Goal: Task Accomplishment & Management: Use online tool/utility

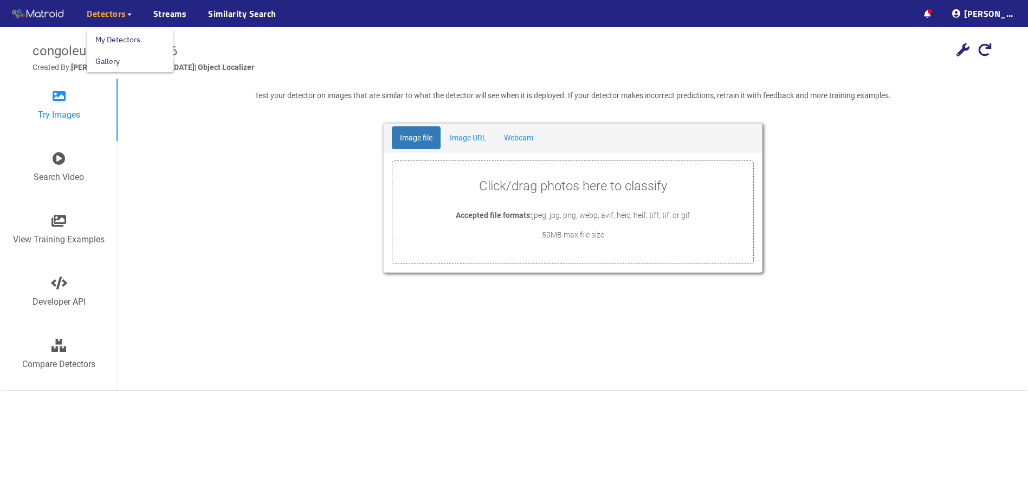
click at [113, 63] on link "Gallery" at bounding box center [107, 61] width 24 height 22
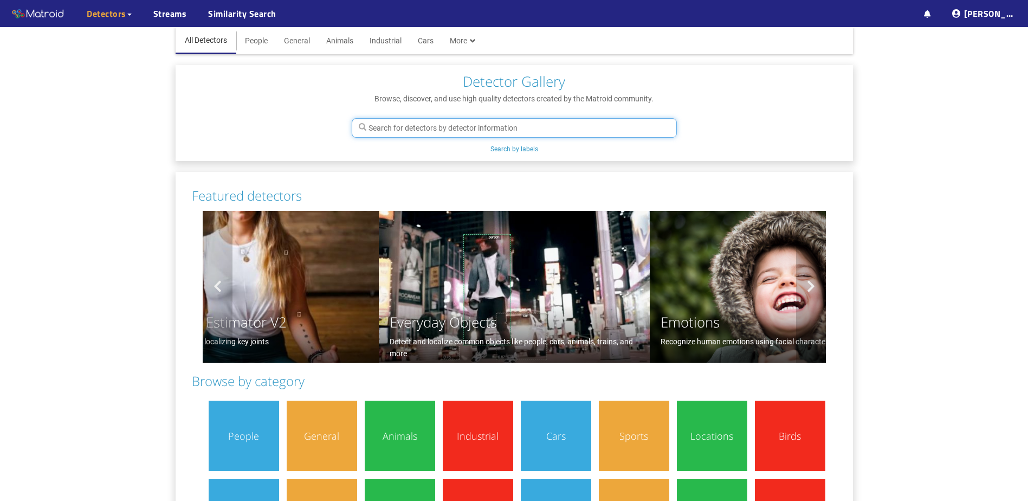
click at [430, 130] on input "text" at bounding box center [514, 128] width 325 height 20
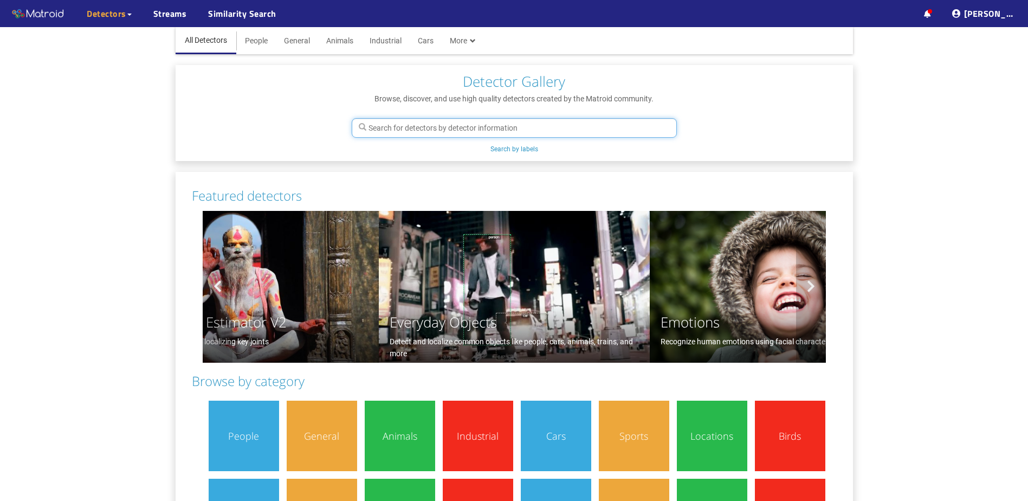
click at [481, 127] on input "text" at bounding box center [514, 128] width 325 height 20
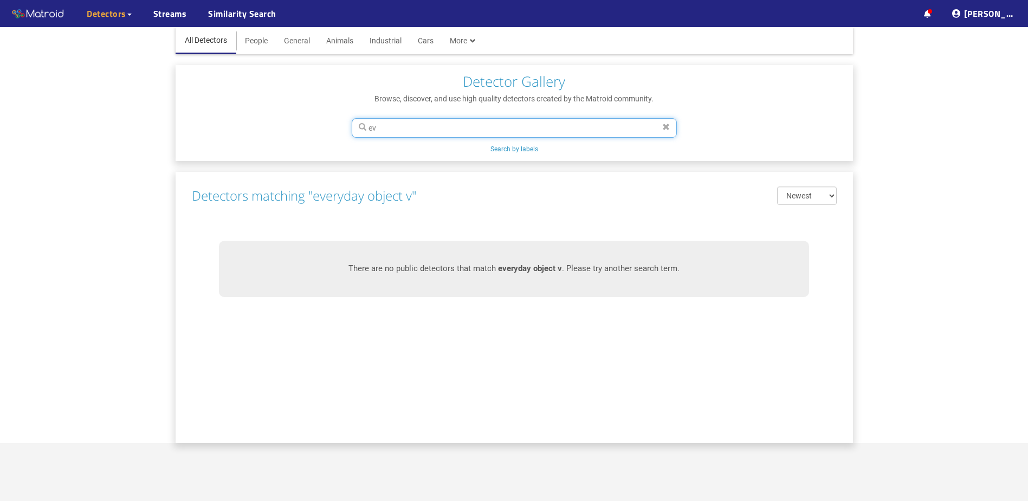
type input "e"
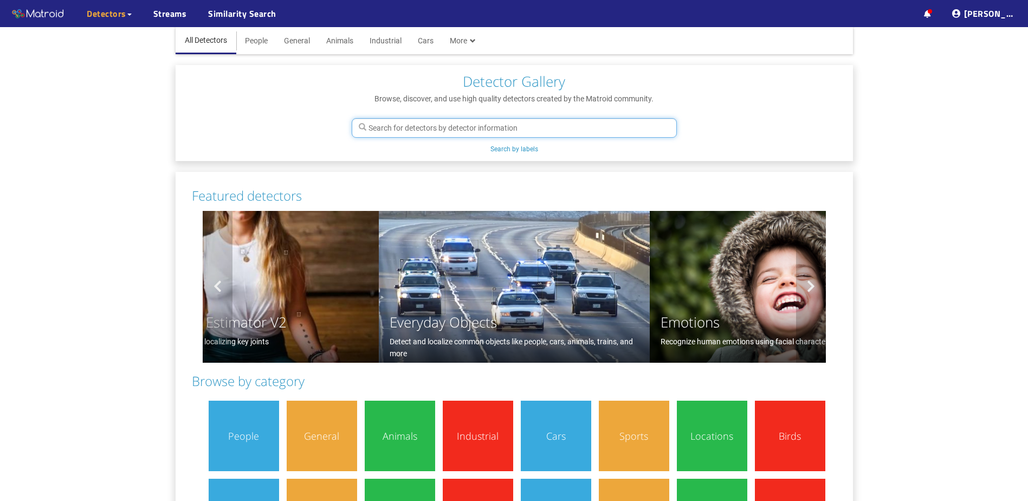
click at [415, 121] on input "text" at bounding box center [514, 128] width 325 height 20
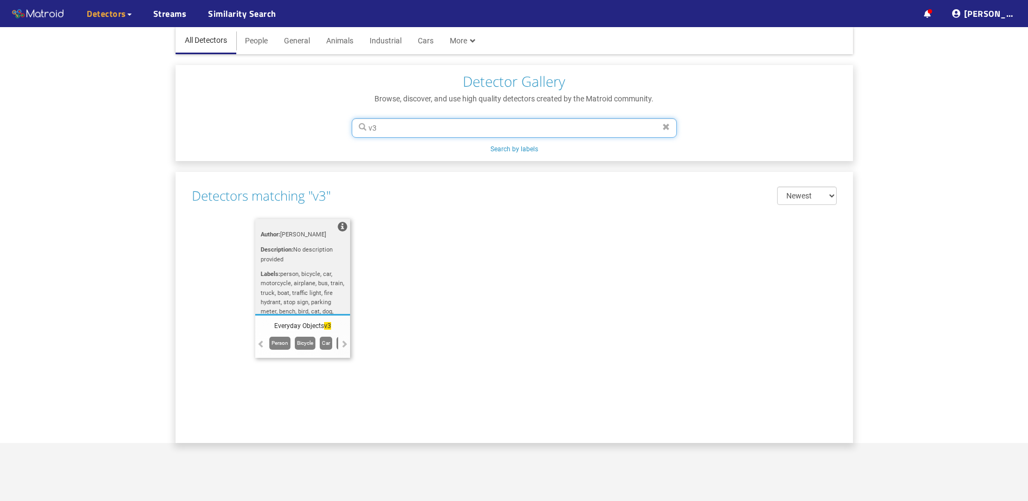
type input "v3"
click at [321, 266] on div "Author: Sanil Pande Description: No description provided Labels: person, bicycl…" at bounding box center [302, 266] width 95 height 95
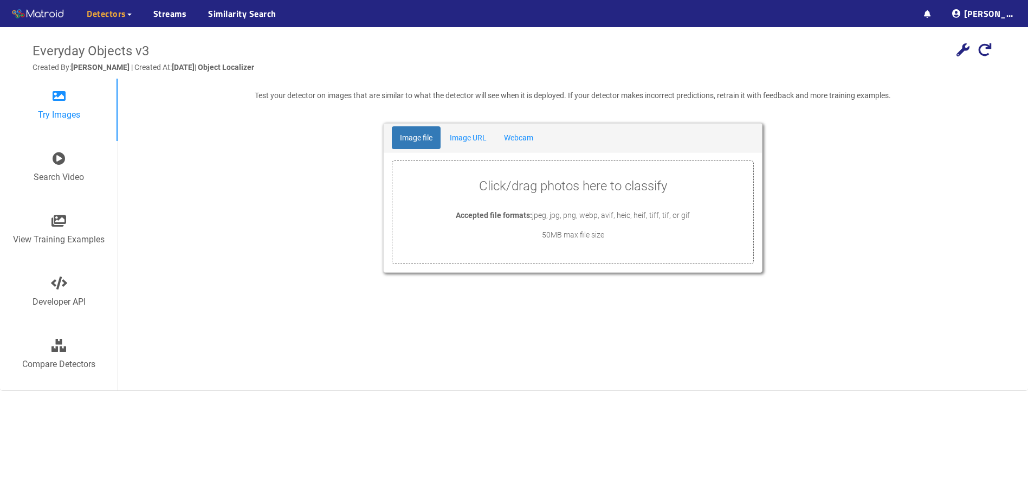
click at [523, 187] on p "Click/drag photos here to classify" at bounding box center [572, 186] width 361 height 21
click at [476, 143] on link "Image URL" at bounding box center [468, 137] width 53 height 23
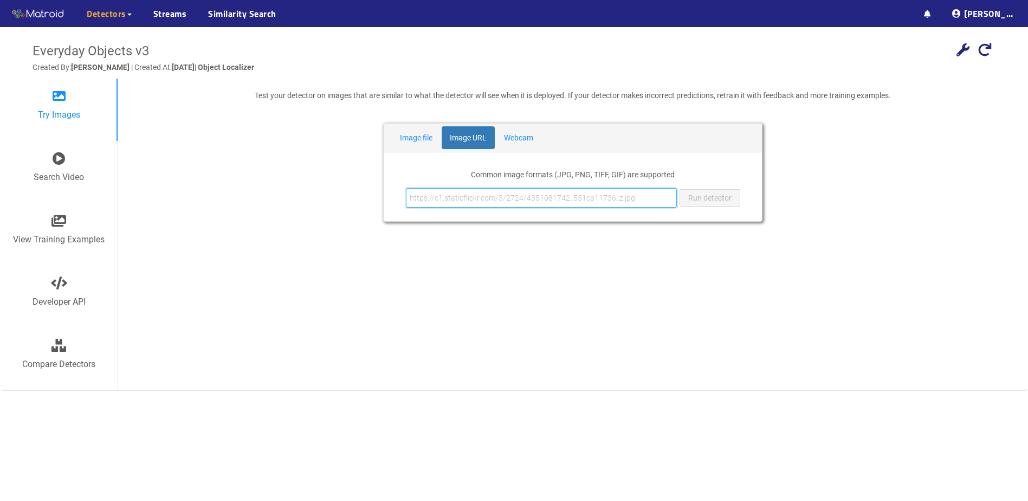
click at [502, 196] on input "text" at bounding box center [541, 198] width 271 height 20
click at [544, 204] on input "text" at bounding box center [541, 198] width 271 height 20
paste input "https://i.pinimg.com/originals/84/97/29/849729fd9fd4b7cc27d5c64805cdc80d.jpg"
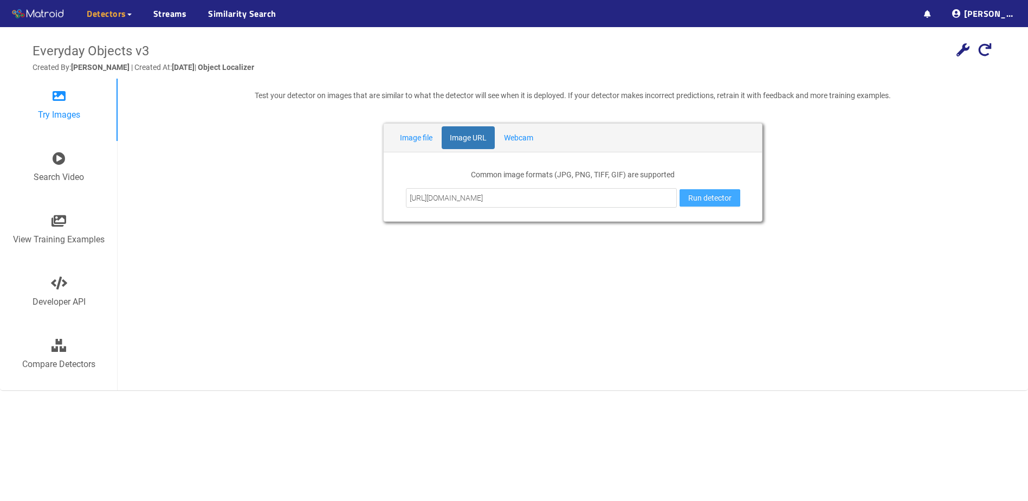
click at [719, 198] on span "Run detector" at bounding box center [709, 198] width 43 height 12
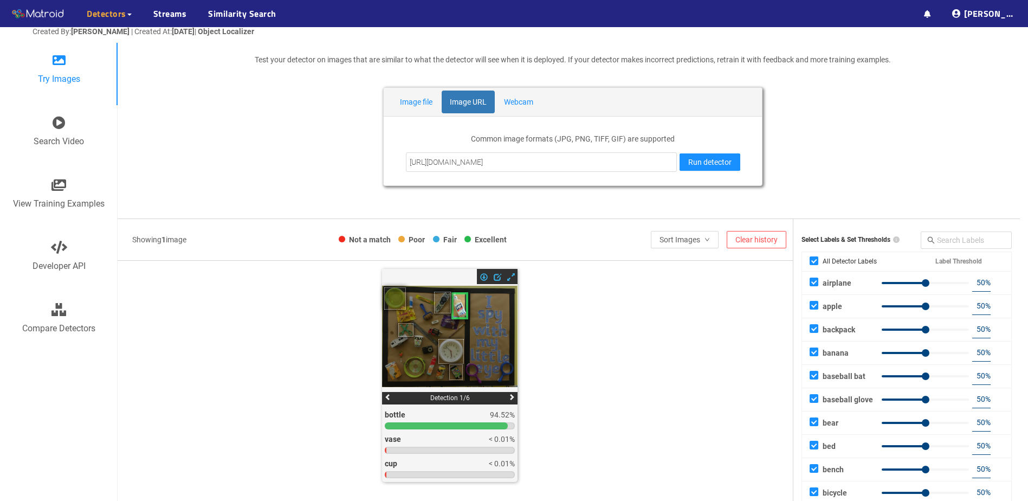
scroll to position [108, 0]
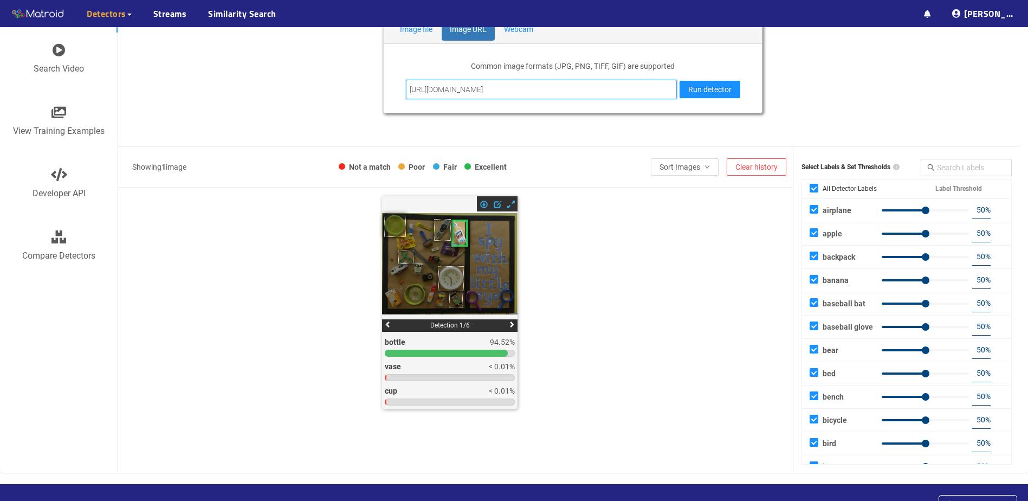
click at [665, 90] on input "https://i.pinimg.com/originals/84/97/29/849729fd9fd4b7cc27d5c64805cdc80d.jpg" at bounding box center [541, 90] width 271 height 20
click at [664, 90] on input "https://i.pinimg.com/originals/84/97/29/849729fd9fd4b7cc27d5c64805cdc80d.jpg" at bounding box center [541, 90] width 271 height 20
paste input "f9/2c/e3/f92ce34ddcd4930e1b3ad98f21f422f3"
type input "https://i.pinimg.com/originals/f9/2c/e3/f92ce34ddcd4930e1b3ad98f21f422f3.jpg"
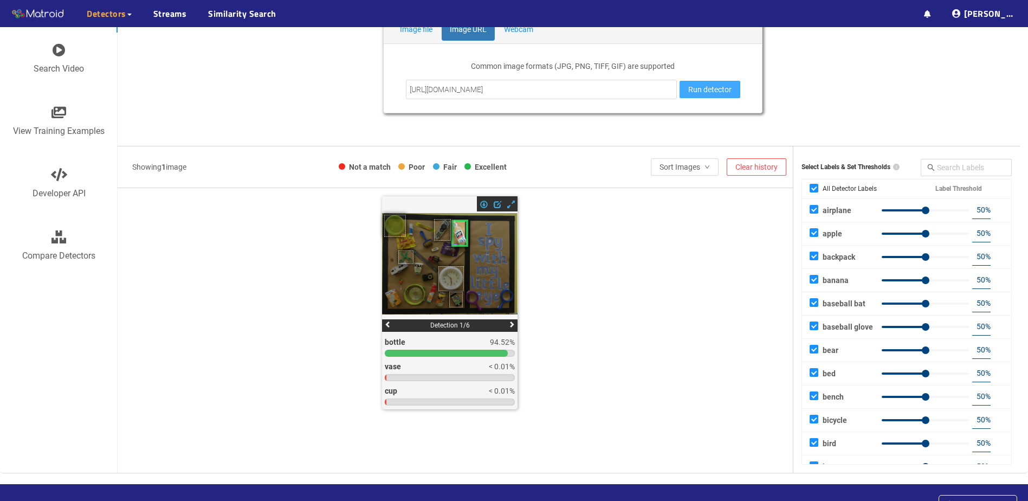
click at [716, 86] on span "Run detector" at bounding box center [709, 89] width 43 height 12
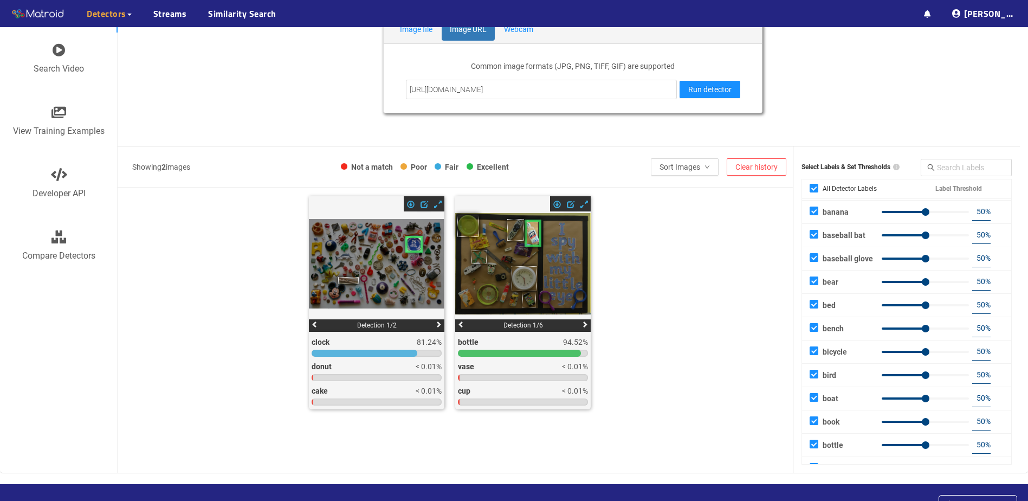
scroll to position [0, 0]
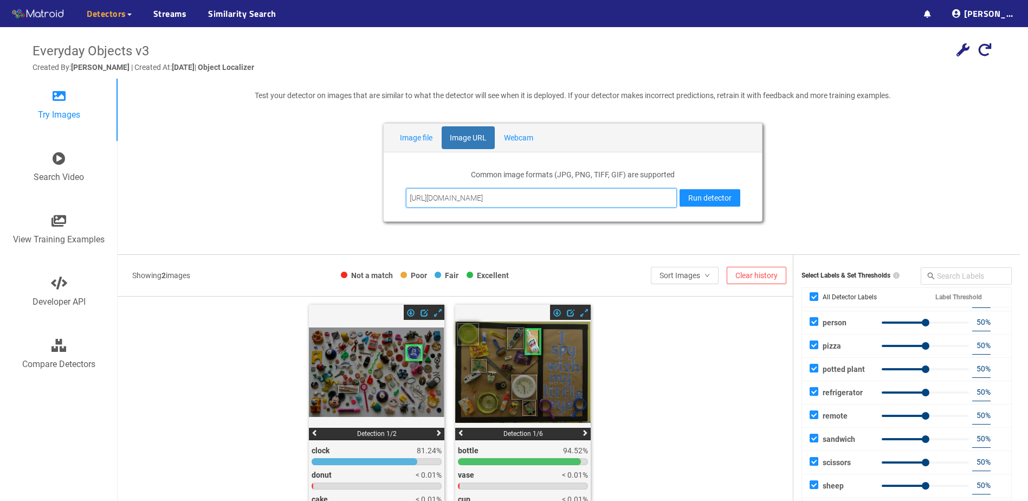
click at [581, 196] on input "https://i.pinimg.com/originals/f9/2c/e3/f92ce34ddcd4930e1b3ad98f21f422f3.jpg" at bounding box center [541, 198] width 271 height 20
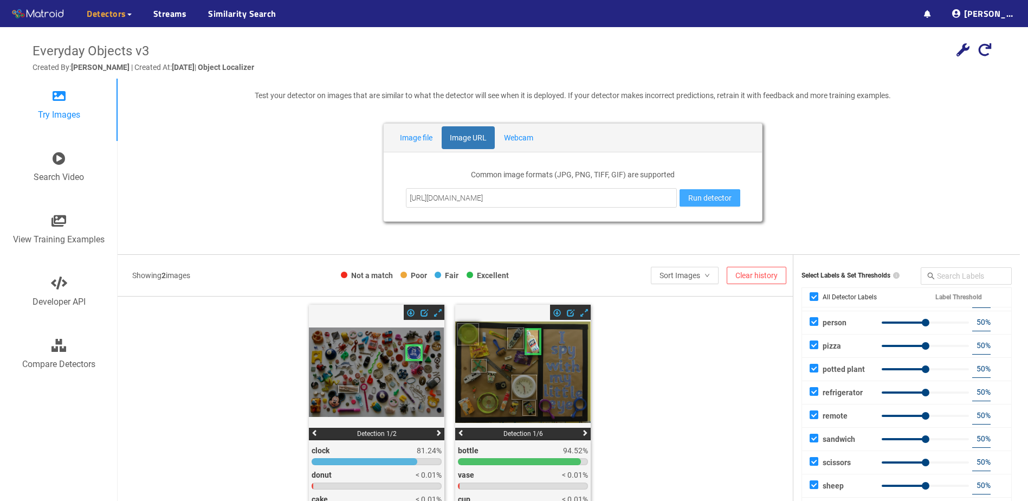
click at [692, 196] on span "Run detector" at bounding box center [709, 198] width 43 height 12
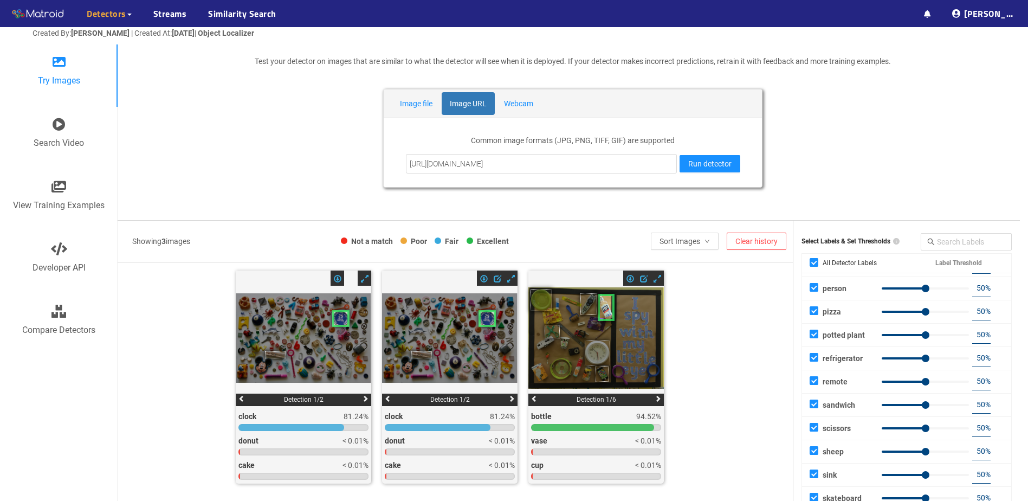
scroll to position [108, 0]
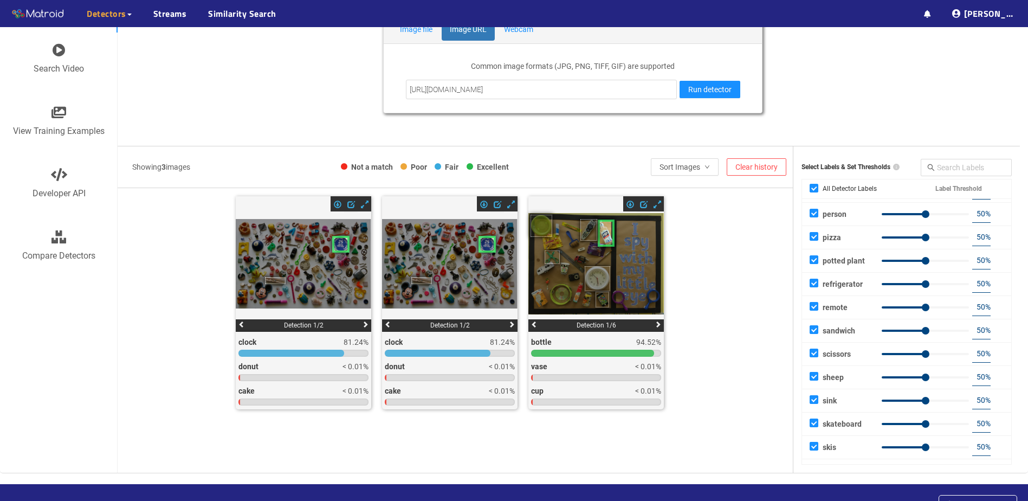
drag, startPoint x: 338, startPoint y: 260, endPoint x: 293, endPoint y: 265, distance: 45.2
click at [293, 265] on icon at bounding box center [303, 264] width 135 height 90
click at [363, 321] on span at bounding box center [365, 326] width 7 height 10
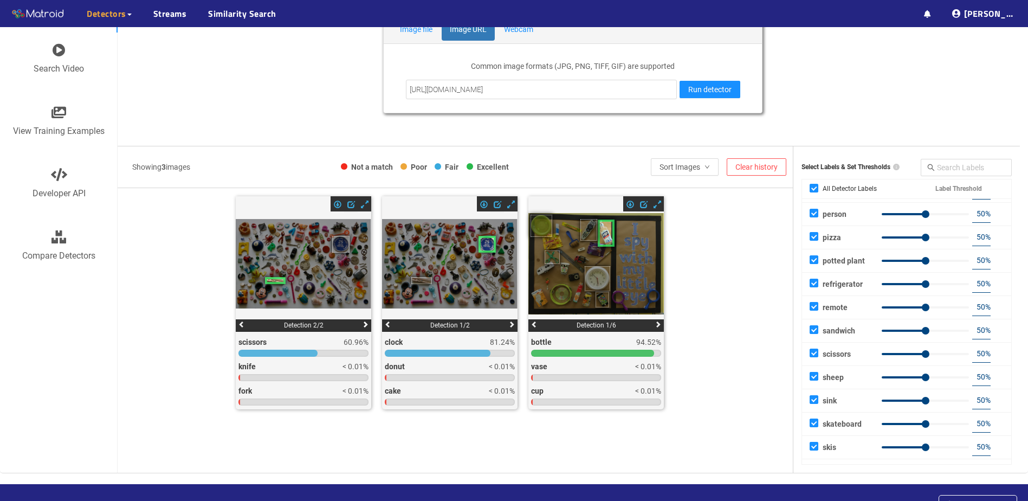
click at [363, 321] on span at bounding box center [365, 326] width 7 height 10
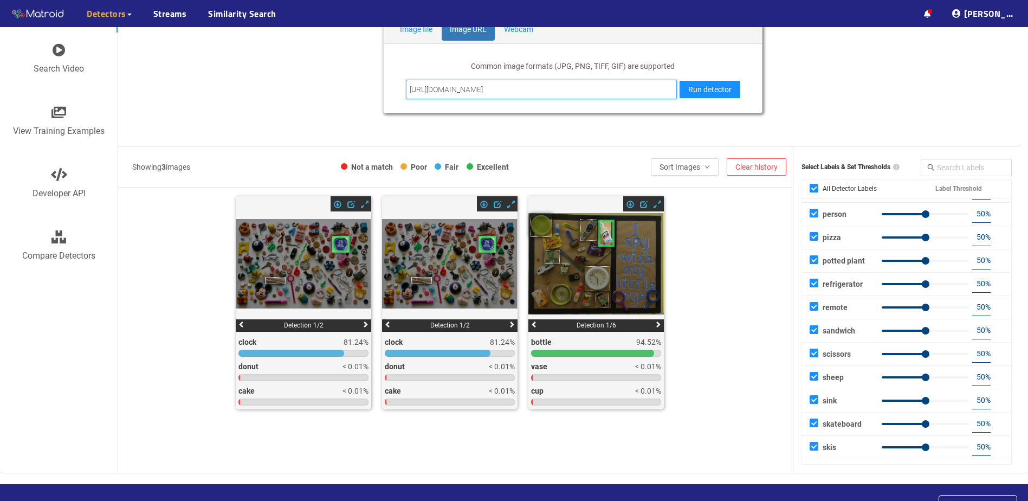
click at [524, 92] on input "https://i.pinimg.com/originals/f9/2c/e3/f92ce34ddcd4930e1b3ad98f21f422f3.jpg" at bounding box center [541, 90] width 271 height 20
click at [521, 90] on input "https://i.pinimg.com/originals/f9/2c/e3/f92ce34ddcd4930e1b3ad98f21f422f3.jpg" at bounding box center [541, 90] width 271 height 20
paste input "tse2.mm.bing.net/th/id/OIP.T-Ov5fmJKcswTTpVHBWR7gHaKV?r=0&rs=1&pid=ImgDetMain&o…"
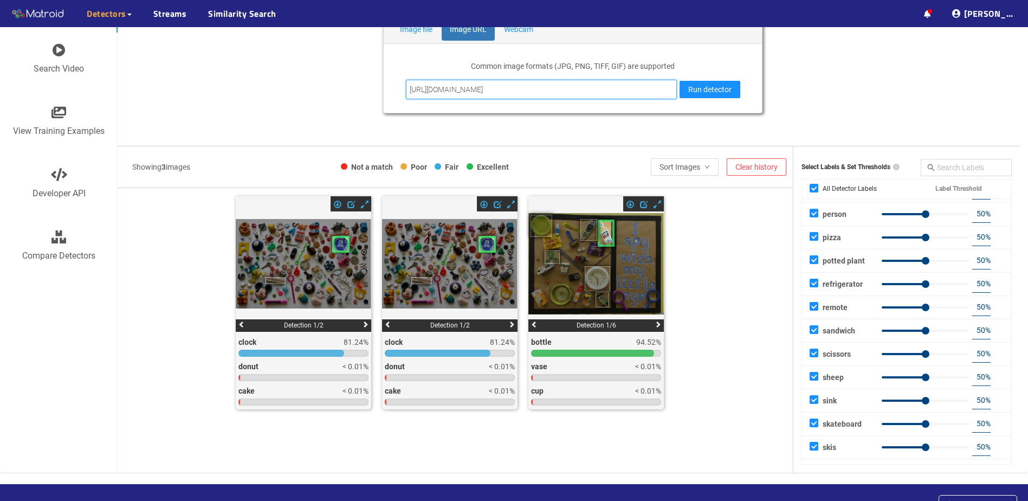
scroll to position [0, 89]
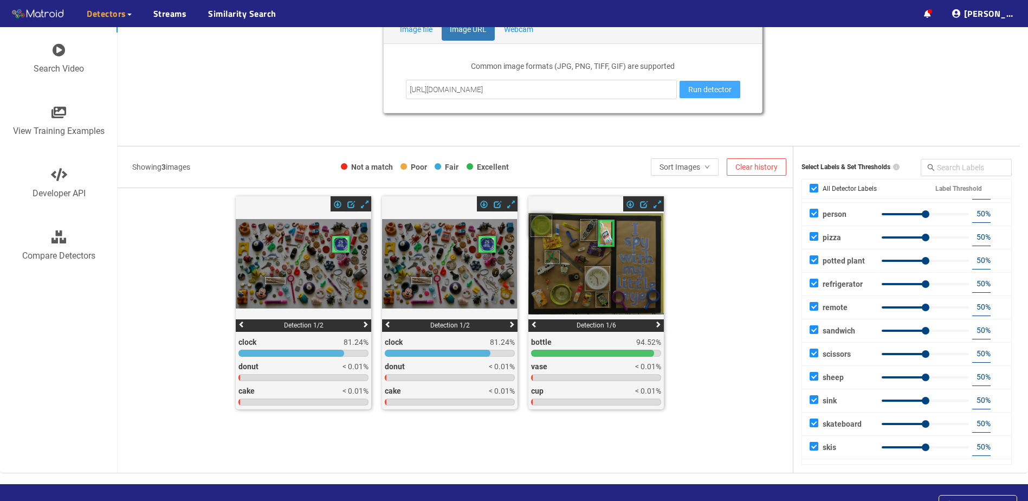
click at [717, 88] on span "Run detector" at bounding box center [709, 89] width 43 height 12
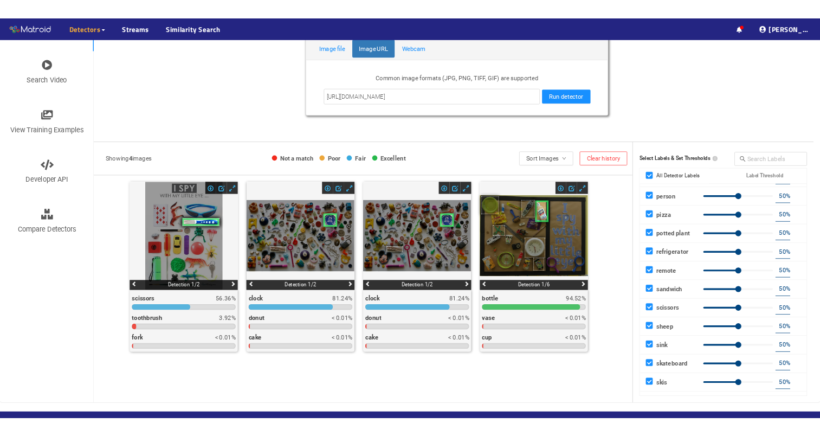
scroll to position [0, 0]
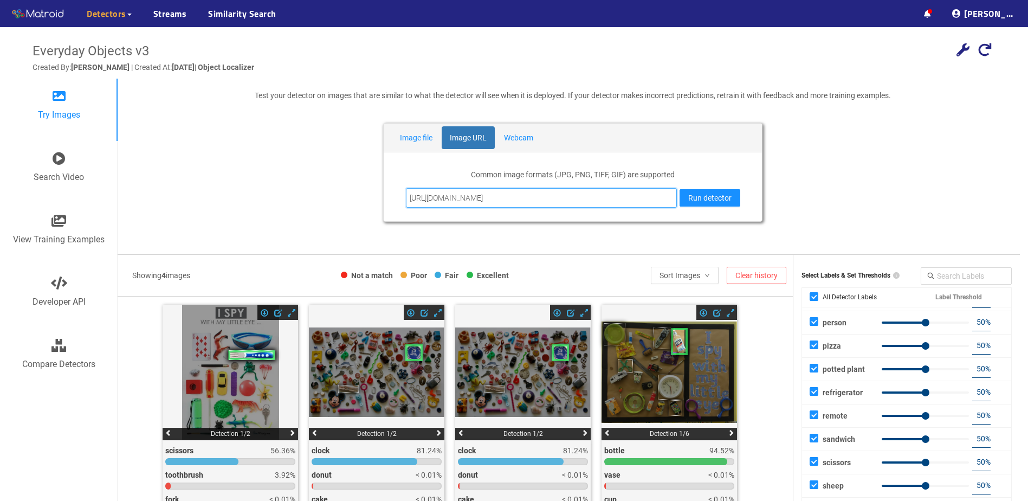
click at [555, 194] on input "https://tse2.mm.bing.net/th/id/OIP.T-Ov5fmJKcswTTpVHBWR7gHaKV?r=0&rs=1&pid=ImgD…" at bounding box center [541, 198] width 271 height 20
paste input "i.pinimg.com/originals/d5/ac/ef/d5acef903462e7e19b08db53d8ef5636.jpg"
type input "https://i.pinimg.com/originals/d5/ac/ef/d5acef903462e7e19b08db53d8ef5636.jpg"
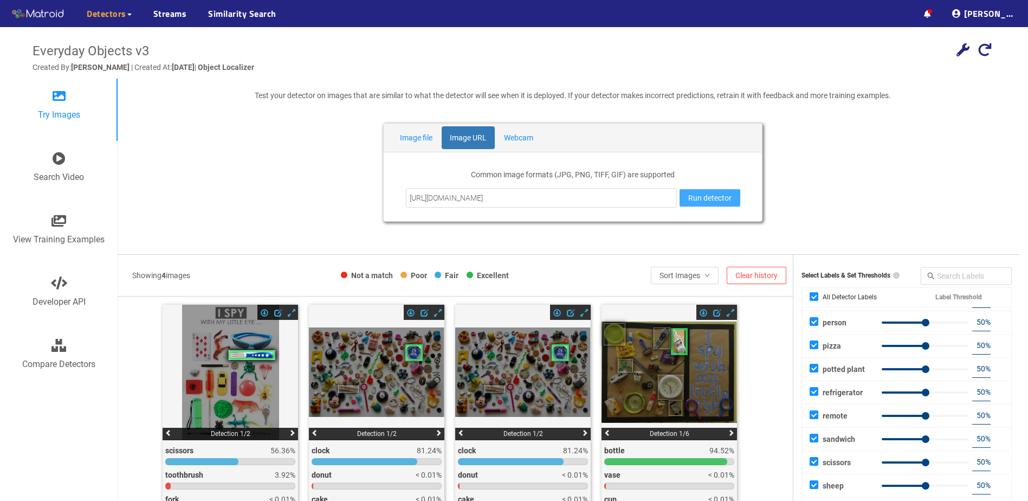
click at [725, 189] on button "Run detector" at bounding box center [710, 197] width 61 height 17
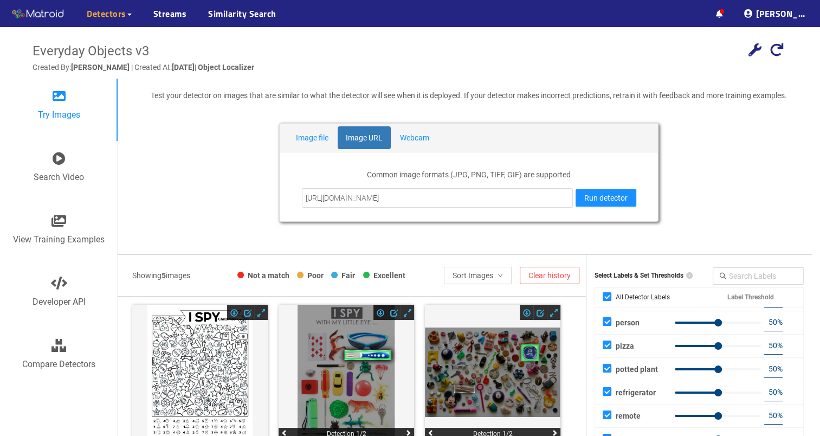
scroll to position [1138, 0]
click at [124, 21] on div "Detectors" at bounding box center [109, 13] width 45 height 27
click at [136, 38] on link "My Detectors" at bounding box center [117, 40] width 45 height 22
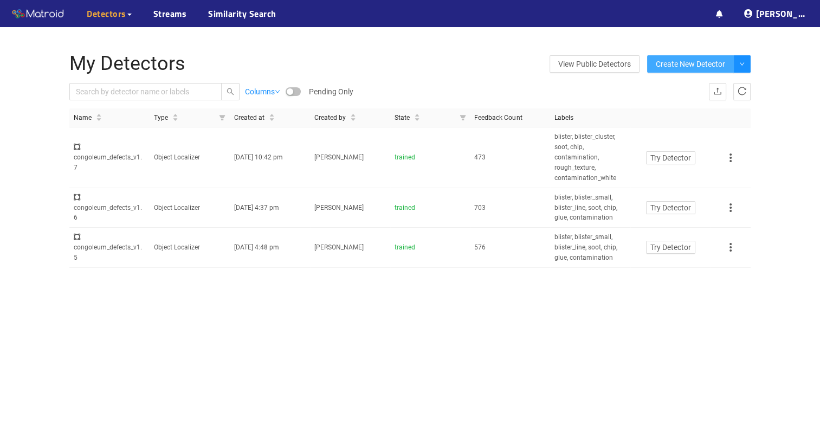
click at [686, 67] on span "Create New Detector" at bounding box center [690, 64] width 69 height 12
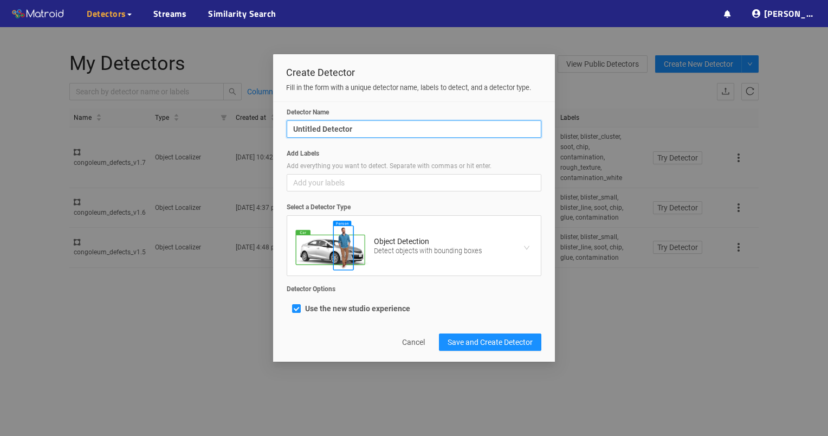
click at [344, 134] on input "Untitled Detector" at bounding box center [414, 128] width 255 height 17
type input "Congoleum_Demo_Dan_v1"
click at [427, 242] on h5 "Object Detection" at bounding box center [428, 241] width 108 height 8
click at [427, 232] on input "Select a Detector Type Object Detection Detect objects with bounding boxes" at bounding box center [410, 224] width 234 height 16
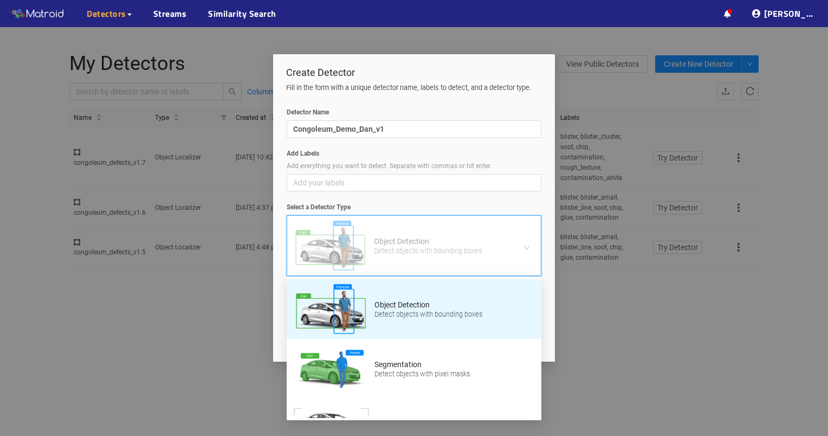
click at [414, 308] on h5 "Object Detection" at bounding box center [428, 305] width 108 height 8
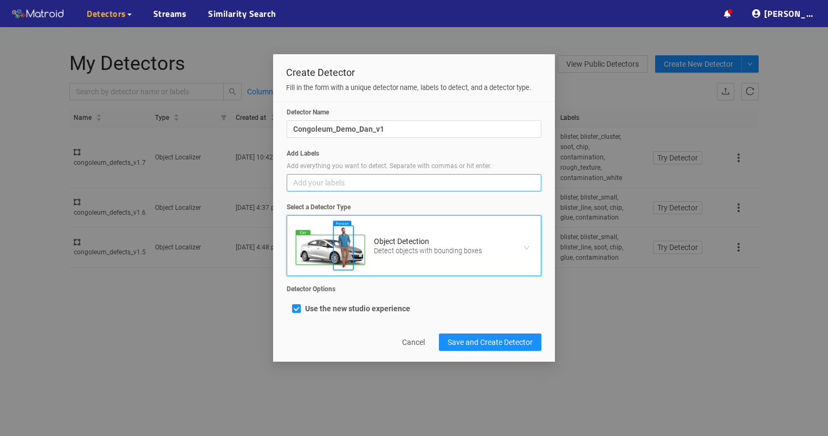
click at [399, 189] on div "Add your labels" at bounding box center [414, 182] width 255 height 17
click at [309, 189] on input "Add Labels Add everything you want to detect. Separate with commas or hit enter…" at bounding box center [301, 183] width 16 height 12
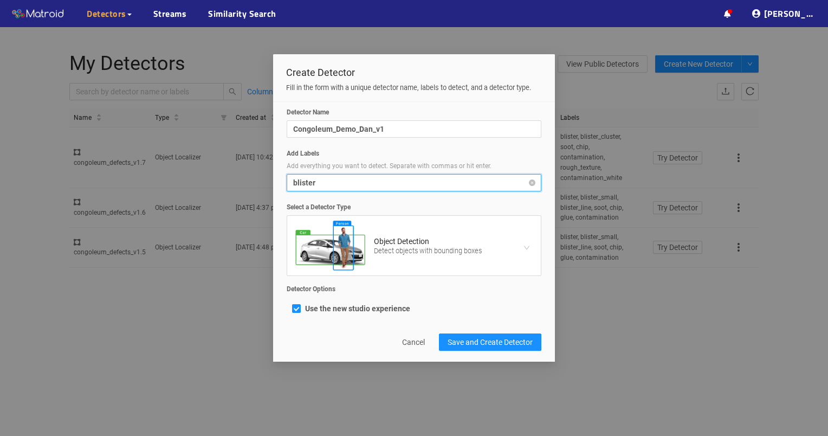
type input "blister"
type input "chip"
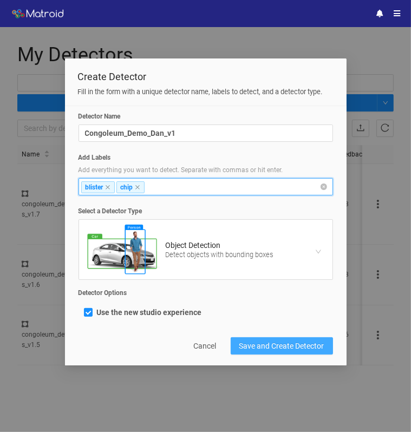
click at [292, 338] on button "Save and Create Detector" at bounding box center [282, 346] width 102 height 17
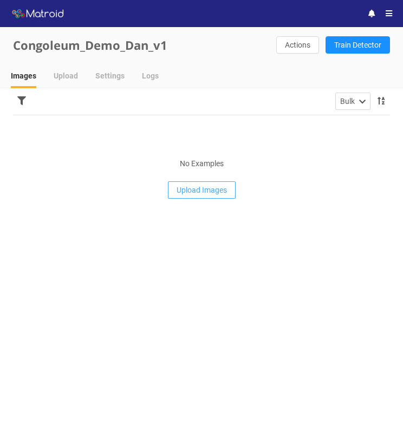
click at [206, 185] on span "Upload Images" at bounding box center [202, 190] width 50 height 12
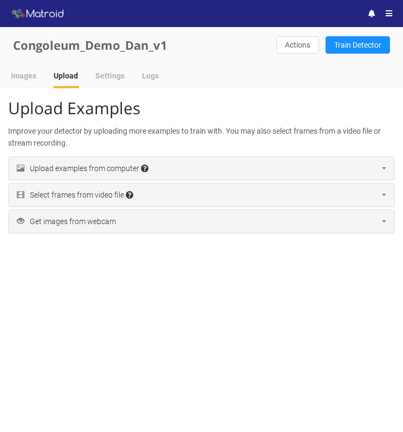
click at [189, 170] on div "Upload examples from computer Accepted file extensions: jpg, jpeg, png, tif, ti…" at bounding box center [202, 168] width 386 height 23
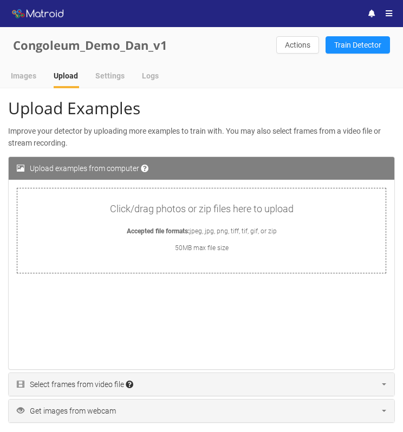
click at [222, 219] on div "Click/drag photos or zip files here to upload Accepted file formats: jpeg, jpg,…" at bounding box center [201, 231] width 368 height 85
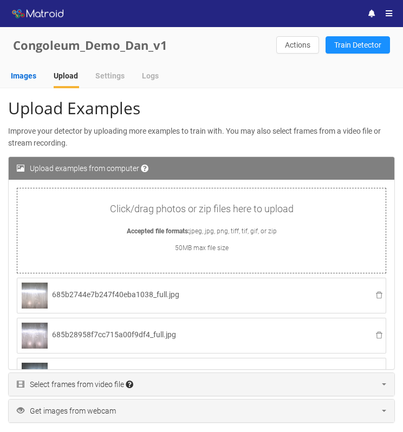
click at [26, 75] on div "Images" at bounding box center [23, 76] width 25 height 12
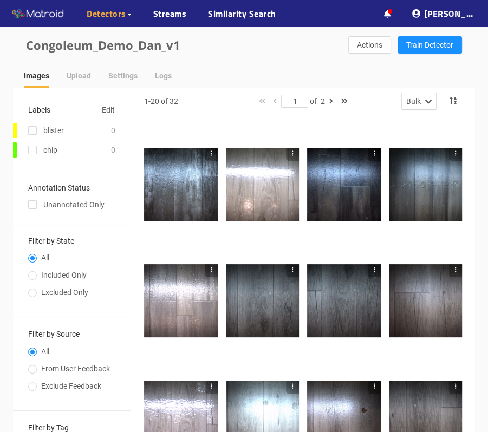
click at [204, 190] on div at bounding box center [181, 185] width 74 height 74
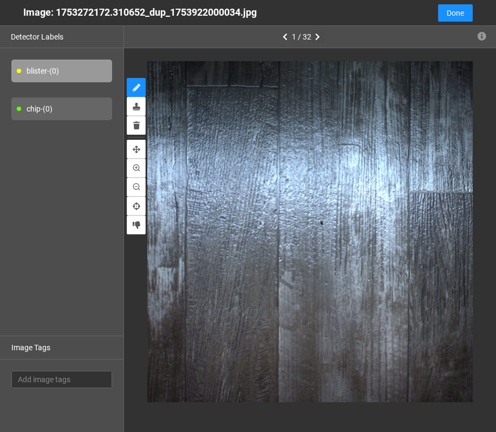
click at [314, 39] on button "button" at bounding box center [318, 36] width 13 height 13
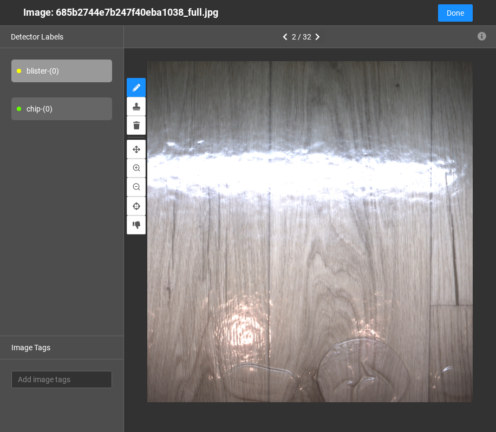
click at [314, 39] on button "button" at bounding box center [318, 36] width 13 height 13
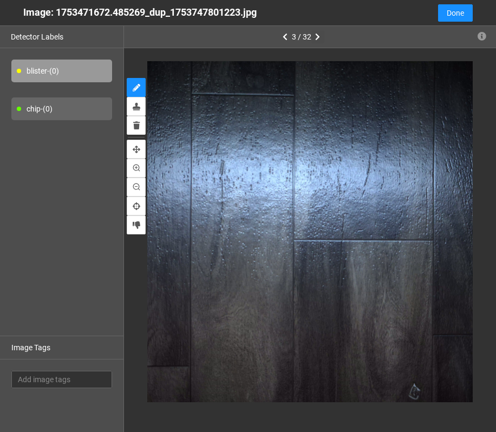
click at [315, 39] on icon "button" at bounding box center [317, 37] width 5 height 8
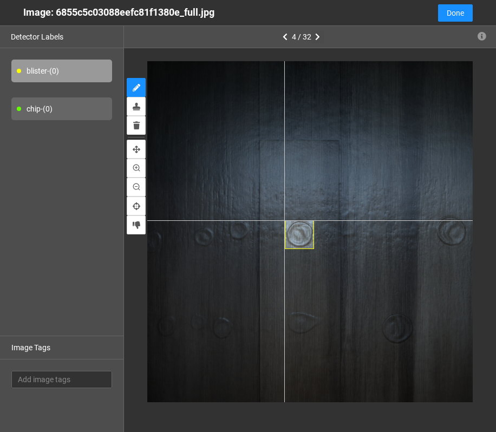
click at [285, 220] on div at bounding box center [309, 231] width 341 height 341
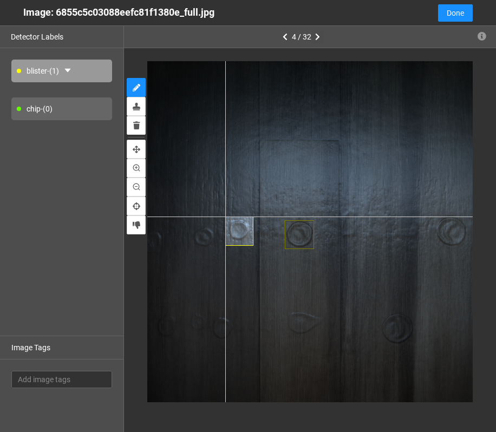
click at [227, 218] on div at bounding box center [309, 231] width 341 height 341
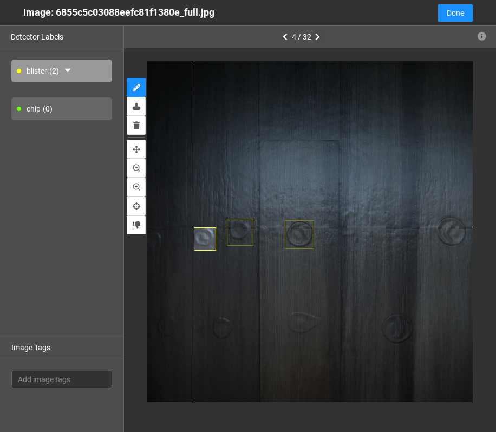
click at [194, 227] on div at bounding box center [309, 231] width 341 height 341
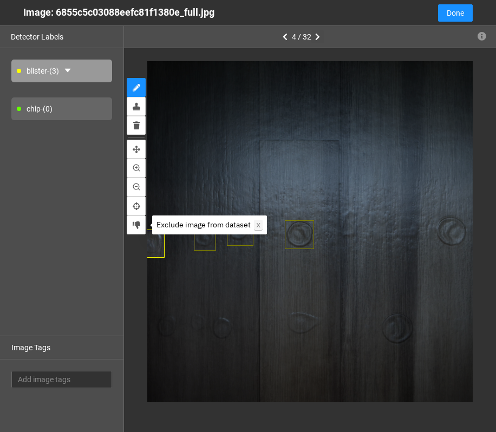
click at [147, 229] on body "··· Detectors ··· Streams ··· Similarity Search ··· ··· ··· [PERSON_NAME] ··· C…" at bounding box center [248, 216] width 496 height 432
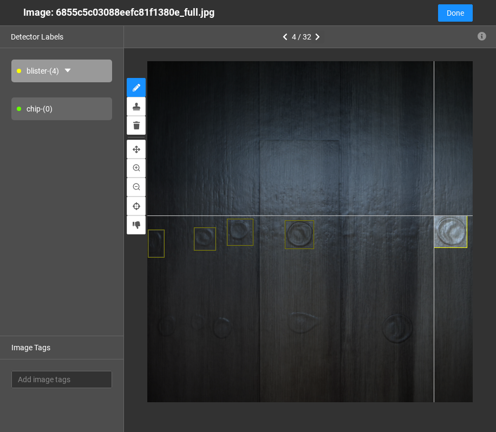
click at [403, 215] on div at bounding box center [309, 231] width 341 height 341
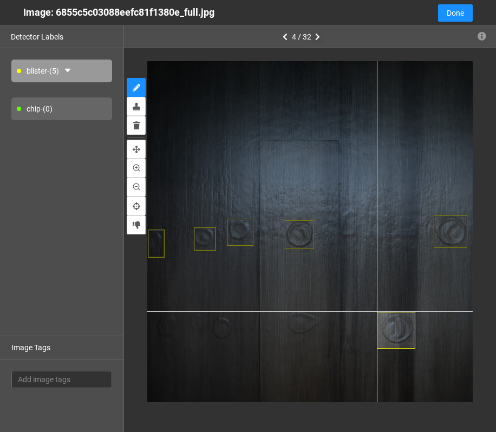
click at [377, 312] on div at bounding box center [309, 231] width 341 height 341
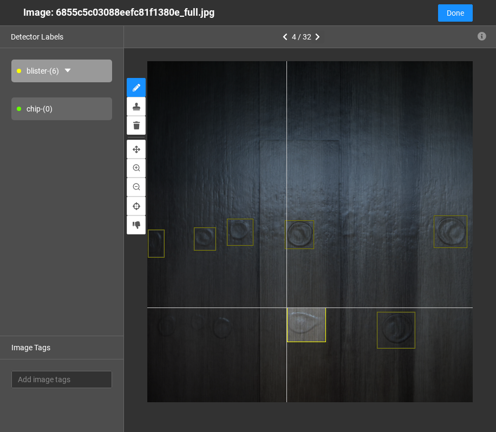
click at [287, 308] on div at bounding box center [309, 231] width 341 height 341
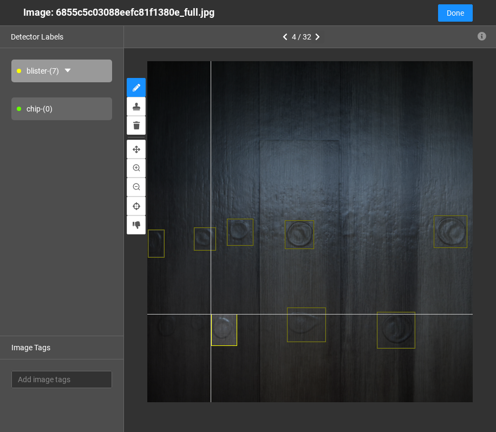
click at [211, 315] on div at bounding box center [309, 231] width 341 height 341
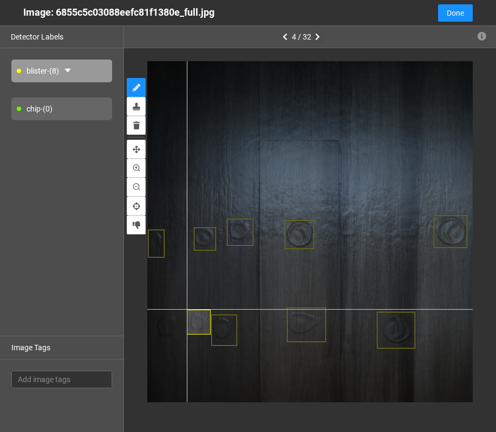
click at [186, 309] on div at bounding box center [309, 231] width 341 height 341
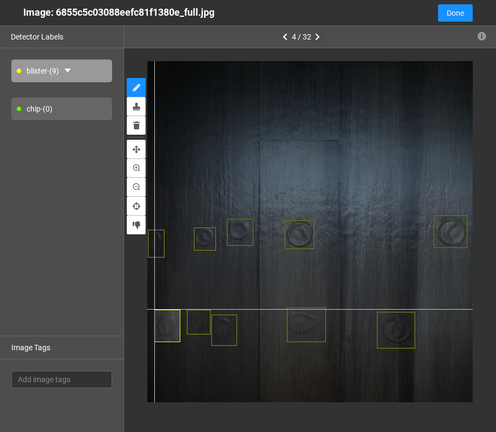
click at [154, 309] on div at bounding box center [309, 231] width 341 height 341
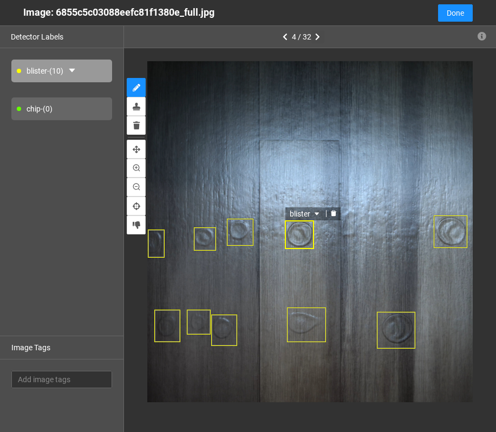
click at [297, 237] on div "blister" at bounding box center [299, 235] width 29 height 29
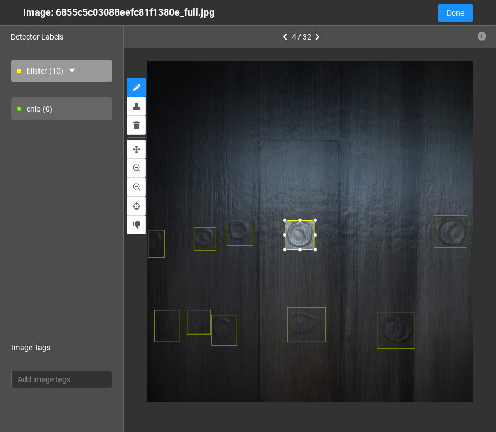
click at [314, 250] on div at bounding box center [315, 249] width 11 height 11
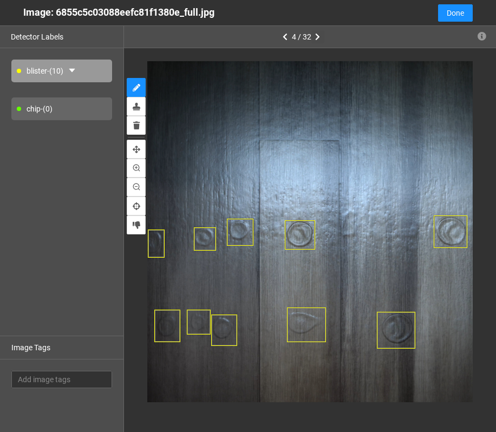
click at [314, 34] on button "button" at bounding box center [318, 36] width 13 height 13
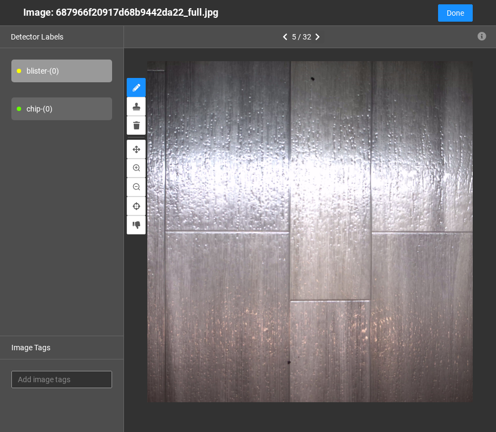
click at [41, 380] on span "Add image tags" at bounding box center [62, 380] width 88 height 12
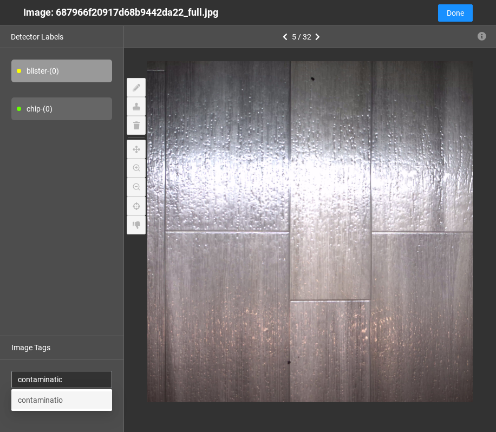
type input "contamination"
click at [95, 402] on div "contamination" at bounding box center [62, 401] width 88 height 12
click at [82, 337] on div "Image Tags" at bounding box center [62, 348] width 124 height 24
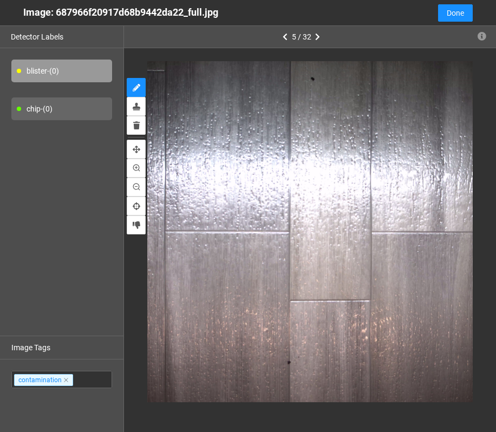
drag, startPoint x: 46, startPoint y: 376, endPoint x: 47, endPoint y: 298, distance: 77.5
click at [47, 298] on div "blister - (0) chip - (0) Image Tags contamination" at bounding box center [62, 240] width 124 height 384
click at [56, 32] on div "Detector Labels" at bounding box center [62, 37] width 124 height 22
click at [315, 36] on icon "button" at bounding box center [317, 37] width 5 height 8
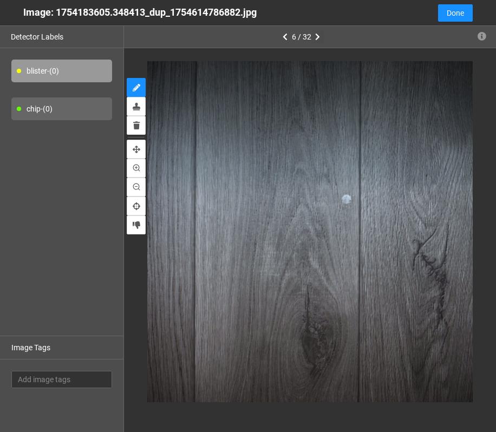
click at [315, 36] on icon "button" at bounding box center [317, 37] width 5 height 8
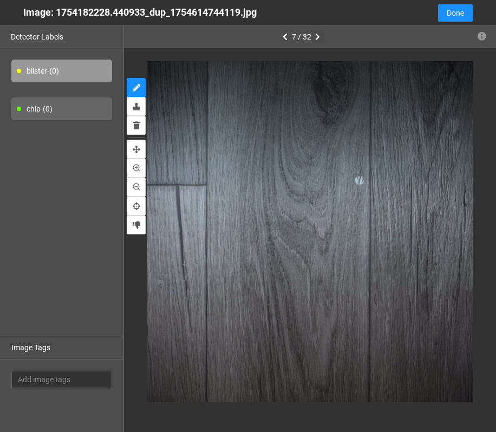
click at [315, 36] on icon "button" at bounding box center [317, 37] width 5 height 8
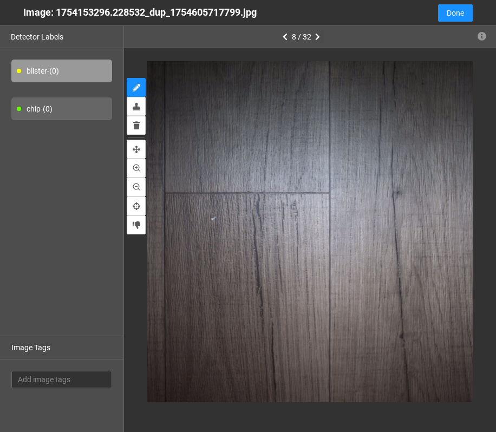
click at [315, 36] on icon "button" at bounding box center [317, 37] width 5 height 8
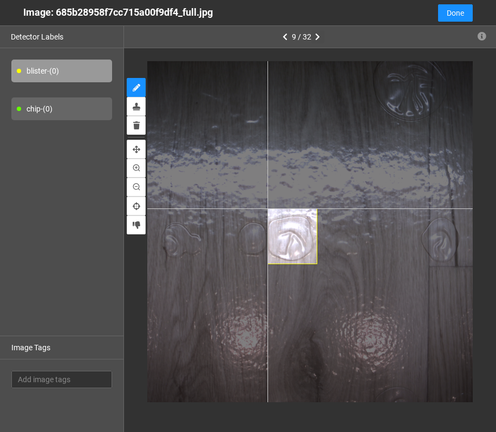
click at [268, 209] on div at bounding box center [309, 231] width 341 height 341
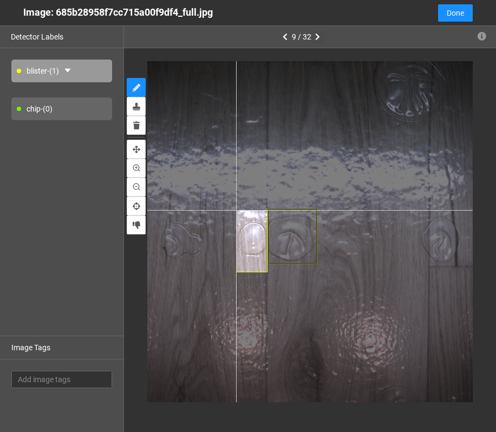
click at [236, 210] on div at bounding box center [309, 231] width 341 height 341
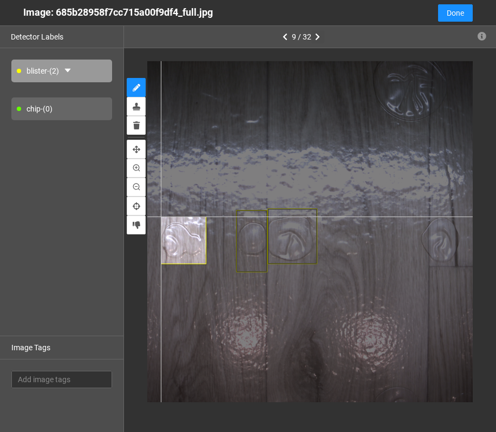
click at [160, 217] on div at bounding box center [309, 231] width 341 height 341
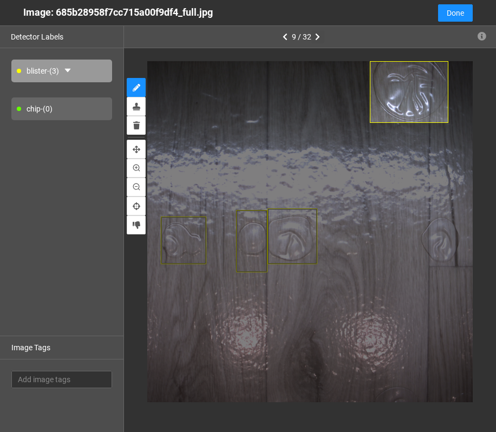
click at [370, 57] on div at bounding box center [310, 231] width 372 height 367
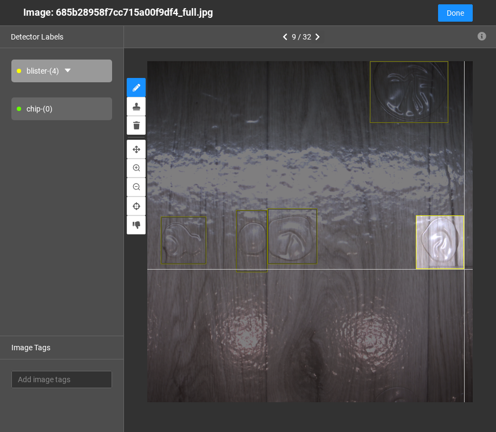
click at [403, 267] on div at bounding box center [309, 231] width 341 height 341
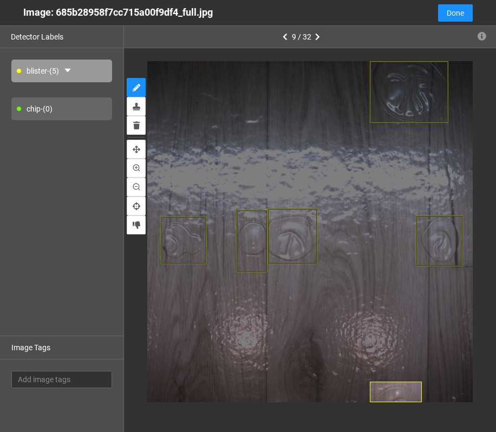
click at [403, 417] on div "9 / 32" at bounding box center [310, 242] width 372 height 432
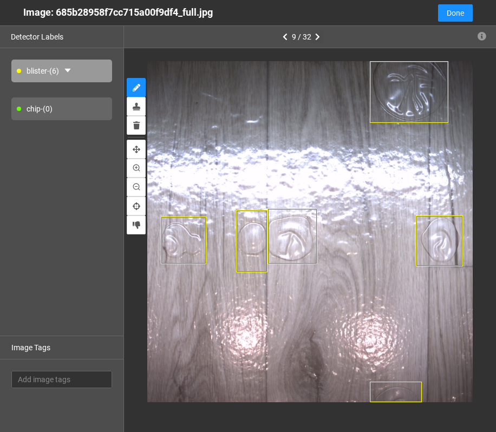
click at [318, 40] on icon "button" at bounding box center [317, 37] width 5 height 8
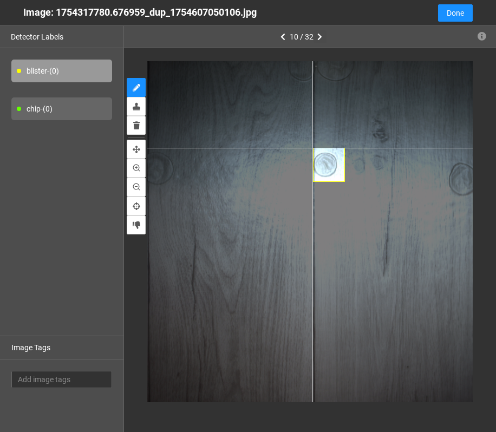
click at [313, 148] on div at bounding box center [309, 231] width 341 height 341
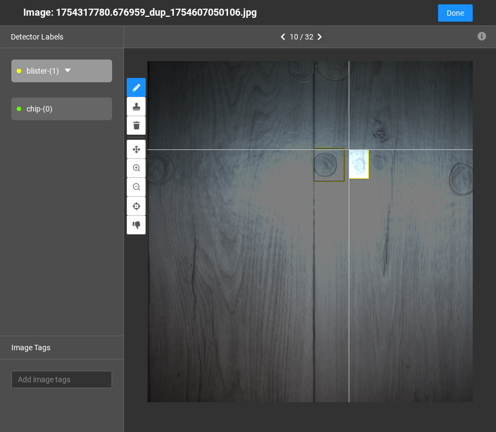
click at [349, 150] on div at bounding box center [309, 231] width 341 height 341
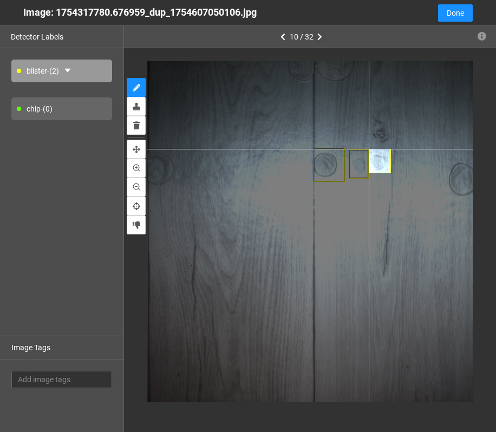
click at [368, 149] on div at bounding box center [309, 231] width 341 height 341
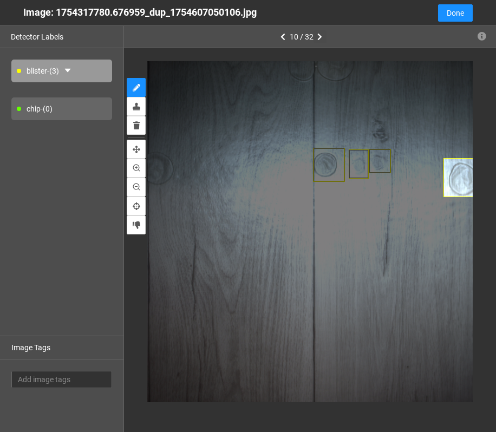
click at [403, 158] on div at bounding box center [310, 231] width 372 height 367
click at [316, 44] on div "10 / 32" at bounding box center [310, 242] width 372 height 432
click at [285, 46] on div "10 / 32" at bounding box center [310, 242] width 372 height 432
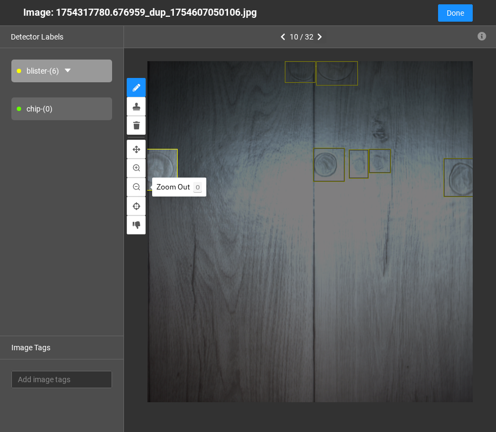
click at [133, 190] on div at bounding box center [310, 231] width 372 height 367
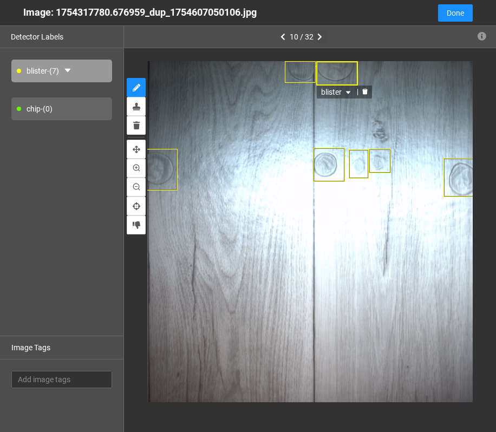
click at [316, 35] on button "button" at bounding box center [320, 36] width 13 height 13
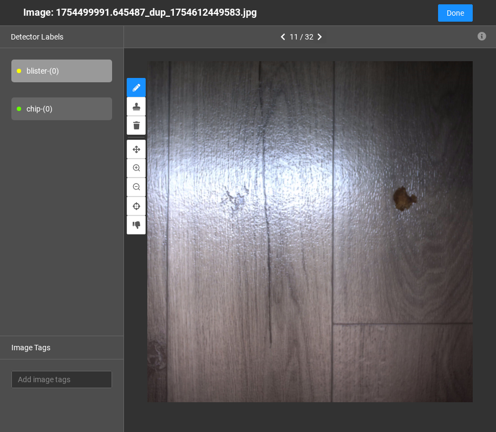
click at [319, 39] on icon "button" at bounding box center [320, 37] width 5 height 8
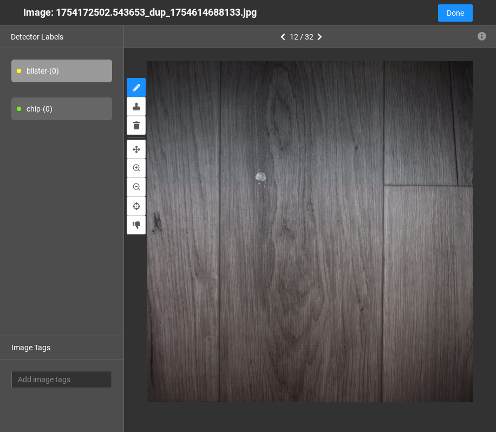
click at [50, 109] on div "chip - (0)" at bounding box center [61, 109] width 101 height 23
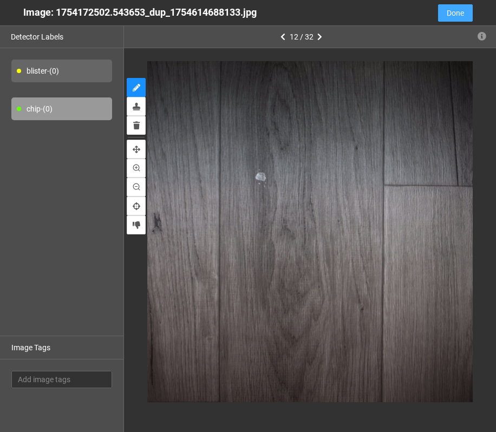
click at [403, 18] on span "Done" at bounding box center [455, 13] width 17 height 12
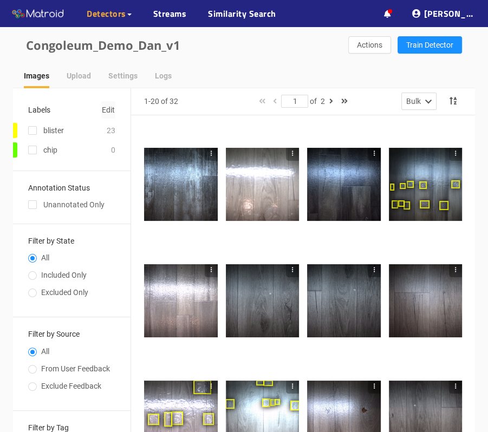
click at [112, 111] on span "Edit" at bounding box center [108, 110] width 13 height 12
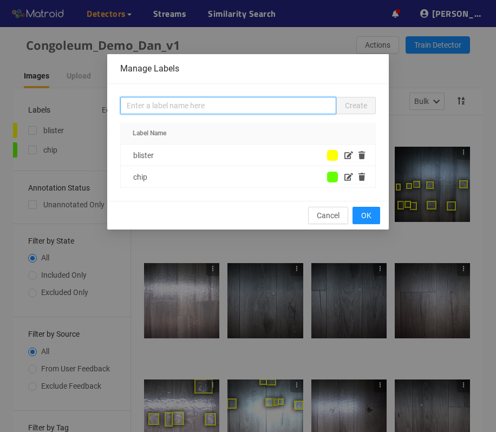
click at [197, 109] on input "text" at bounding box center [228, 105] width 216 height 17
type input "contamination"
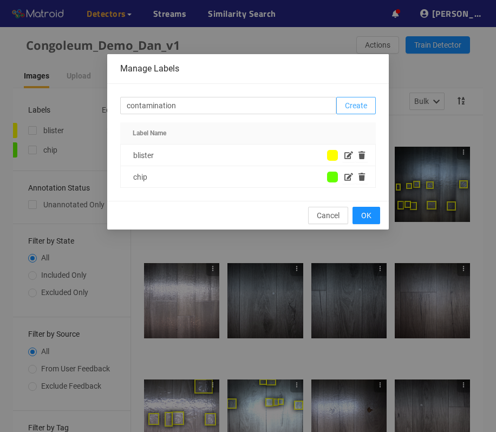
click at [345, 102] on button "Create" at bounding box center [357, 105] width 40 height 17
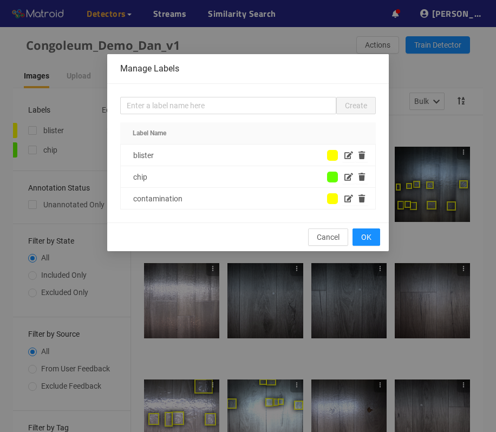
click at [403, 70] on div "Manage Labels Create Label Name blister chip contamination Cancel OK" at bounding box center [248, 216] width 496 height 432
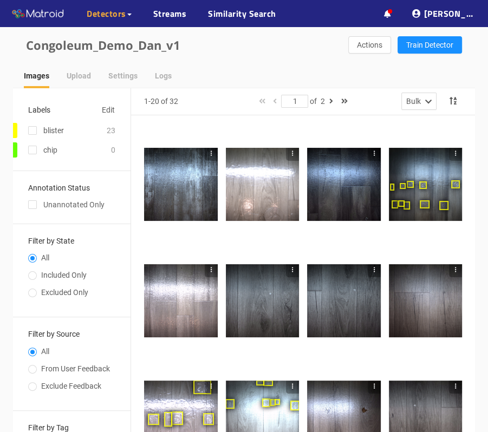
click at [189, 194] on div at bounding box center [181, 185] width 74 height 74
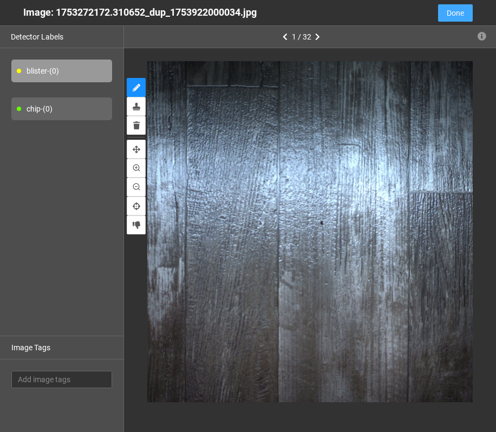
click at [403, 16] on button "Done" at bounding box center [455, 12] width 35 height 17
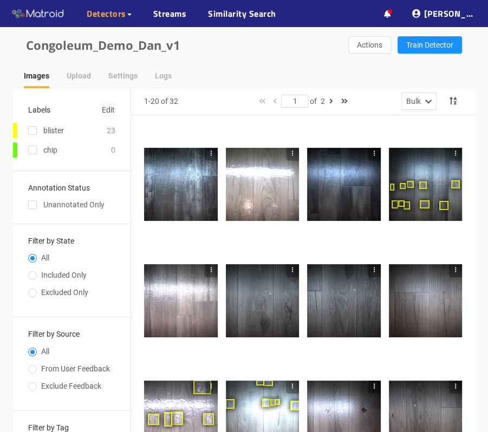
click at [114, 108] on span "Edit" at bounding box center [108, 110] width 13 height 12
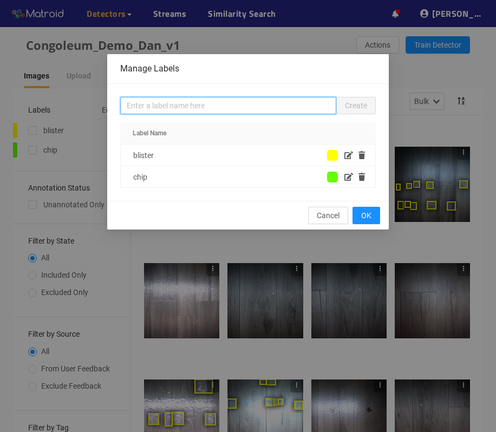
click at [243, 111] on input "text" at bounding box center [228, 105] width 216 height 17
type input "contamination"
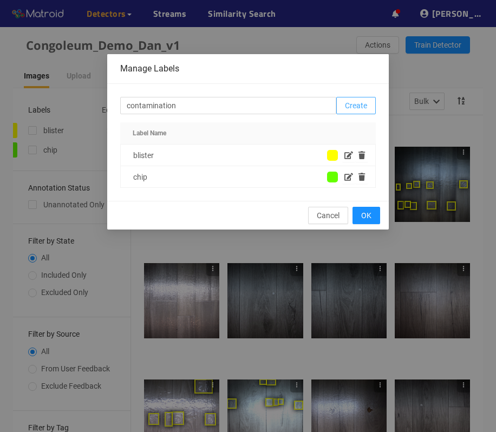
click at [360, 111] on button "Create" at bounding box center [357, 105] width 40 height 17
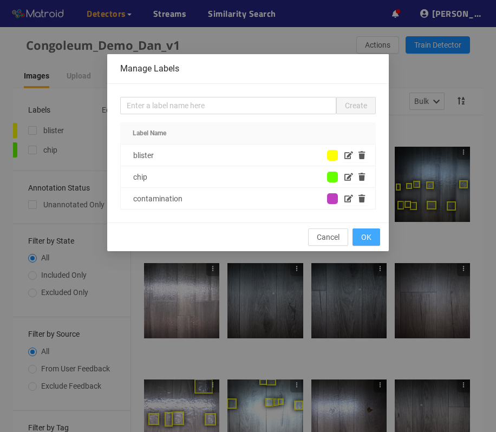
click at [373, 240] on button "OK" at bounding box center [367, 237] width 28 height 17
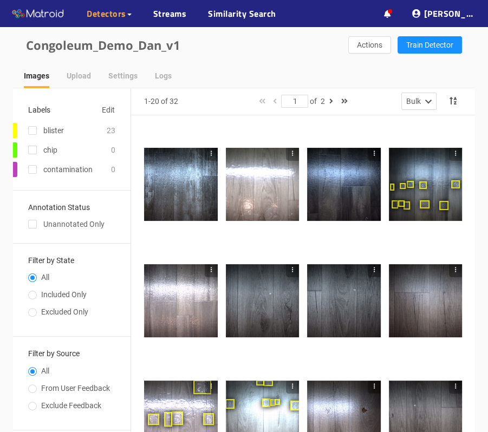
click at [185, 193] on div at bounding box center [181, 185] width 74 height 74
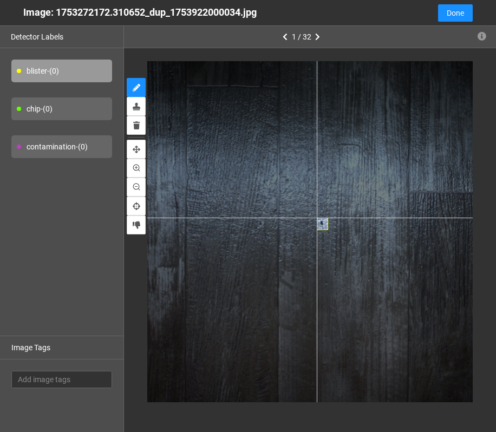
click at [316, 217] on div at bounding box center [309, 231] width 341 height 341
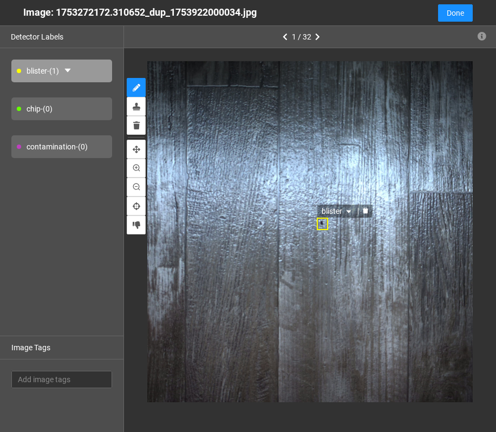
click at [321, 226] on div "blister" at bounding box center [323, 224] width 12 height 12
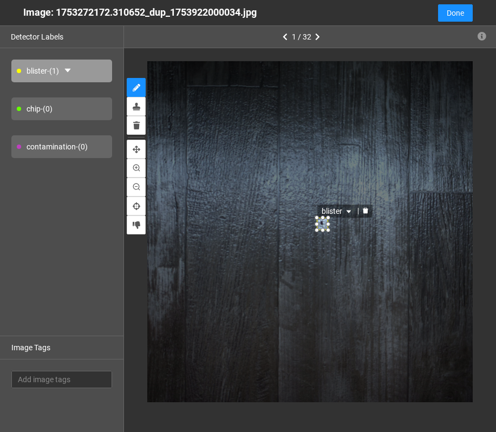
click at [83, 154] on div "contamination - (0)" at bounding box center [61, 146] width 101 height 23
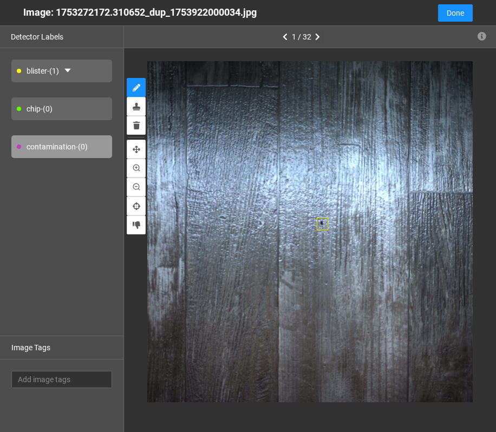
click at [319, 35] on icon "button" at bounding box center [317, 37] width 5 height 8
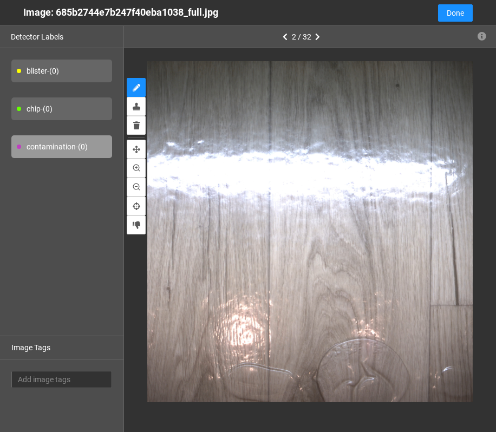
click at [50, 64] on div "blister - (0)" at bounding box center [61, 71] width 101 height 23
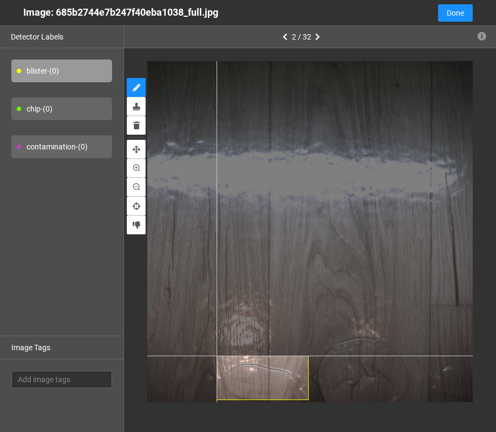
click at [217, 356] on div at bounding box center [309, 231] width 341 height 341
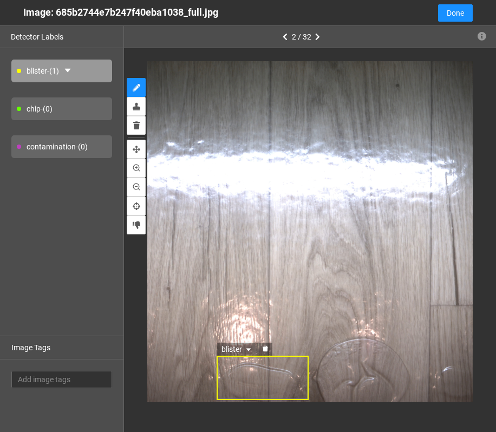
click at [263, 382] on div "blister" at bounding box center [263, 378] width 92 height 44
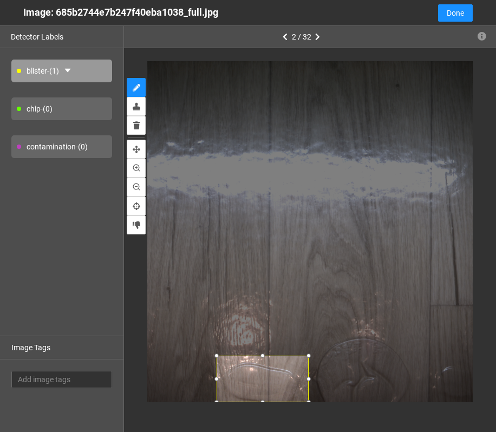
click at [256, 422] on div "2 / 32" at bounding box center [310, 242] width 372 height 432
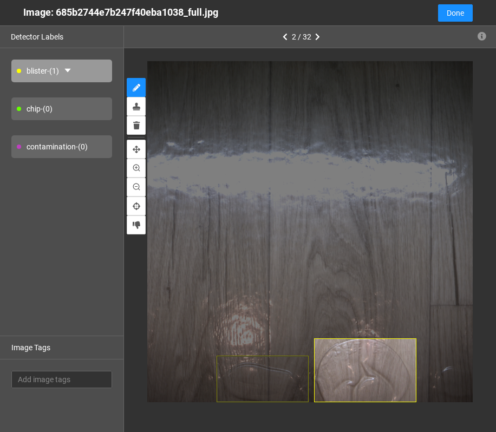
click at [403, 412] on div at bounding box center [310, 231] width 372 height 367
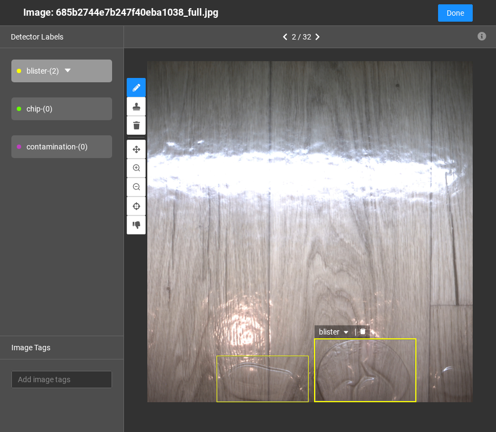
click at [385, 362] on div "blister" at bounding box center [365, 371] width 102 height 64
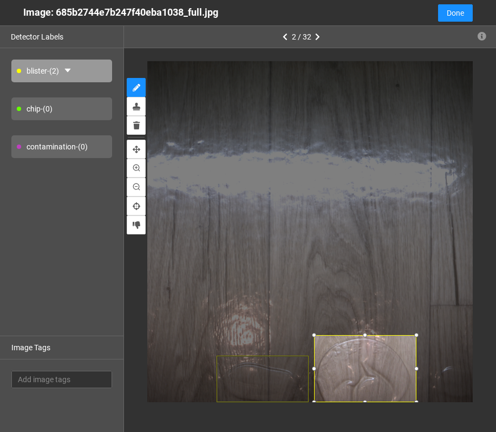
click at [365, 337] on div at bounding box center [365, 335] width 11 height 11
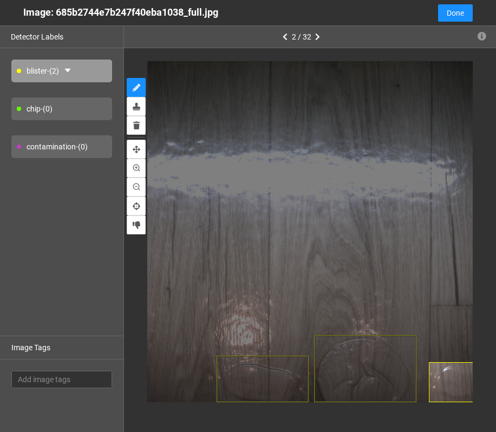
click at [403, 409] on div at bounding box center [310, 231] width 372 height 367
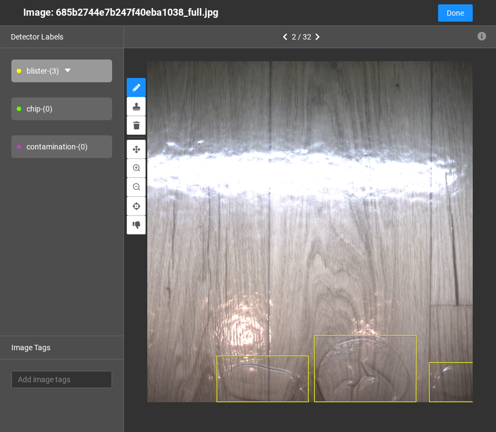
click at [287, 38] on icon "button" at bounding box center [285, 37] width 5 height 8
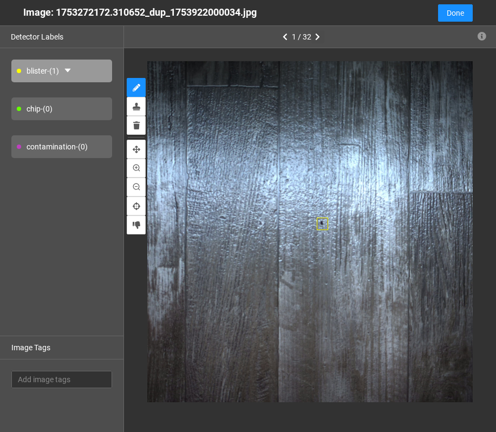
click at [318, 38] on icon "button" at bounding box center [317, 37] width 5 height 8
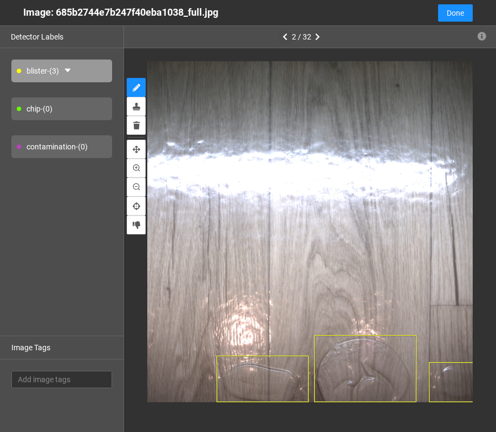
click at [288, 40] on button "button" at bounding box center [285, 36] width 13 height 13
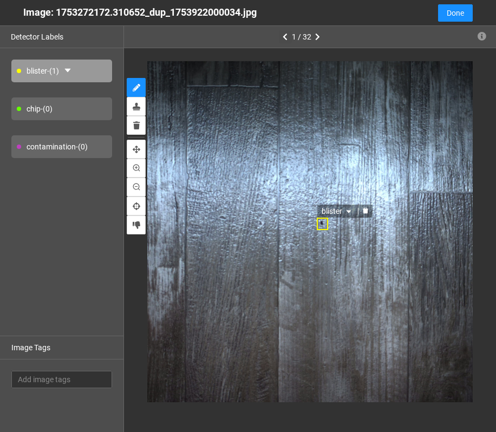
click at [324, 225] on div "blister" at bounding box center [323, 224] width 12 height 12
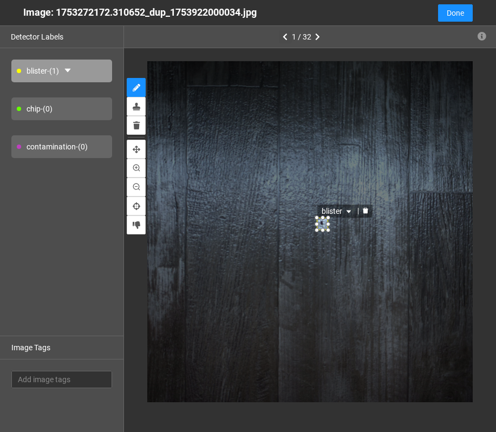
click at [353, 211] on span "blister" at bounding box center [338, 211] width 32 height 12
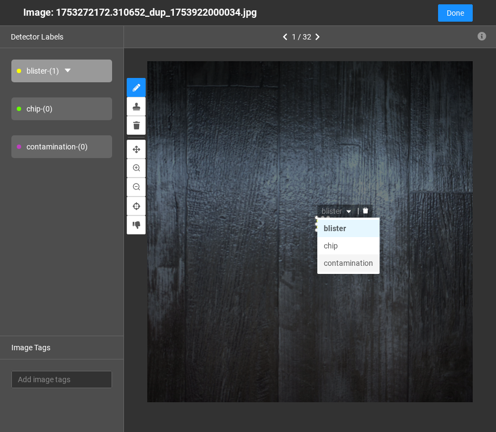
click at [354, 261] on div "contamination" at bounding box center [348, 263] width 49 height 12
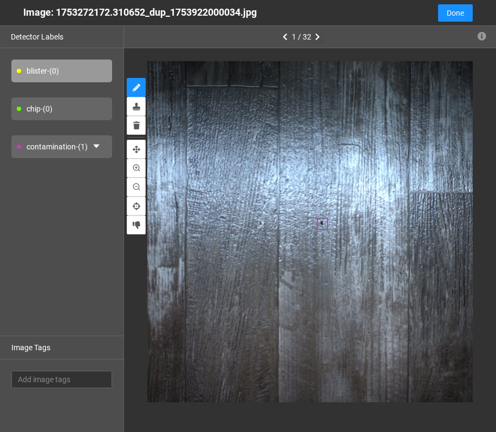
click at [314, 41] on button "button" at bounding box center [318, 36] width 13 height 13
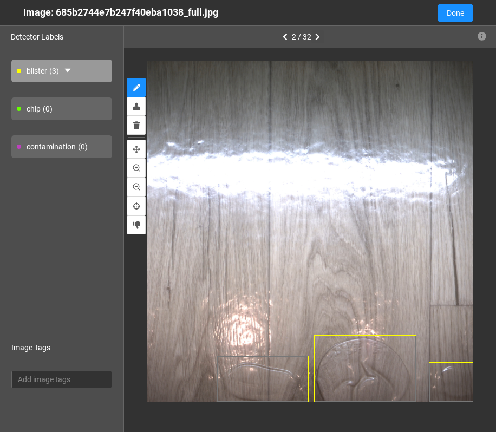
click at [314, 41] on button "button" at bounding box center [318, 36] width 13 height 13
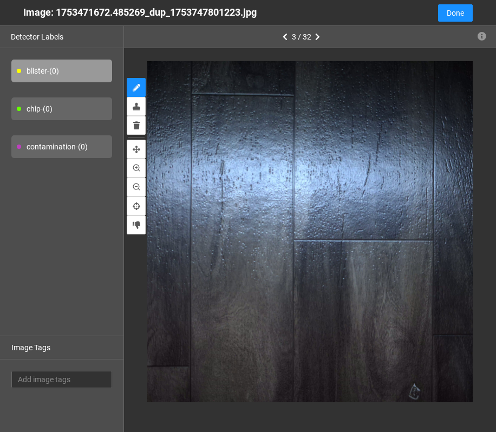
click at [66, 106] on div "chip - (0)" at bounding box center [61, 109] width 101 height 23
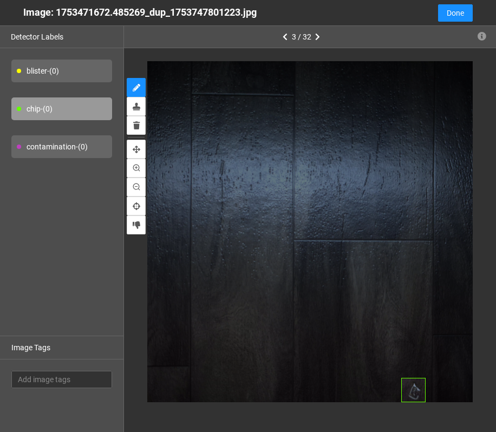
click at [403, 415] on div at bounding box center [310, 231] width 372 height 367
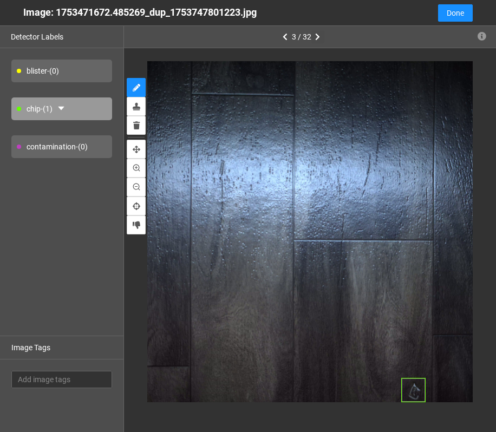
click at [313, 41] on button "button" at bounding box center [318, 36] width 13 height 13
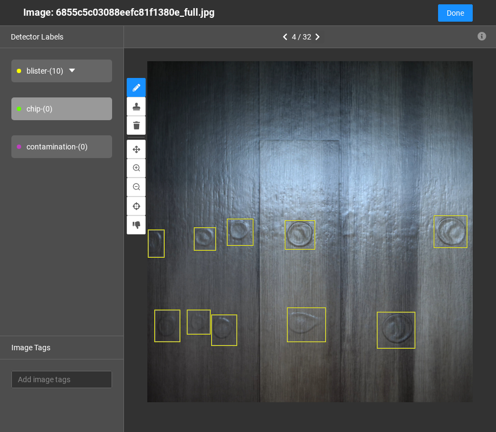
click at [313, 41] on button "button" at bounding box center [318, 36] width 13 height 13
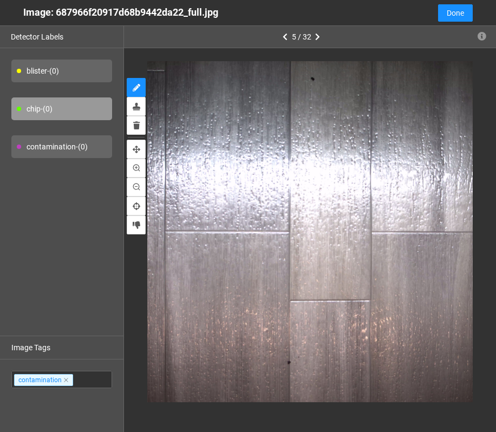
click at [60, 151] on div "contamination - (0)" at bounding box center [61, 146] width 101 height 23
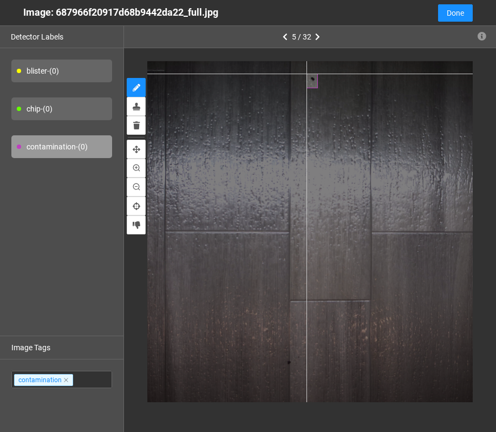
click at [307, 74] on div at bounding box center [309, 231] width 341 height 341
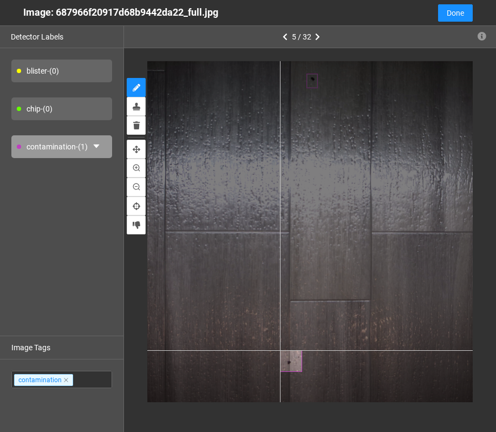
click at [280, 350] on div at bounding box center [309, 231] width 341 height 341
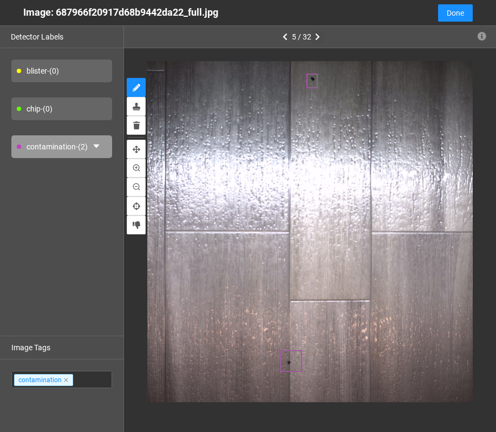
click at [315, 38] on icon "button" at bounding box center [317, 37] width 5 height 8
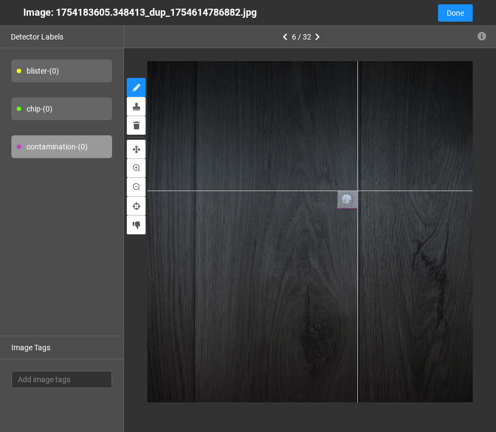
click at [358, 191] on div at bounding box center [309, 231] width 341 height 341
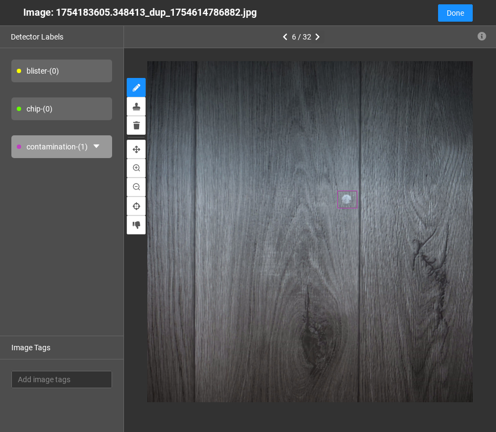
click at [312, 40] on button "button" at bounding box center [318, 36] width 13 height 13
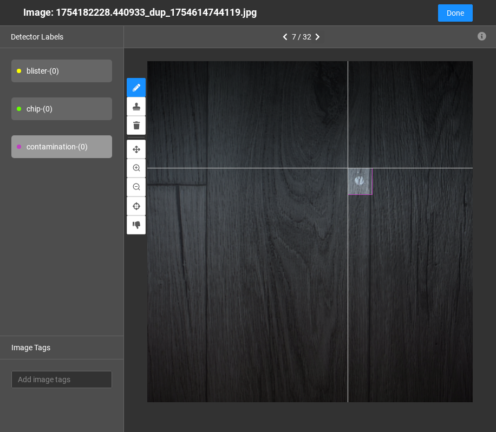
click at [348, 167] on div at bounding box center [309, 231] width 341 height 341
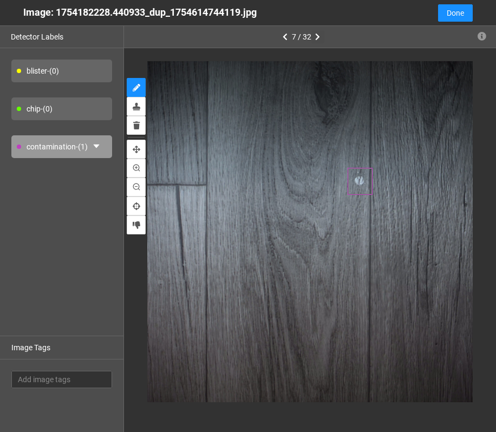
click at [316, 37] on icon "button" at bounding box center [317, 37] width 5 height 8
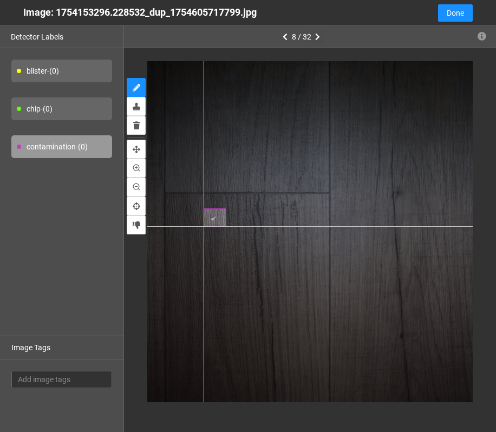
click at [204, 226] on div at bounding box center [309, 231] width 341 height 341
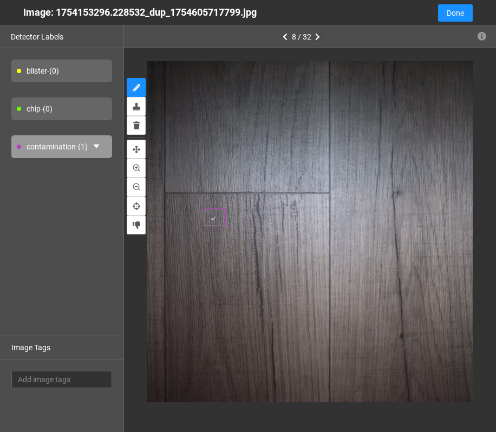
click at [322, 39] on button "button" at bounding box center [318, 36] width 13 height 13
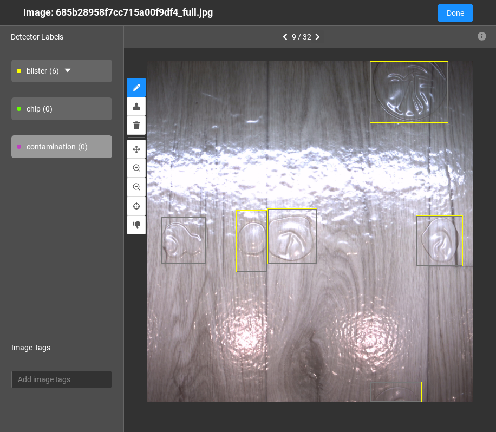
click at [318, 33] on icon "button" at bounding box center [317, 37] width 5 height 8
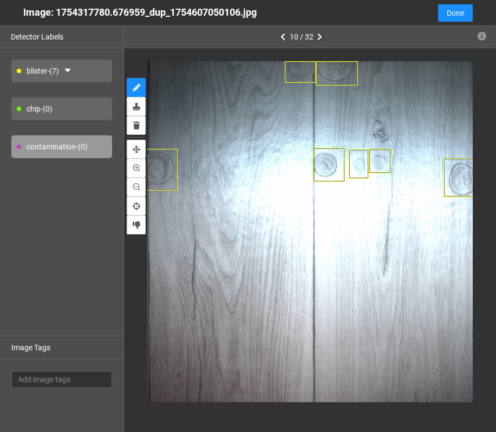
click at [318, 34] on icon "button" at bounding box center [320, 37] width 5 height 8
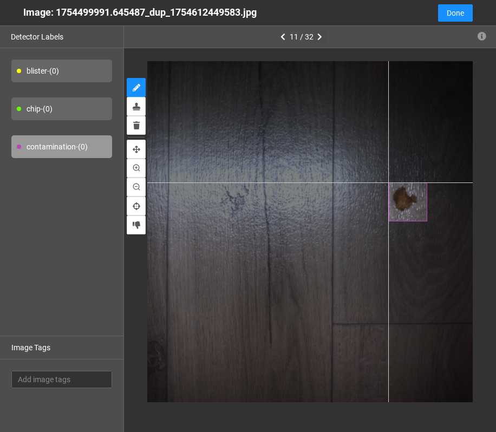
click at [389, 183] on div at bounding box center [309, 231] width 341 height 341
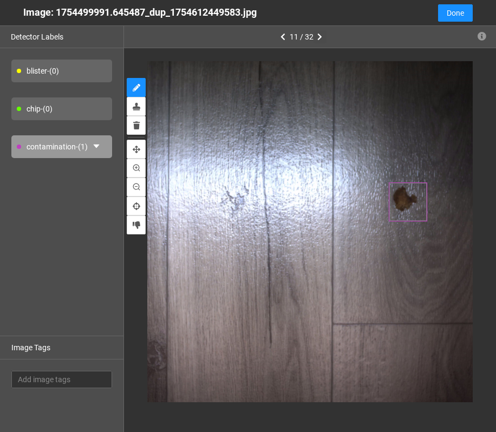
click at [316, 38] on button "button" at bounding box center [320, 36] width 13 height 13
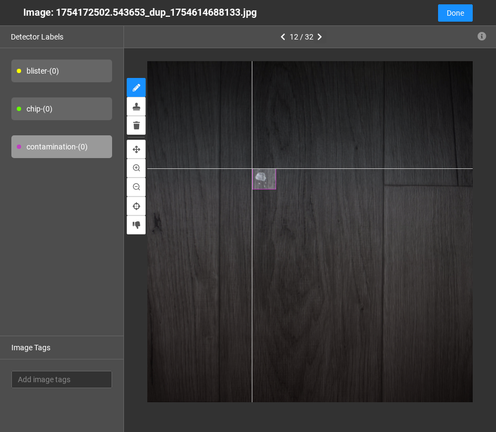
click at [252, 168] on div at bounding box center [309, 231] width 341 height 341
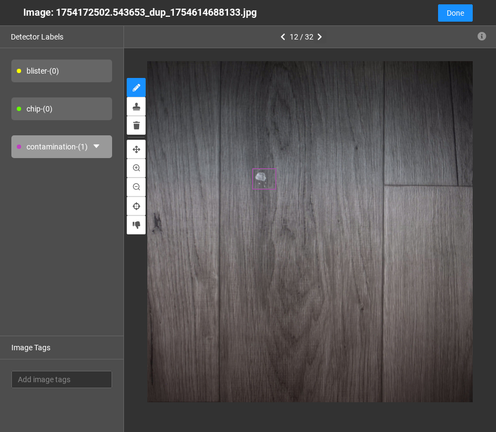
click at [318, 42] on button "button" at bounding box center [320, 36] width 13 height 13
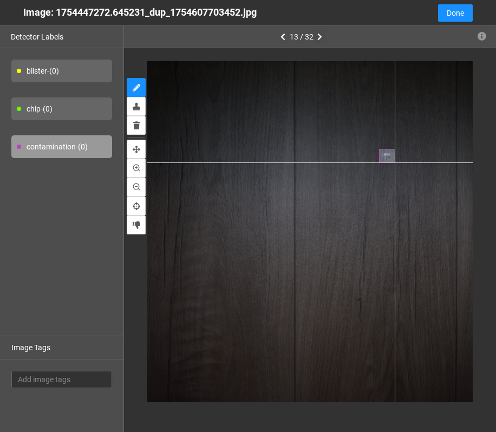
click at [395, 163] on div at bounding box center [309, 231] width 341 height 341
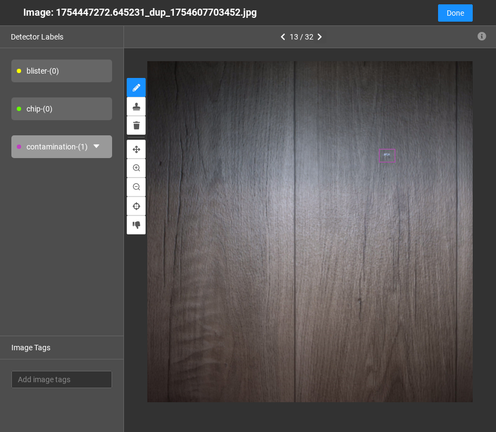
click at [323, 40] on button "button" at bounding box center [320, 36] width 13 height 13
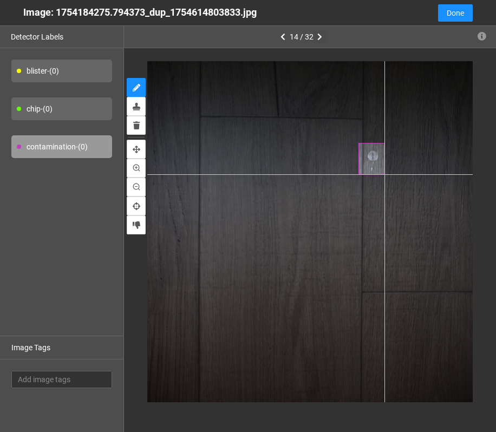
click at [385, 174] on div at bounding box center [309, 231] width 341 height 341
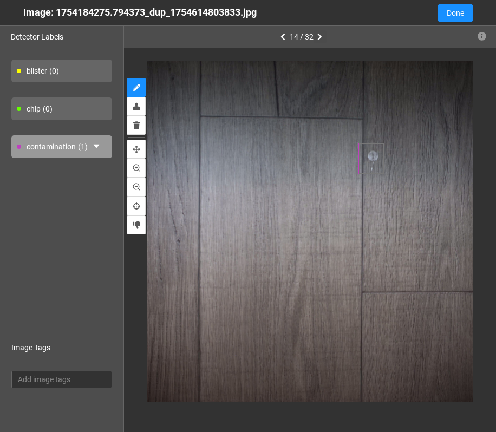
click at [321, 37] on icon "button" at bounding box center [320, 37] width 5 height 8
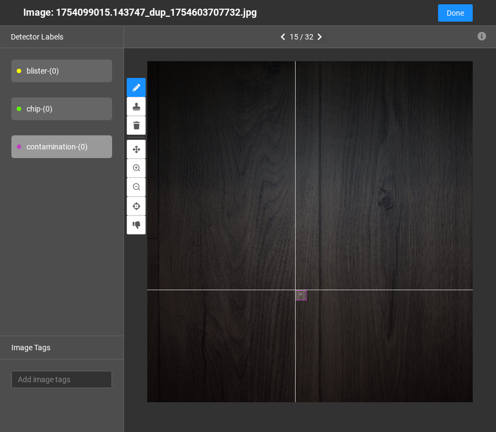
click at [295, 290] on div at bounding box center [309, 231] width 341 height 341
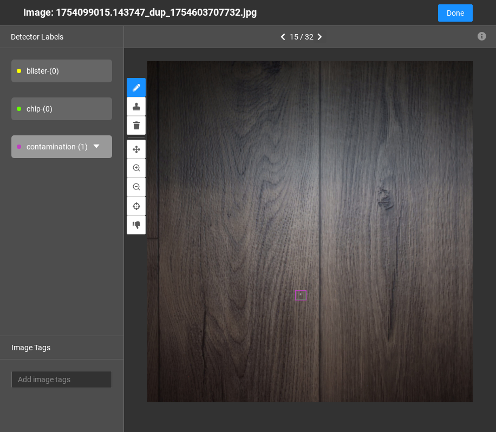
click at [321, 36] on icon "button" at bounding box center [320, 37] width 5 height 8
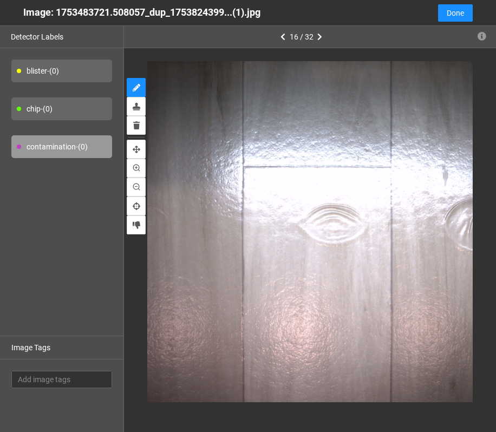
click at [72, 74] on div "blister - (0)" at bounding box center [61, 71] width 101 height 23
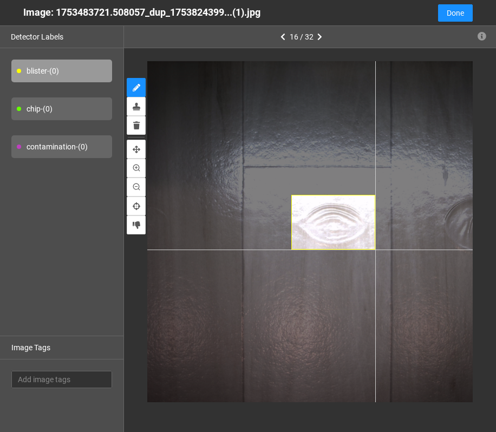
click at [375, 250] on div at bounding box center [309, 231] width 341 height 341
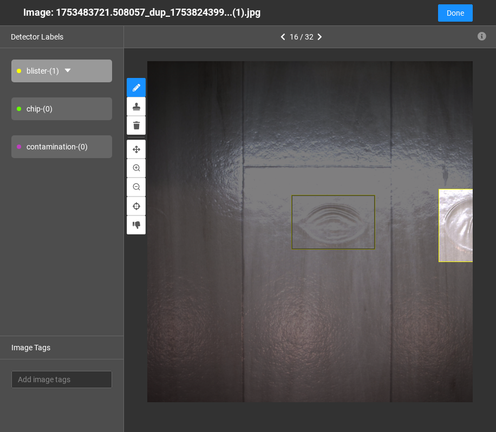
click at [403, 262] on div at bounding box center [310, 231] width 372 height 367
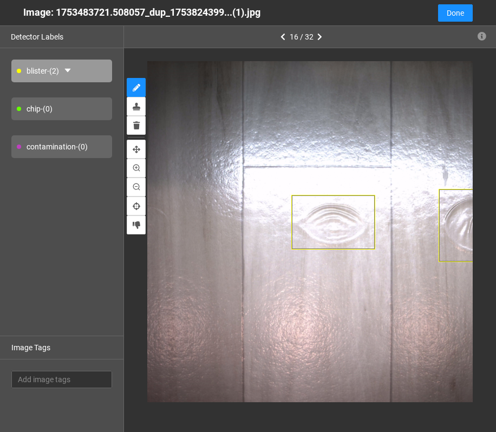
click at [324, 46] on div "16 / 32" at bounding box center [302, 37] width 50 height 22
click at [324, 40] on button "button" at bounding box center [320, 36] width 13 height 13
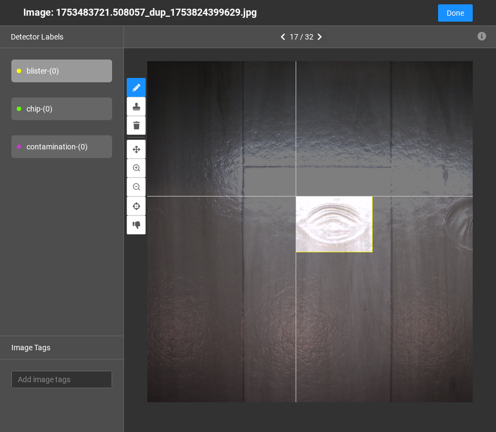
click at [296, 196] on div at bounding box center [309, 231] width 341 height 341
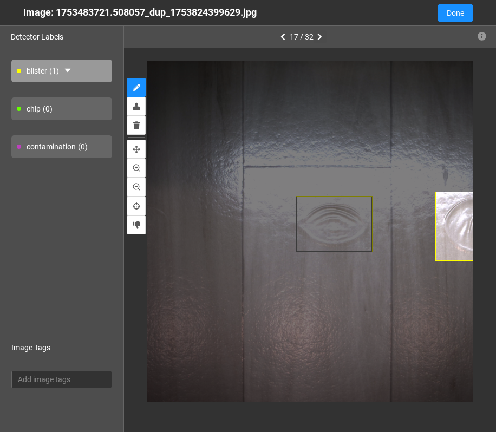
click at [403, 261] on div at bounding box center [310, 231] width 372 height 367
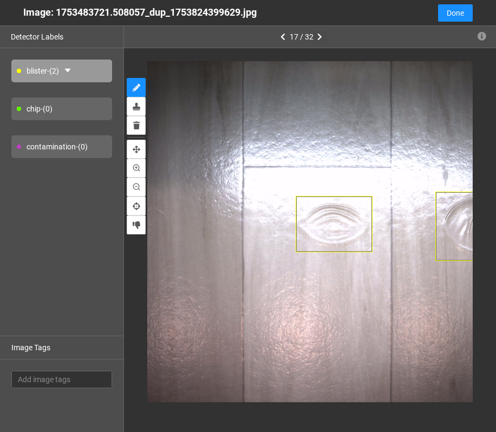
click at [322, 39] on icon "button" at bounding box center [320, 37] width 5 height 8
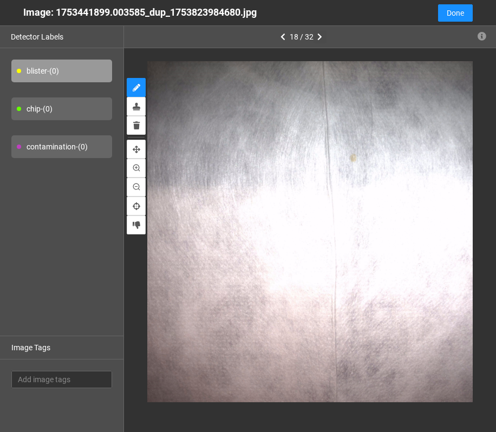
click at [322, 36] on button "button" at bounding box center [320, 36] width 13 height 13
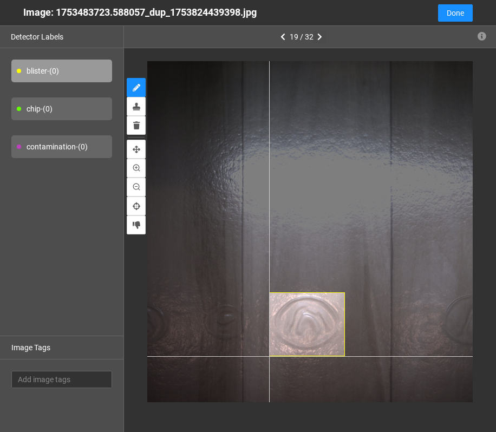
click at [269, 356] on div at bounding box center [309, 231] width 341 height 341
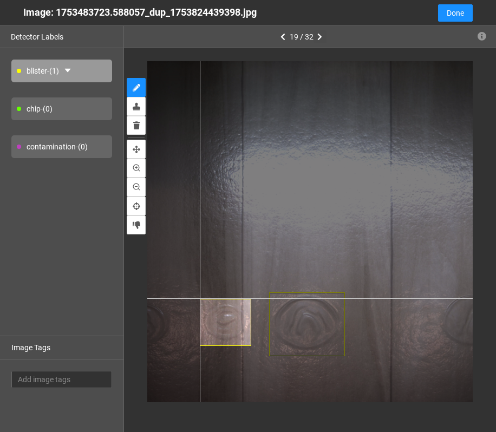
click at [200, 299] on div at bounding box center [309, 231] width 341 height 341
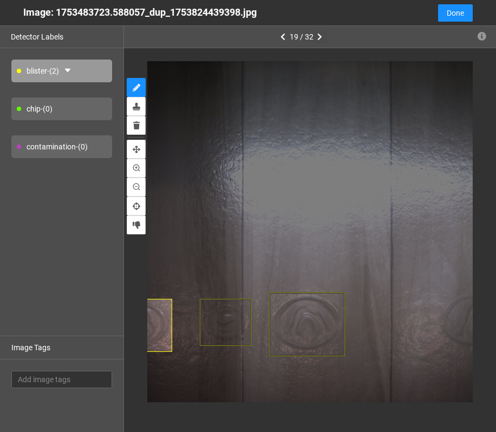
click at [136, 352] on div at bounding box center [310, 231] width 372 height 367
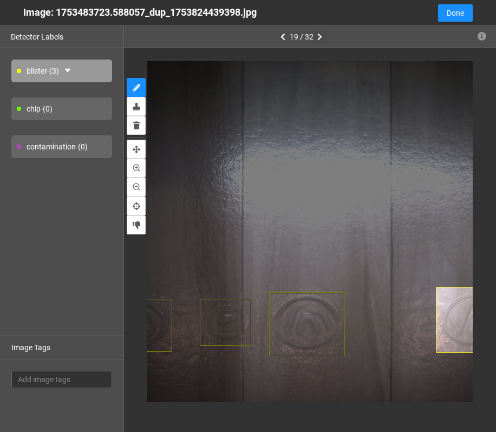
click at [403, 353] on div at bounding box center [310, 231] width 372 height 367
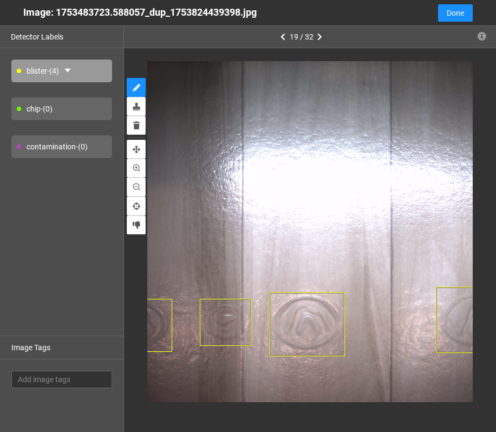
click at [318, 40] on icon "button" at bounding box center [320, 37] width 5 height 8
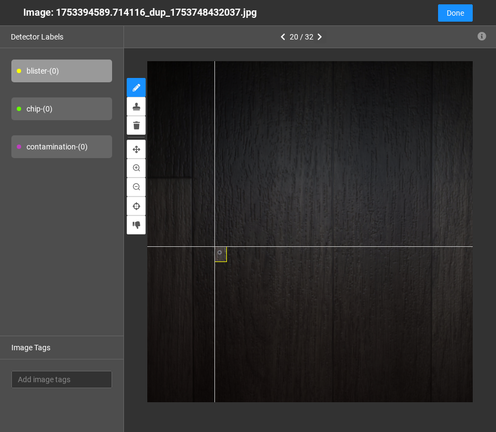
click at [215, 246] on div at bounding box center [309, 231] width 341 height 341
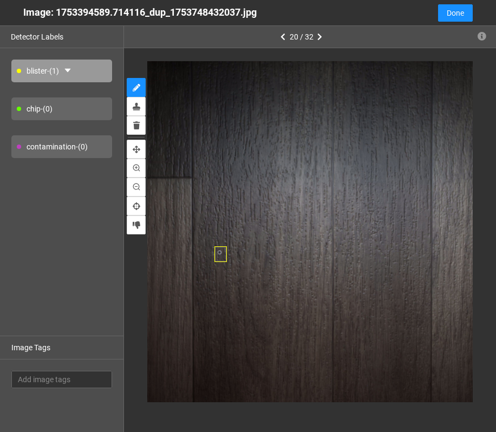
click at [74, 146] on div "contamination - (0)" at bounding box center [61, 146] width 101 height 23
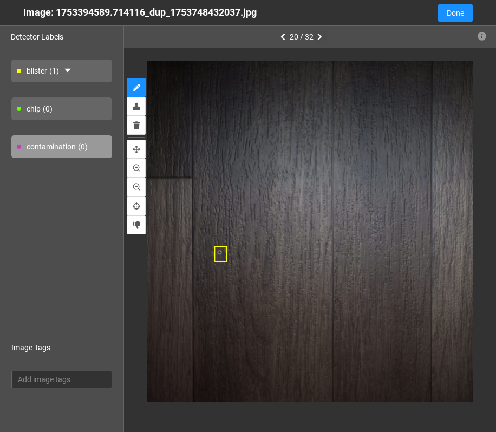
click at [322, 40] on button "button" at bounding box center [320, 36] width 13 height 13
type input "2"
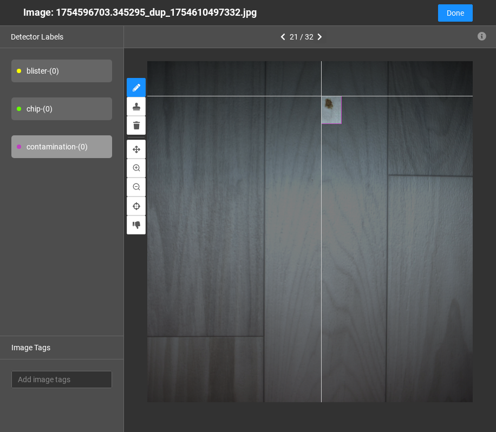
click at [321, 96] on div at bounding box center [309, 231] width 341 height 341
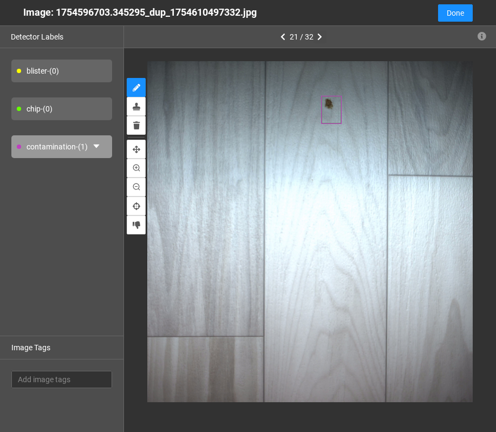
click at [319, 37] on icon "button" at bounding box center [320, 37] width 5 height 8
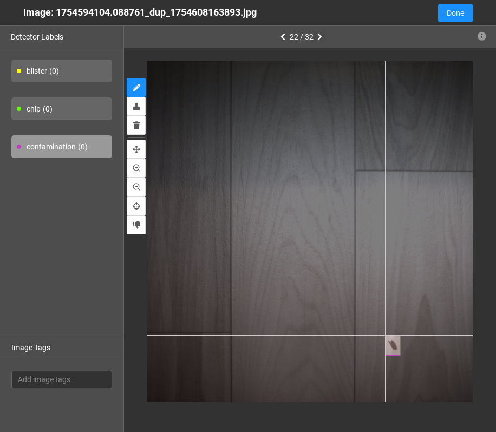
click at [385, 335] on div at bounding box center [309, 231] width 341 height 341
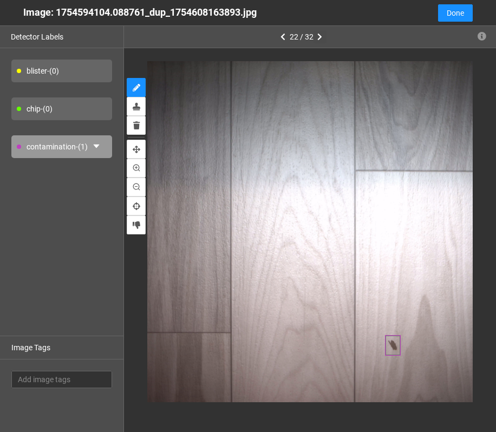
click at [320, 36] on icon "button" at bounding box center [320, 37] width 5 height 8
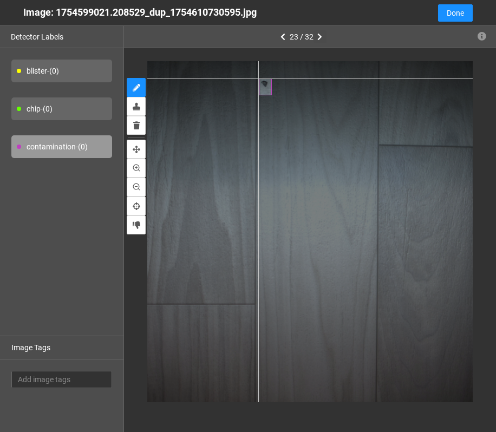
click at [258, 79] on div at bounding box center [309, 231] width 341 height 341
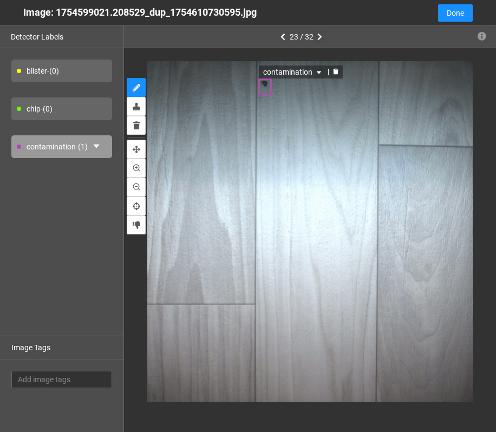
click at [319, 38] on icon "button" at bounding box center [320, 37] width 5 height 8
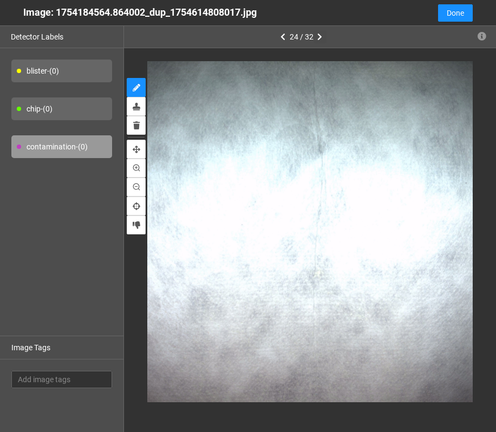
click at [314, 33] on button "button" at bounding box center [320, 36] width 13 height 13
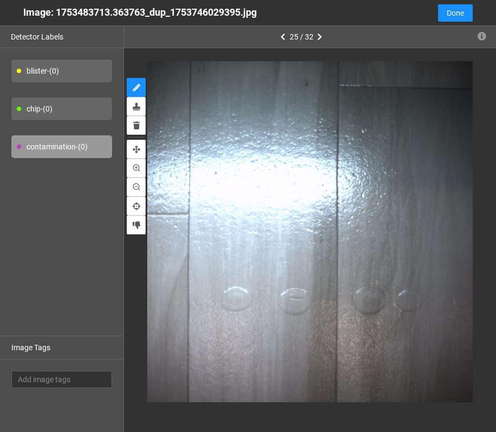
click at [80, 73] on div "blister - (0)" at bounding box center [61, 71] width 101 height 23
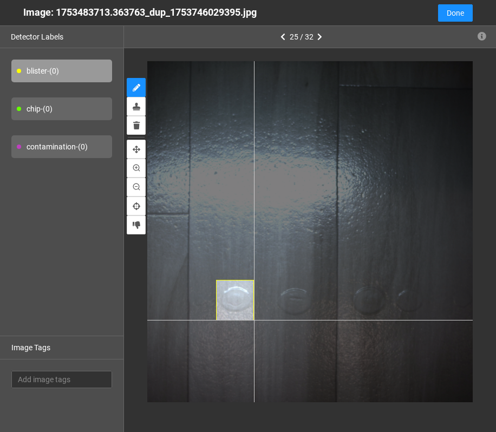
click at [254, 320] on div at bounding box center [309, 231] width 341 height 341
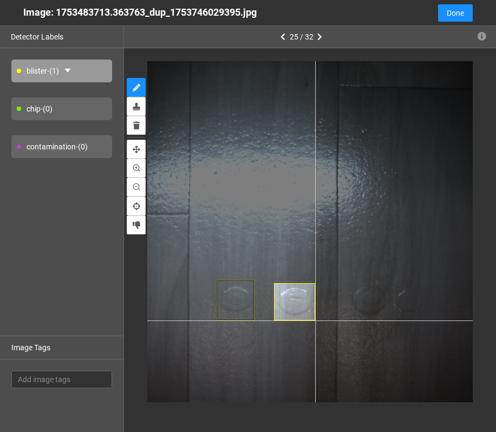
click at [315, 321] on div at bounding box center [309, 231] width 341 height 341
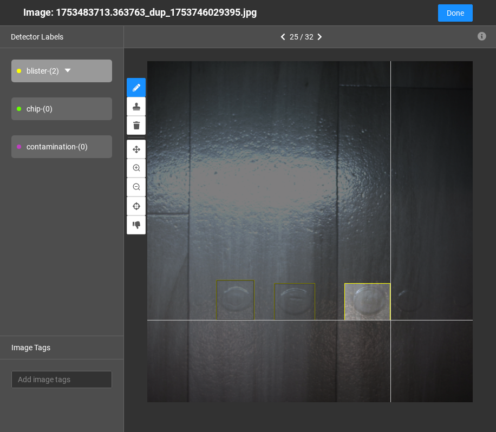
click at [391, 320] on div at bounding box center [309, 231] width 341 height 341
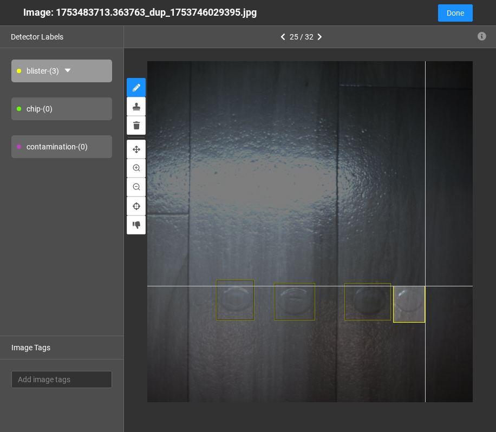
click at [403, 286] on div at bounding box center [309, 231] width 341 height 341
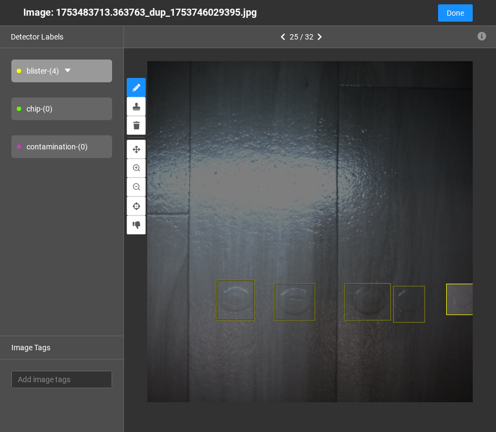
click at [403, 315] on div at bounding box center [310, 231] width 372 height 367
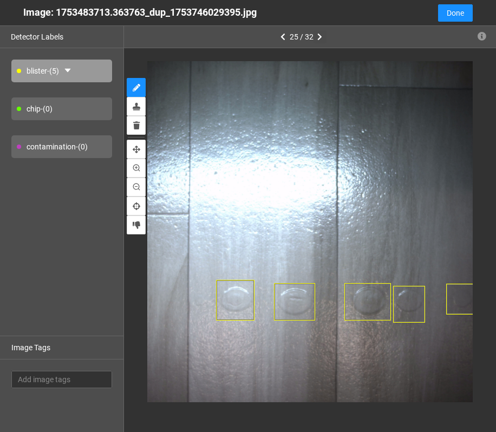
click at [322, 39] on button "button" at bounding box center [320, 36] width 13 height 13
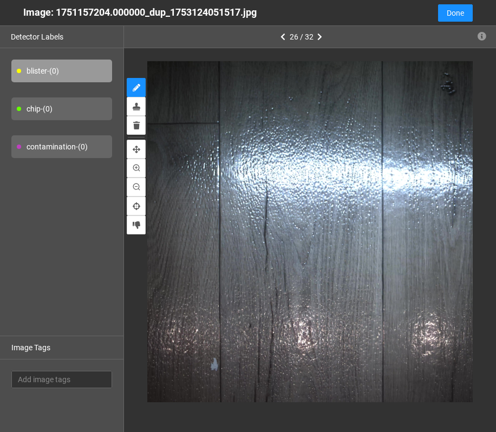
click at [70, 144] on div "contamination - (0)" at bounding box center [61, 146] width 101 height 23
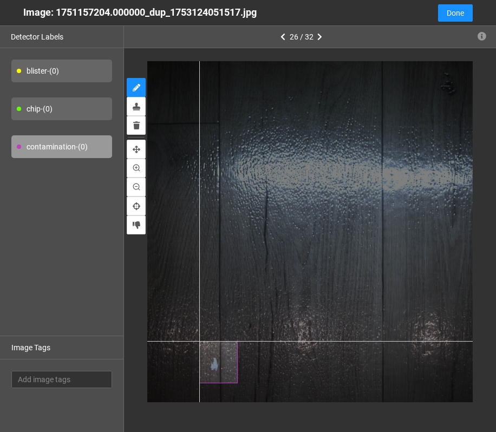
click at [199, 341] on div at bounding box center [309, 231] width 341 height 341
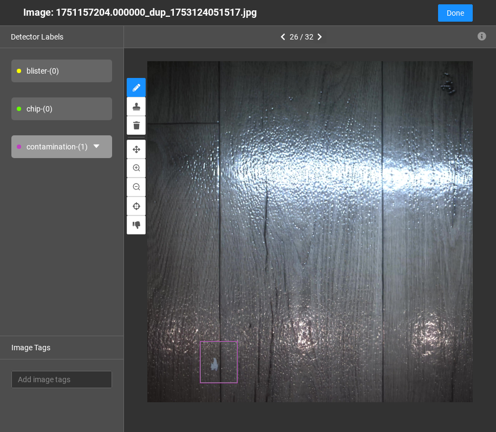
click at [318, 37] on icon "button" at bounding box center [320, 37] width 5 height 8
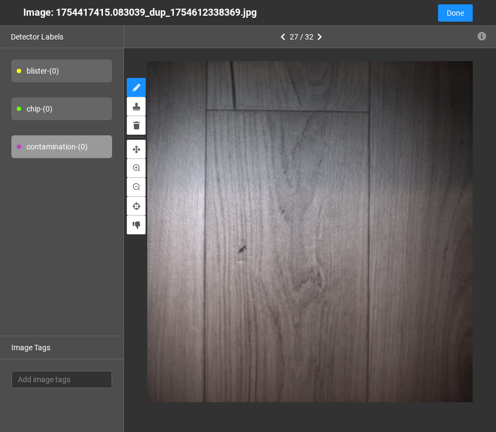
click at [98, 105] on div "chip - (0)" at bounding box center [61, 109] width 101 height 23
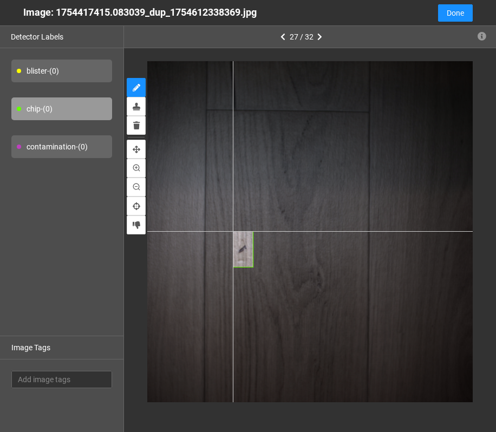
click at [233, 231] on div at bounding box center [309, 231] width 341 height 341
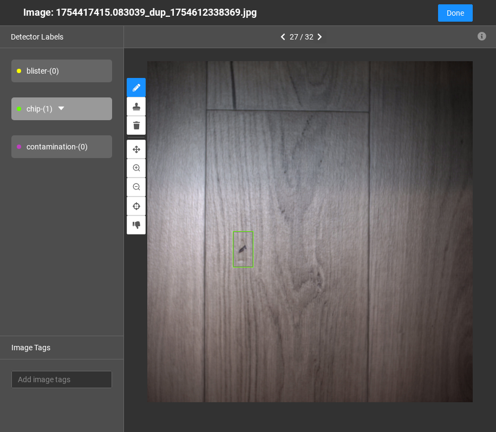
click at [325, 38] on button "button" at bounding box center [320, 36] width 13 height 13
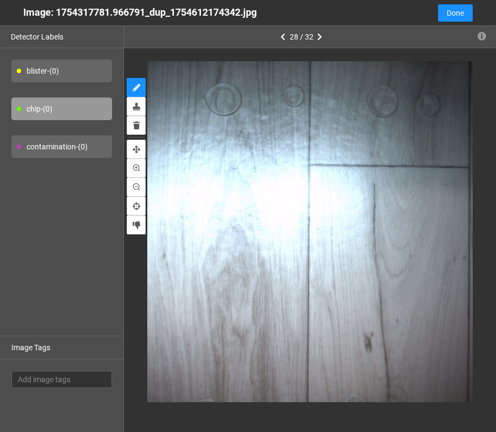
click at [87, 73] on div "blister - (0)" at bounding box center [61, 71] width 101 height 23
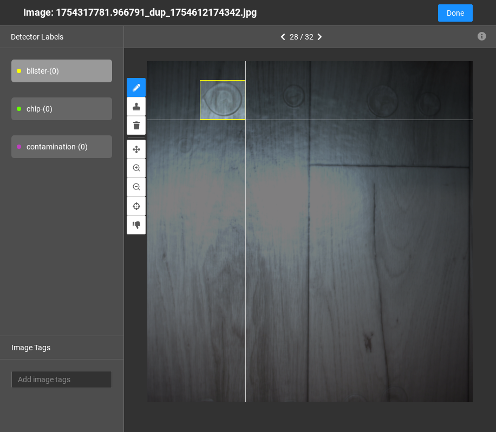
click at [245, 120] on div at bounding box center [309, 231] width 341 height 341
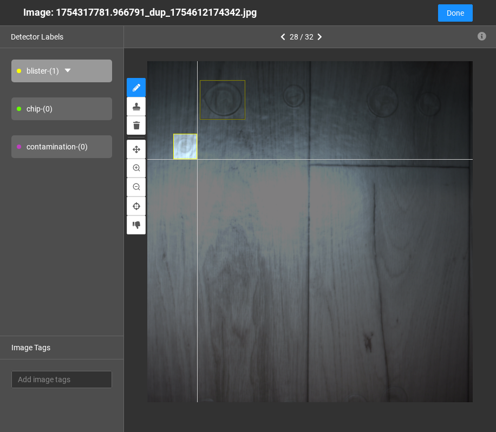
click at [197, 159] on div at bounding box center [309, 231] width 341 height 341
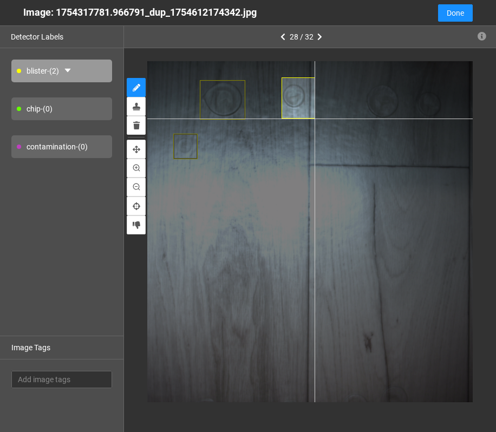
click at [314, 118] on div at bounding box center [309, 231] width 341 height 341
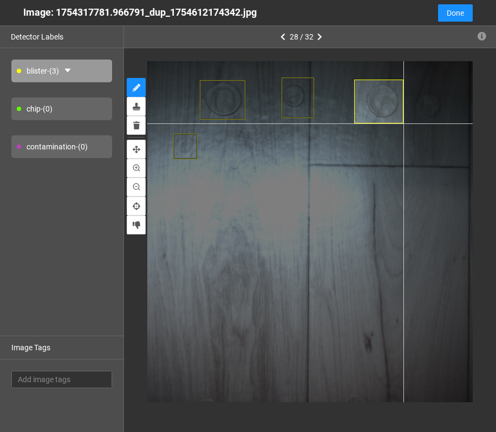
click at [403, 124] on div at bounding box center [309, 231] width 341 height 341
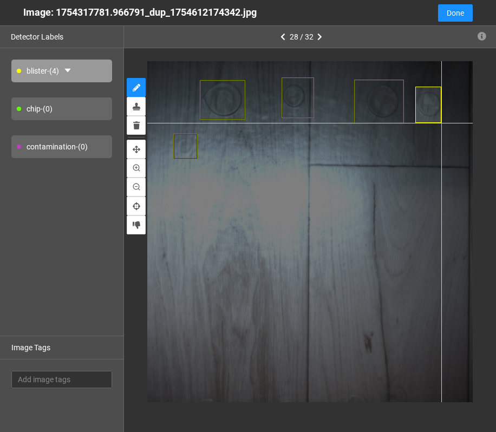
click at [403, 122] on div at bounding box center [309, 231] width 341 height 341
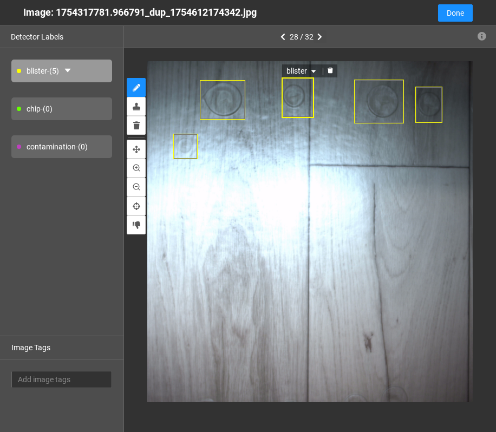
click at [319, 40] on icon "button" at bounding box center [320, 37] width 5 height 8
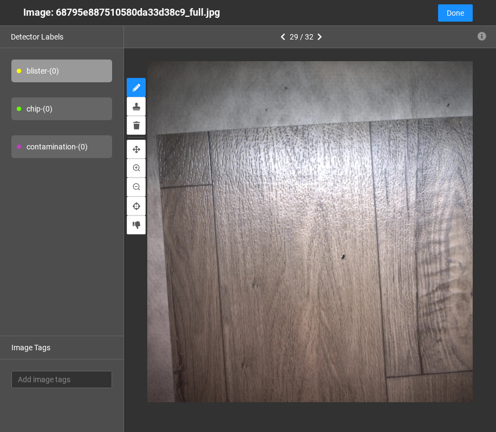
click at [77, 107] on div "chip - (0)" at bounding box center [61, 109] width 101 height 23
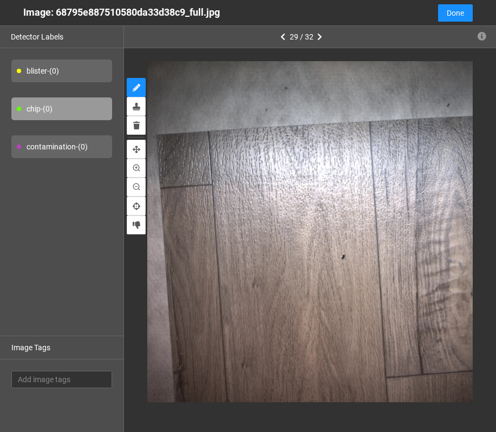
click at [85, 145] on div "contamination - (0)" at bounding box center [61, 146] width 101 height 23
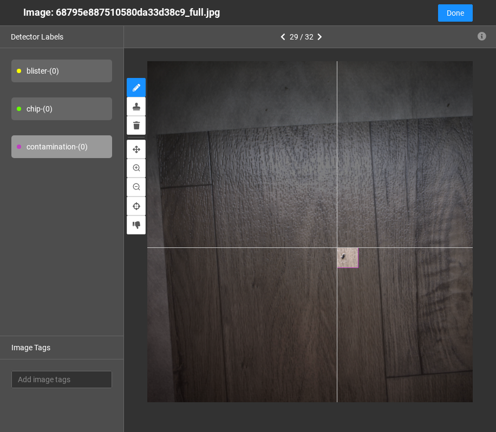
click at [337, 248] on div at bounding box center [309, 231] width 341 height 341
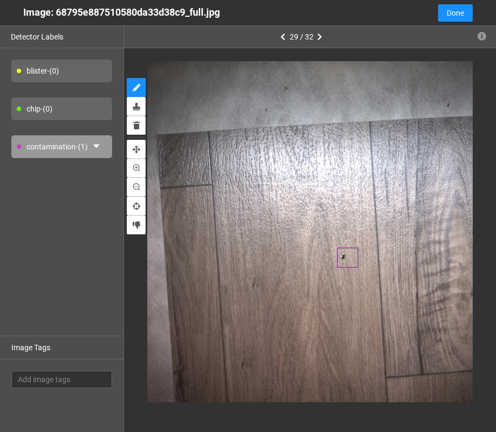
click at [320, 38] on icon "button" at bounding box center [320, 37] width 5 height 8
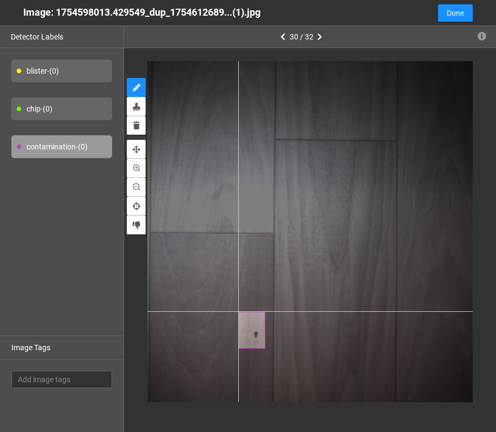
click at [230, 301] on div at bounding box center [309, 231] width 341 height 341
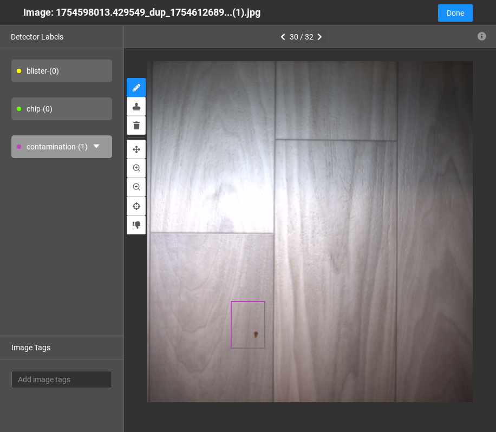
click at [231, 301] on div at bounding box center [248, 325] width 35 height 48
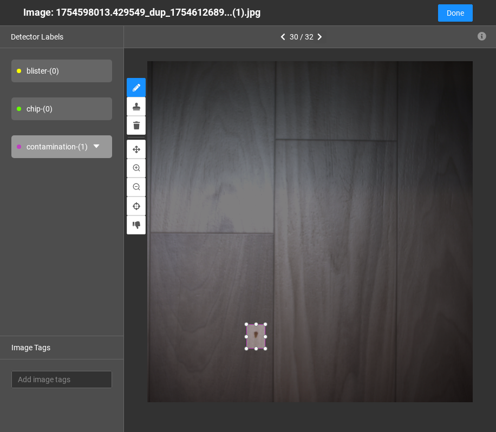
click at [248, 322] on div at bounding box center [246, 324] width 11 height 11
click at [325, 37] on button "button" at bounding box center [320, 36] width 13 height 13
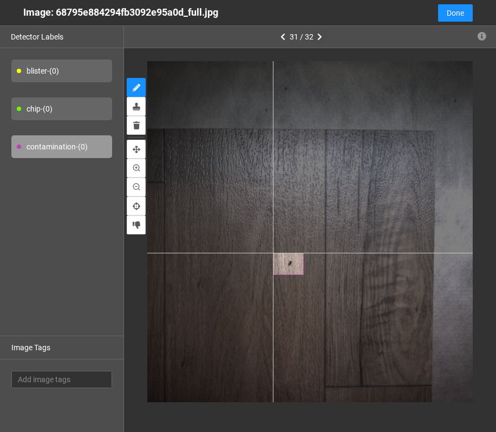
click at [270, 251] on div at bounding box center [309, 231] width 341 height 341
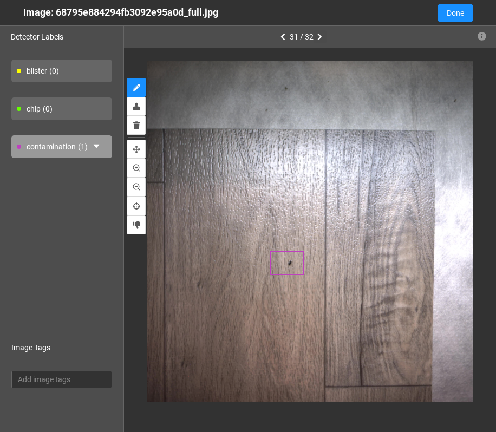
click at [320, 38] on icon "button" at bounding box center [320, 37] width 5 height 8
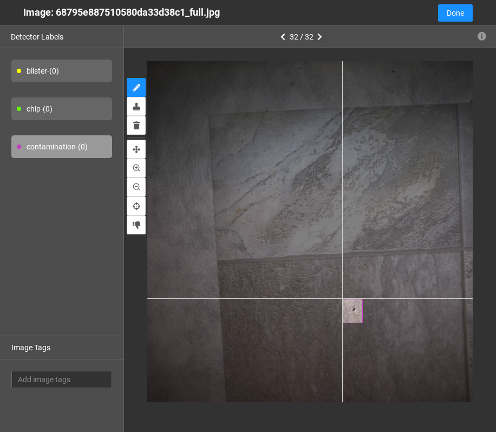
click at [344, 300] on div at bounding box center [309, 231] width 341 height 341
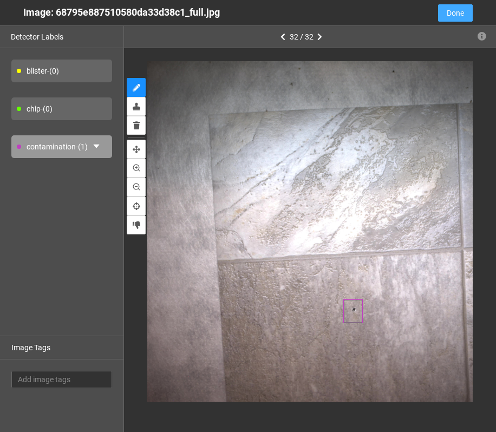
click at [403, 11] on span "Done" at bounding box center [455, 13] width 17 height 12
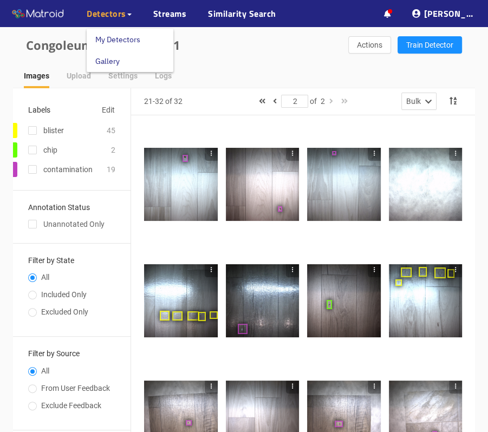
click at [126, 16] on span "Detectors" at bounding box center [109, 13] width 45 height 13
click at [140, 43] on link "My Detectors" at bounding box center [117, 40] width 45 height 22
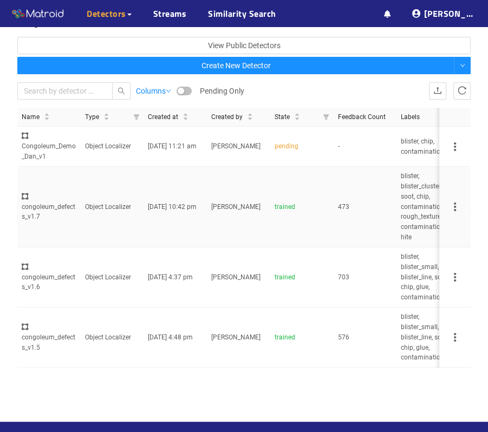
scroll to position [14, 0]
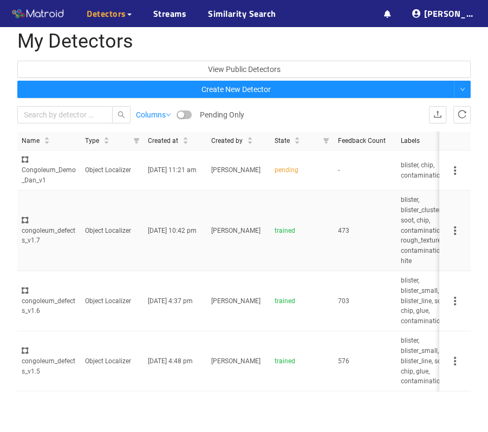
click at [126, 229] on td "Object Localizer" at bounding box center [112, 231] width 63 height 81
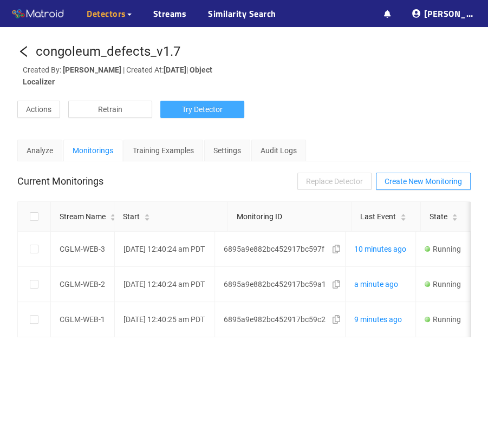
click at [221, 104] on span "Try Detector" at bounding box center [202, 110] width 41 height 12
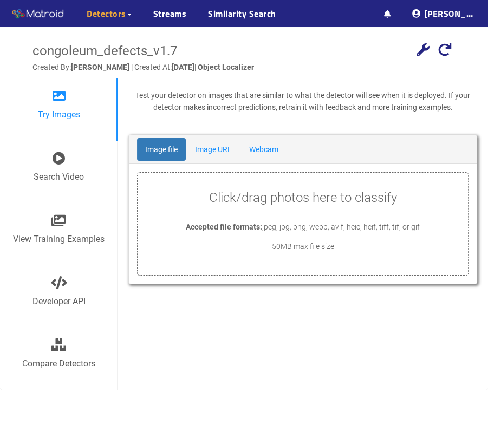
click at [287, 205] on p "Click/drag photos here to classify" at bounding box center [303, 198] width 331 height 21
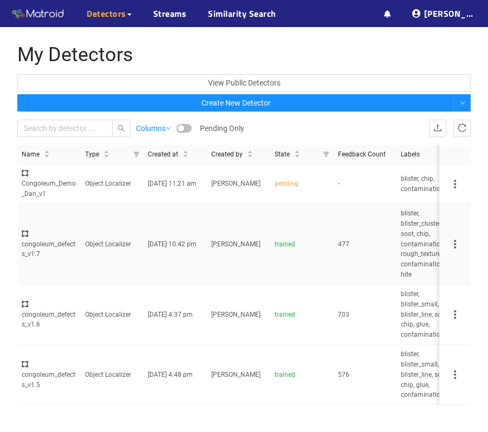
click at [67, 244] on div "congoleum_defects_v1.7" at bounding box center [49, 244] width 55 height 31
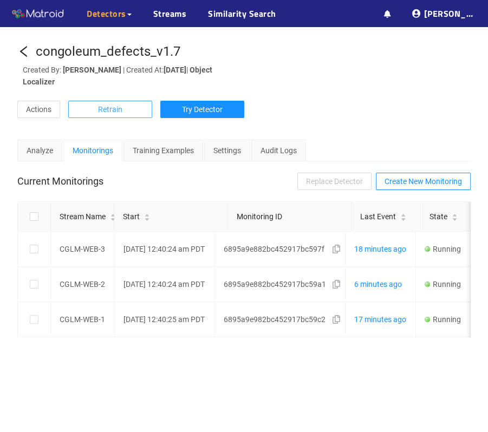
click at [111, 116] on button "Retrain" at bounding box center [110, 109] width 84 height 17
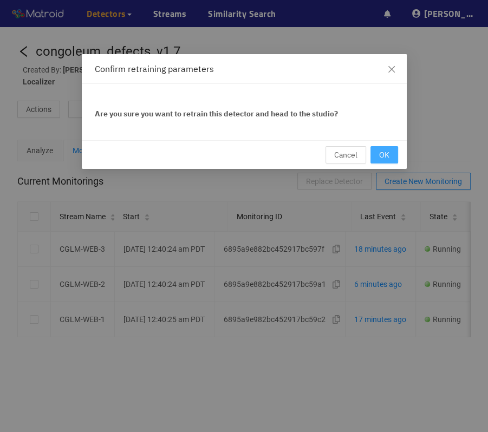
click at [389, 156] on span "OK" at bounding box center [384, 155] width 10 height 12
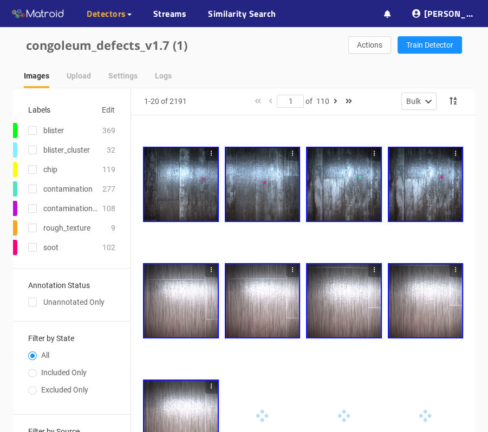
click at [117, 16] on span "Detectors" at bounding box center [107, 13] width 40 height 13
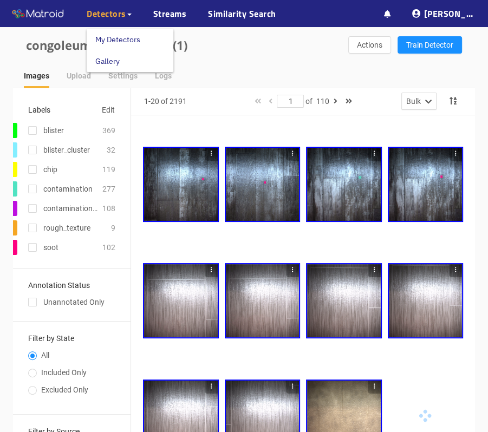
click at [129, 37] on link "My Detectors" at bounding box center [117, 40] width 45 height 22
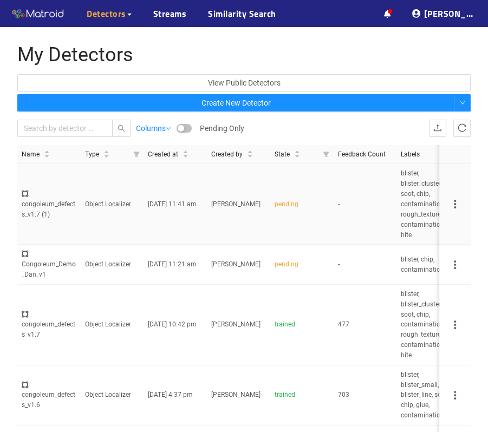
click at [449, 200] on icon at bounding box center [455, 204] width 13 height 13
click at [474, 258] on li "Delete" at bounding box center [466, 256] width 37 height 17
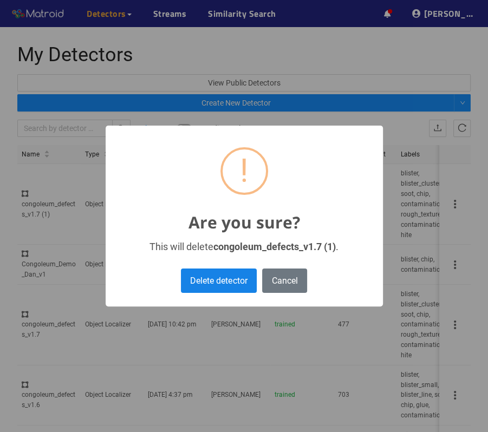
click at [243, 283] on button "Delete detector" at bounding box center [219, 281] width 76 height 24
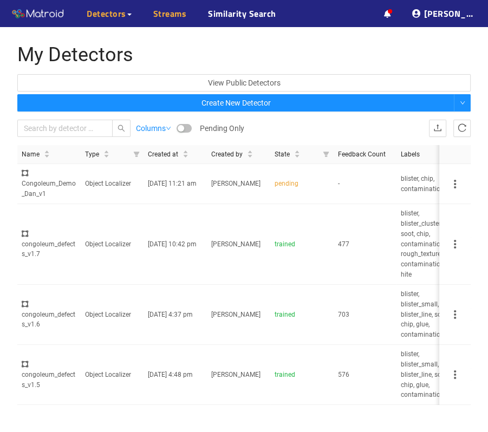
click at [153, 9] on link "Streams" at bounding box center [170, 13] width 34 height 13
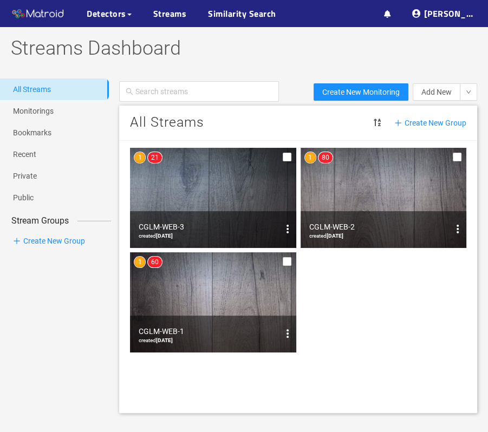
click at [224, 281] on img at bounding box center [213, 303] width 166 height 100
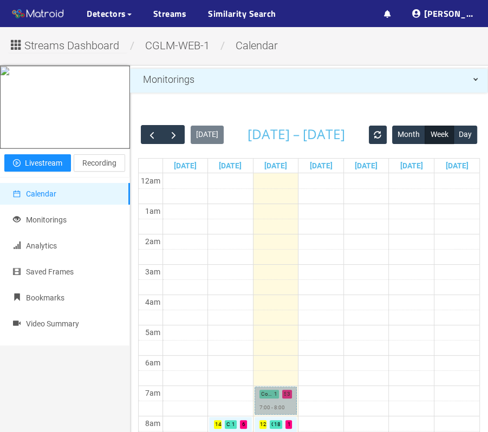
click at [281, 395] on link "Contamination : 1 Soot : 3 7:00 - 8:00" at bounding box center [276, 401] width 43 height 28
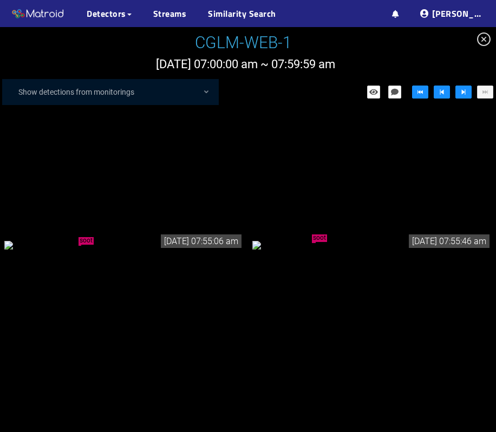
click at [108, 250] on div "soot" at bounding box center [124, 244] width 240 height 12
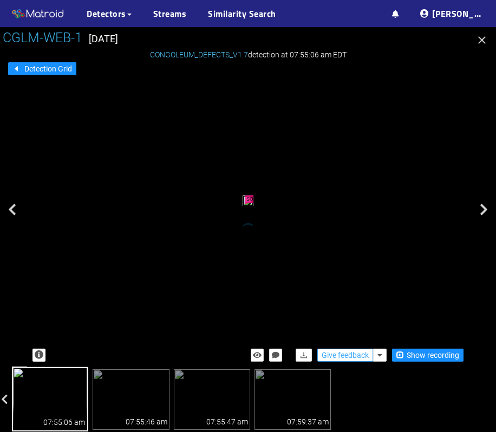
click at [347, 353] on span "Give feedback" at bounding box center [345, 356] width 47 height 12
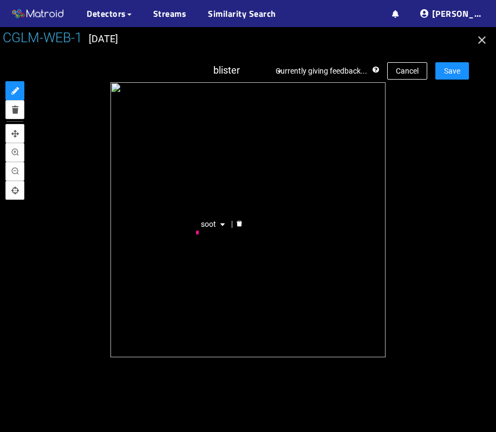
click at [237, 223] on icon "delete" at bounding box center [239, 224] width 5 height 6
click at [452, 69] on span "Save" at bounding box center [452, 71] width 16 height 12
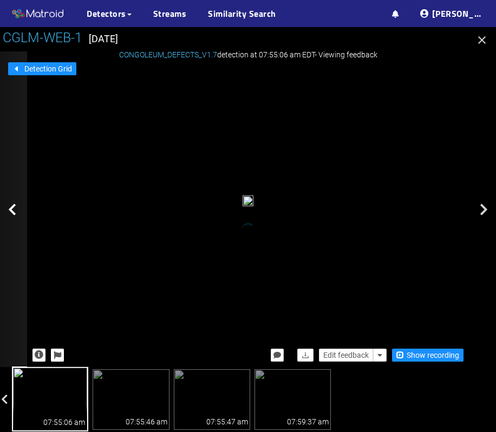
click at [481, 42] on icon "button" at bounding box center [483, 40] width 8 height 8
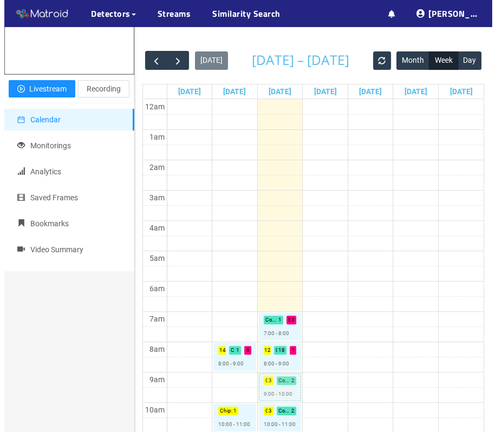
scroll to position [163, 0]
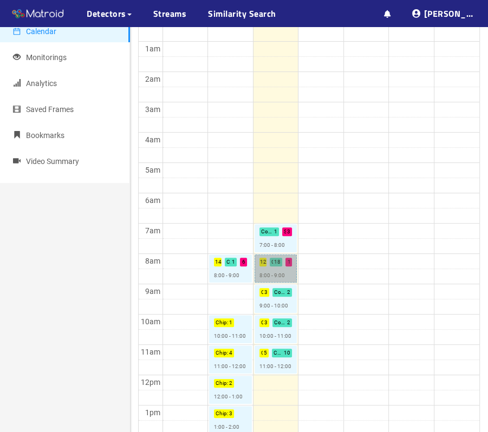
click at [282, 264] on link "Chip : 12 Contamination : 18 Soot : 1 8:00 - 9:00" at bounding box center [276, 269] width 43 height 28
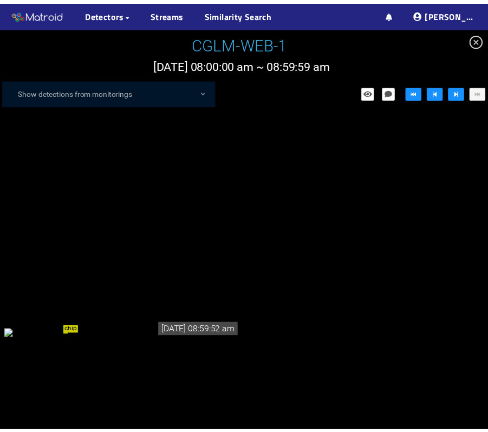
scroll to position [3670, 0]
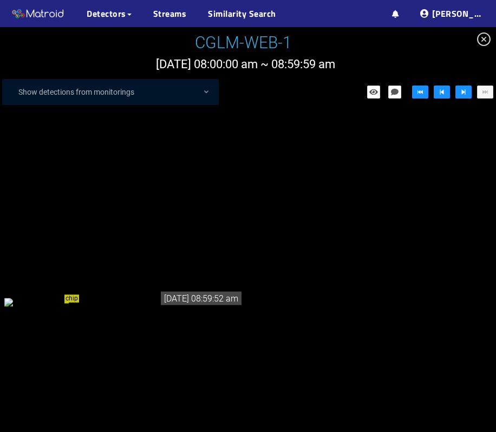
click at [484, 44] on icon "close-circle" at bounding box center [484, 40] width 14 height 14
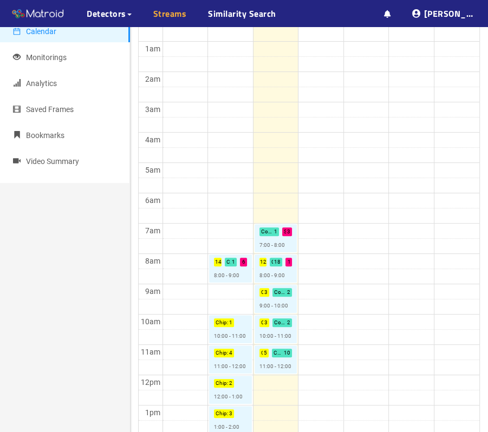
click at [169, 12] on link "Streams" at bounding box center [170, 13] width 34 height 13
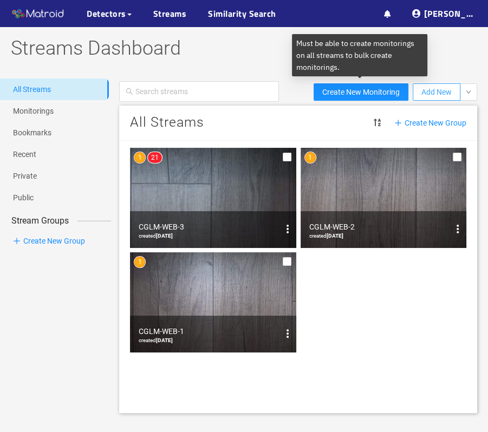
click at [443, 97] on span "Add New" at bounding box center [437, 92] width 30 height 12
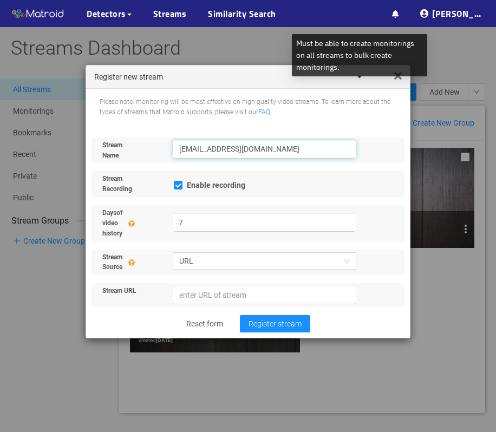
click at [268, 151] on input "[EMAIL_ADDRESS][DOMAIN_NAME]" at bounding box center [265, 149] width 184 height 18
click at [275, 121] on div "Please note: monitoring will be most effective on high quality video streams. T…" at bounding box center [248, 213] width 324 height 249
drag, startPoint x: 274, startPoint y: 148, endPoint x: 146, endPoint y: 132, distance: 129.5
click at [146, 132] on form "Stream Name [EMAIL_ADDRESS][DOMAIN_NAME] Stream Recording Enable recording Days…" at bounding box center [248, 231] width 324 height 215
type input "Congoleum Demo Stream [PERSON_NAME]"
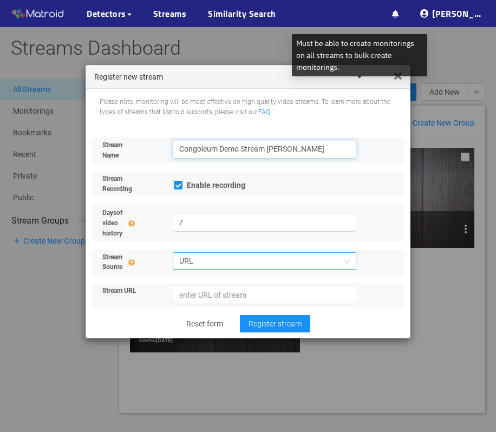
click at [243, 255] on span "URL" at bounding box center [264, 261] width 171 height 16
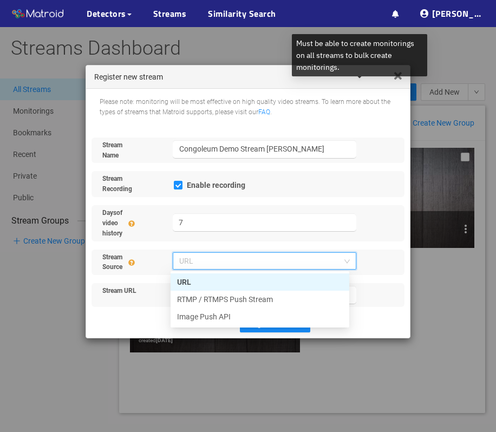
click at [241, 287] on div "URL" at bounding box center [260, 282] width 166 height 12
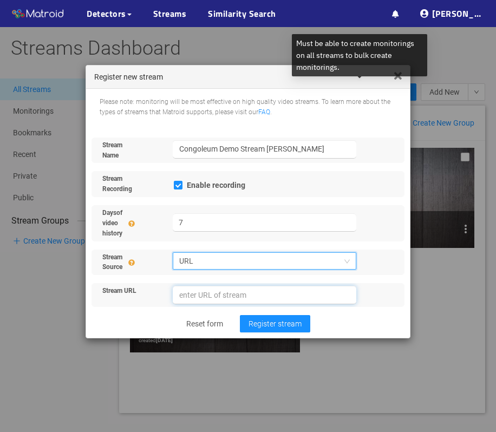
click at [275, 294] on input "url" at bounding box center [265, 295] width 184 height 18
paste input "[URL][DOMAIN_NAME]"
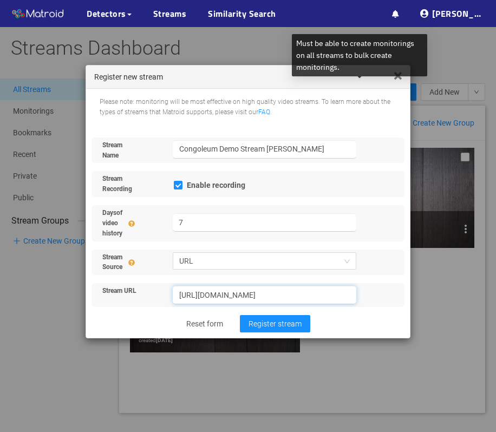
scroll to position [0, 76]
type input "[URL][DOMAIN_NAME]"
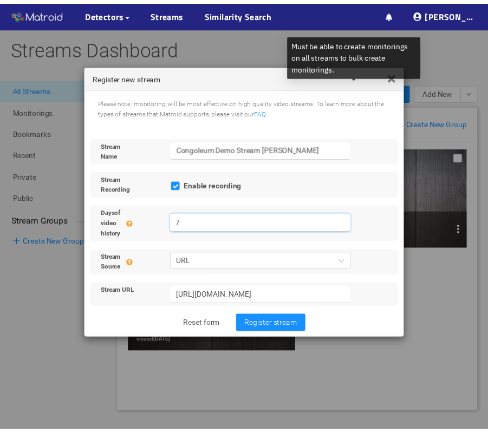
scroll to position [0, 0]
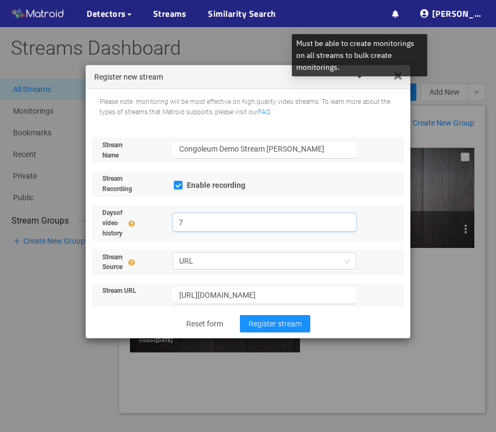
click at [345, 225] on input "7" at bounding box center [265, 223] width 184 height 18
click at [289, 326] on span "Register stream" at bounding box center [275, 324] width 53 height 12
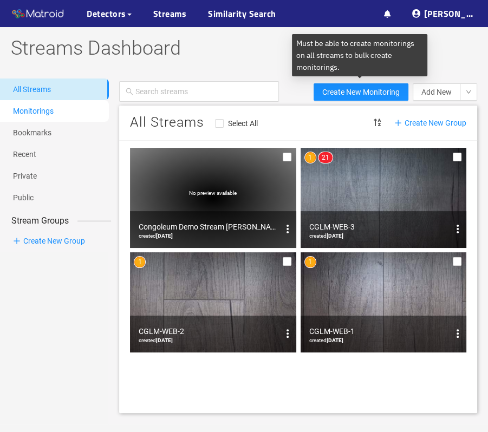
click at [41, 113] on link "Monitorings" at bounding box center [33, 111] width 41 height 9
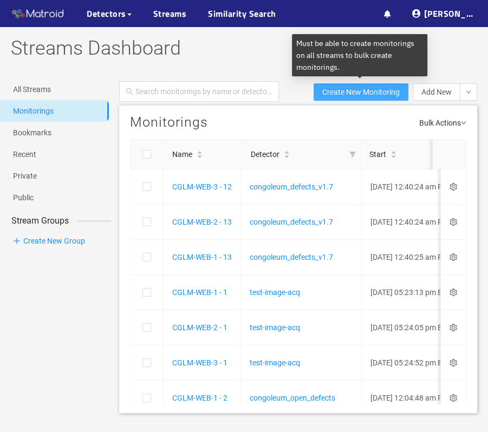
click at [362, 96] on span "Create New Monitoring" at bounding box center [360, 92] width 77 height 12
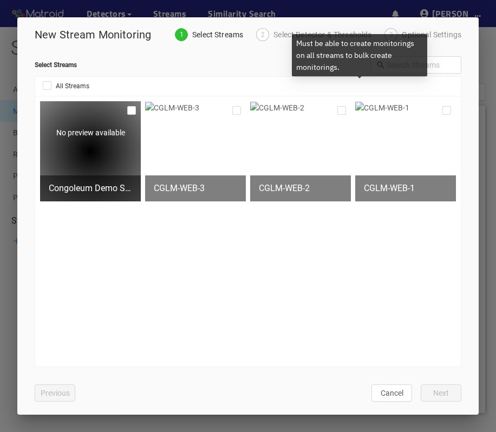
click at [82, 161] on div "No preview available" at bounding box center [90, 151] width 101 height 100
checkbox input "true"
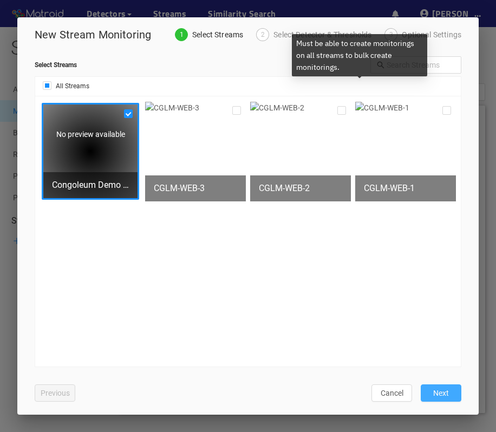
click at [442, 386] on button "Next" at bounding box center [441, 393] width 41 height 17
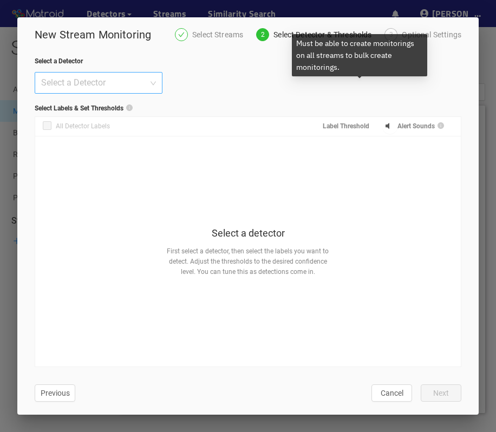
click at [156, 81] on div "Select a Detector" at bounding box center [99, 83] width 128 height 22
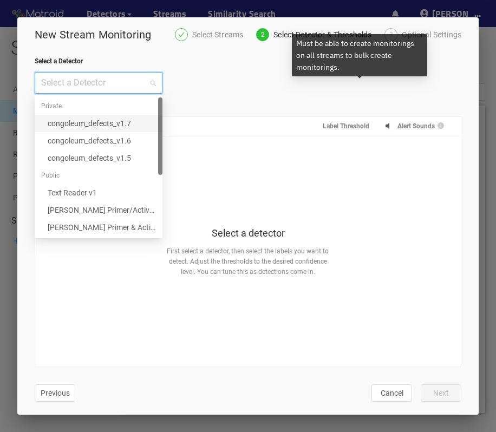
click at [143, 124] on div "congoleum_defects_v1.7" at bounding box center [102, 124] width 108 height 12
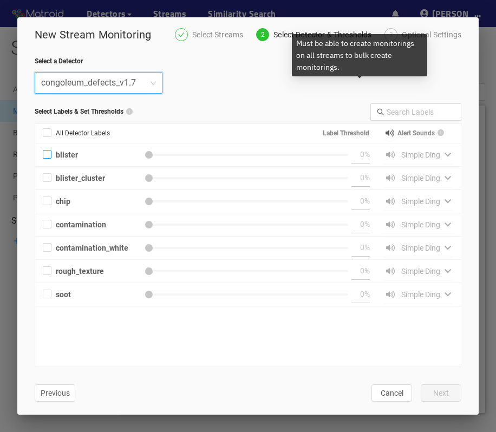
click at [52, 160] on span "blister" at bounding box center [104, 155] width 106 height 12
click at [51, 160] on input "blister" at bounding box center [47, 156] width 9 height 9
checkbox input "true"
type input "50"
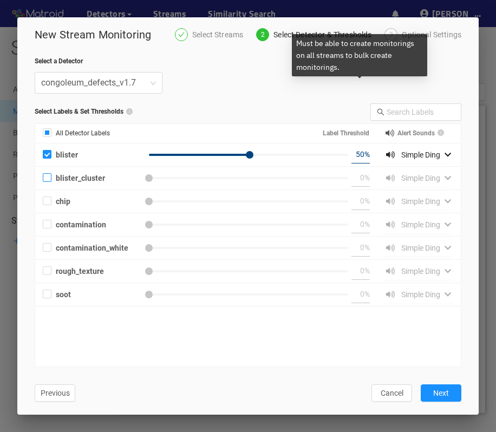
click at [50, 182] on input "blister_cluster" at bounding box center [47, 180] width 9 height 9
checkbox input "true"
type input "50"
click at [52, 199] on span "chip" at bounding box center [104, 202] width 106 height 12
click at [51, 199] on input "chip" at bounding box center [47, 203] width 9 height 9
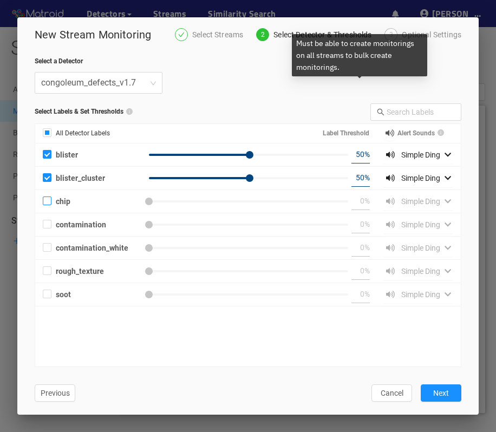
checkbox input "true"
type input "50"
click at [54, 230] on span "contamination" at bounding box center [104, 225] width 106 height 12
click at [51, 230] on input "contamination" at bounding box center [47, 226] width 9 height 9
checkbox input "true"
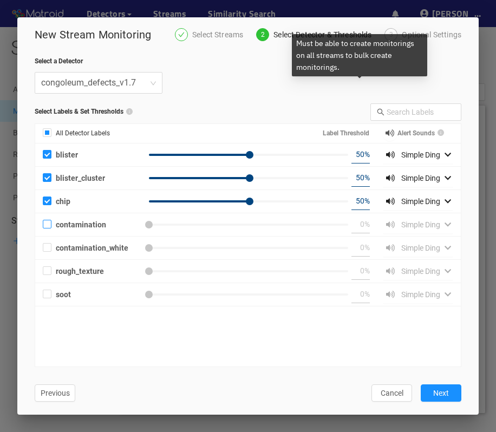
type input "50"
click at [49, 253] on div "contamination_white 0 % Simple Ding" at bounding box center [248, 248] width 411 height 17
click at [48, 249] on input "contamination_white" at bounding box center [47, 249] width 9 height 9
checkbox input "true"
type input "50"
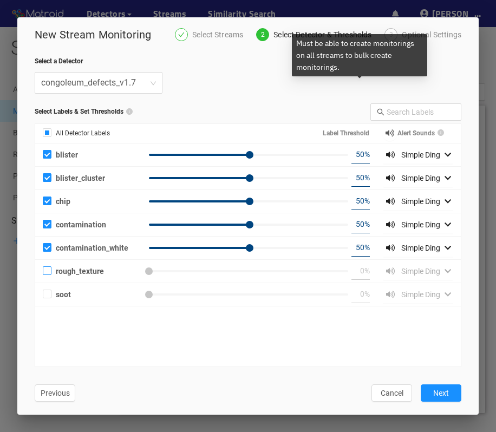
click at [48, 271] on input "rough_texture" at bounding box center [47, 273] width 9 height 9
checkbox input "true"
type input "50"
click at [49, 296] on input "soot" at bounding box center [47, 296] width 9 height 9
checkbox input "true"
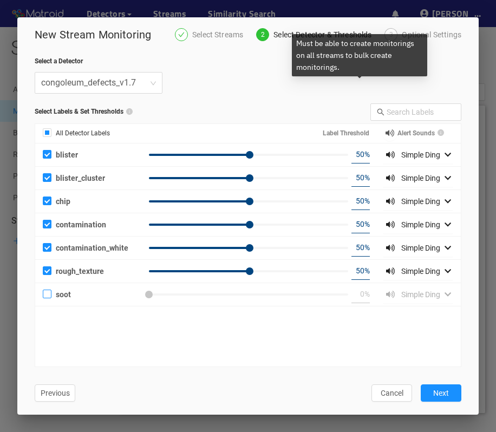
checkbox input "true"
type input "50"
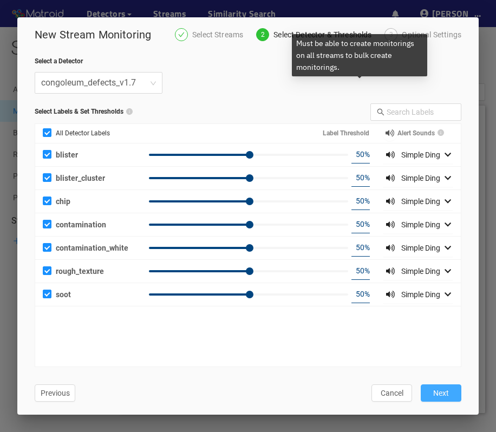
click at [449, 395] on button "Next" at bounding box center [441, 393] width 41 height 17
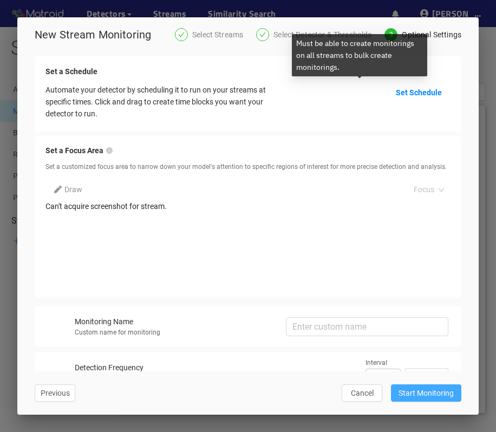
click at [442, 389] on span "Start Monitoring" at bounding box center [426, 393] width 55 height 12
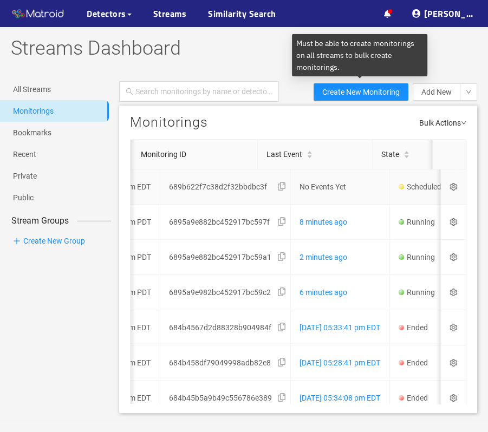
click at [450, 186] on icon "setting" at bounding box center [453, 187] width 7 height 8
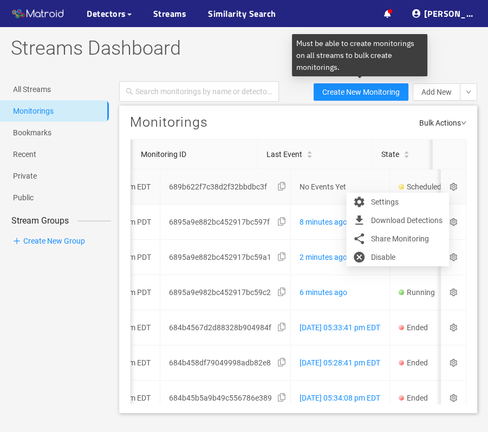
click at [444, 182] on td at bounding box center [453, 187] width 25 height 35
checkbox input "true"
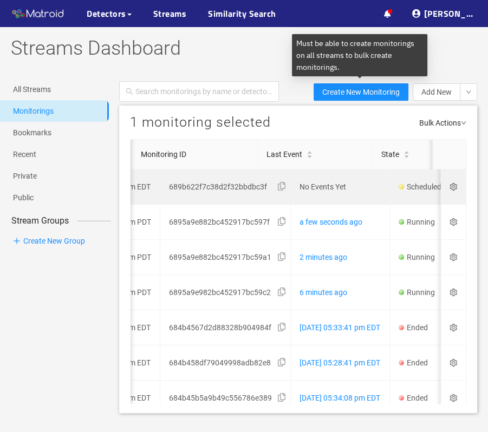
click at [450, 187] on icon "setting" at bounding box center [453, 187] width 7 height 8
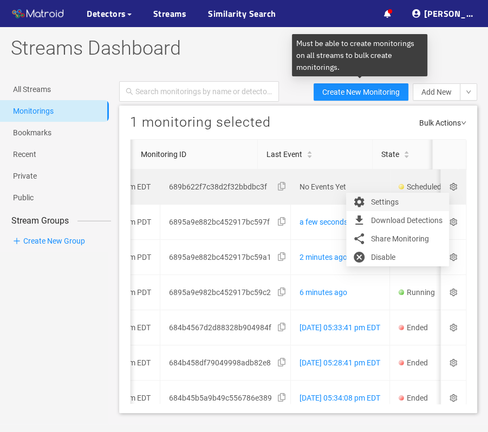
click at [427, 203] on div "Settings" at bounding box center [398, 202] width 90 height 13
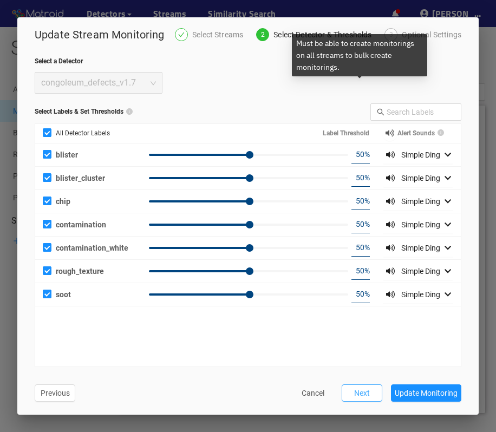
scroll to position [0, 382]
click at [378, 389] on button "Next" at bounding box center [362, 393] width 41 height 17
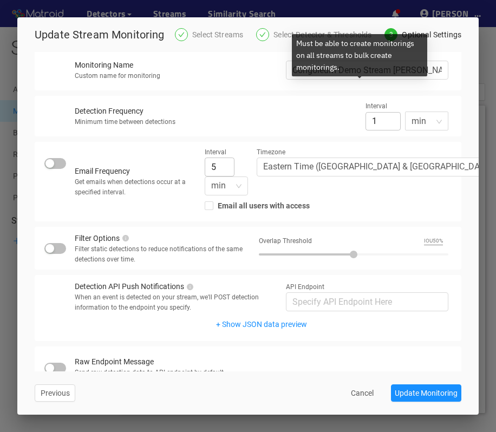
scroll to position [271, 0]
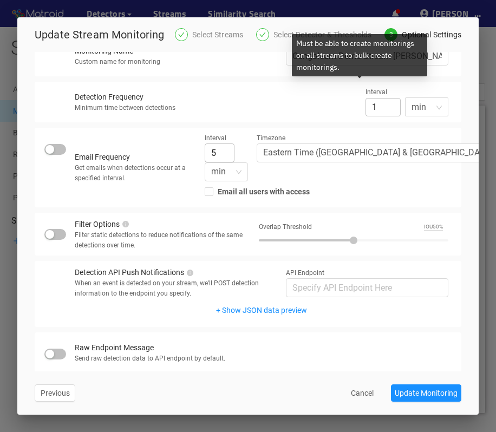
click at [53, 238] on div "button" at bounding box center [50, 234] width 9 height 9
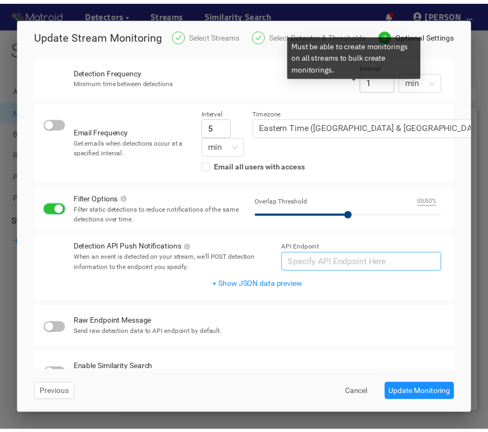
scroll to position [319, 0]
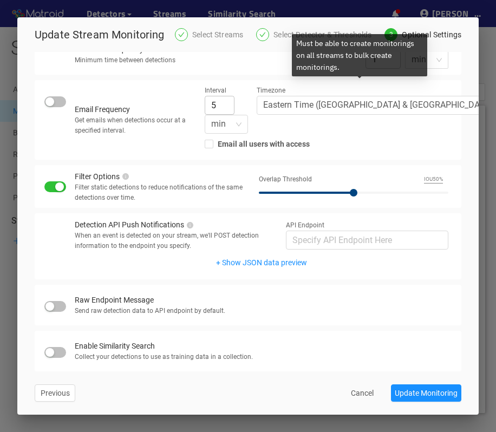
click at [54, 309] on button "button" at bounding box center [55, 306] width 22 height 11
click at [61, 184] on div "button" at bounding box center [59, 187] width 9 height 9
click at [406, 395] on span "Update Monitoring" at bounding box center [426, 393] width 63 height 12
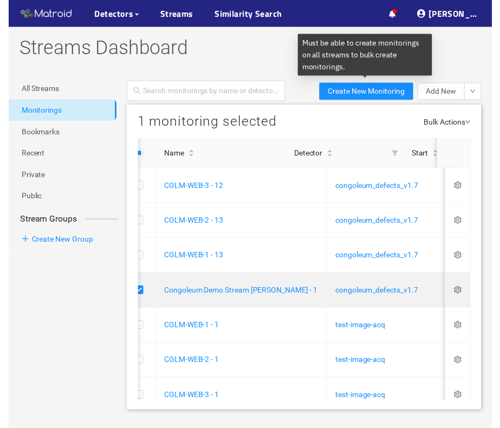
scroll to position [0, 0]
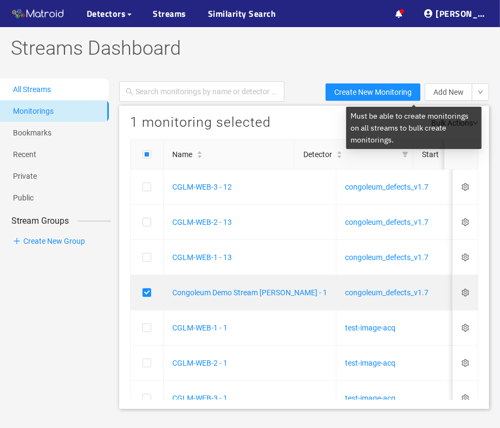
click at [51, 88] on link "All Streams" at bounding box center [32, 89] width 38 height 9
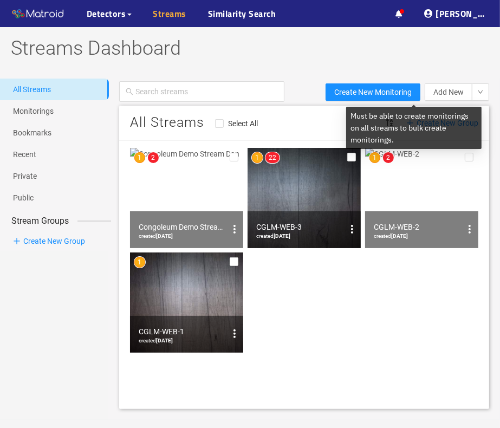
click at [178, 20] on link "Streams" at bounding box center [170, 13] width 34 height 13
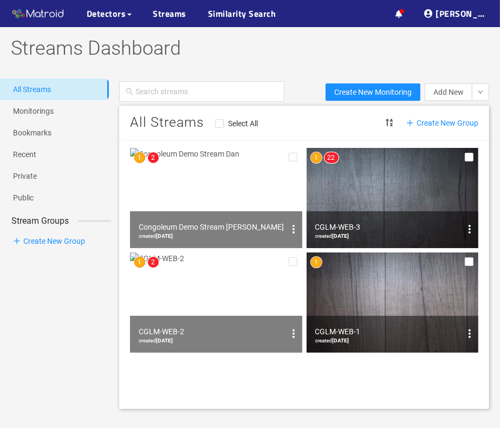
click at [262, 190] on img at bounding box center [216, 198] width 172 height 100
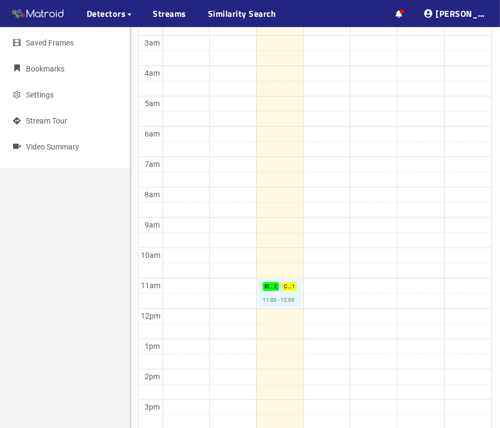
scroll to position [271, 0]
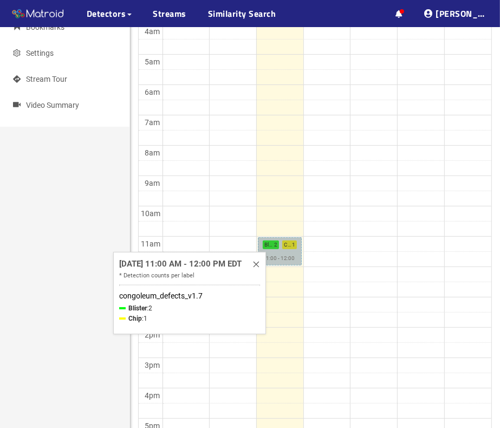
click at [280, 258] on link "Blister : 2 Chip : 1 11:00 - 12:00" at bounding box center [280, 251] width 44 height 28
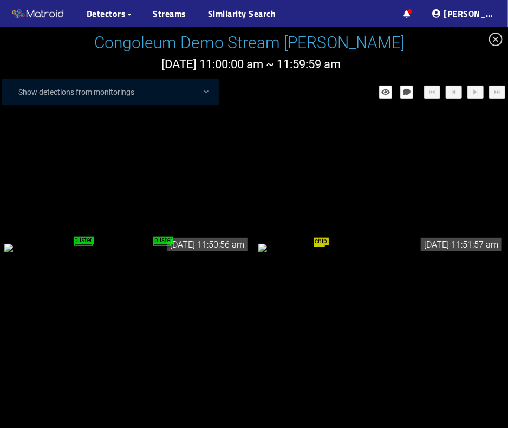
click at [499, 46] on span "close-circle" at bounding box center [496, 39] width 24 height 24
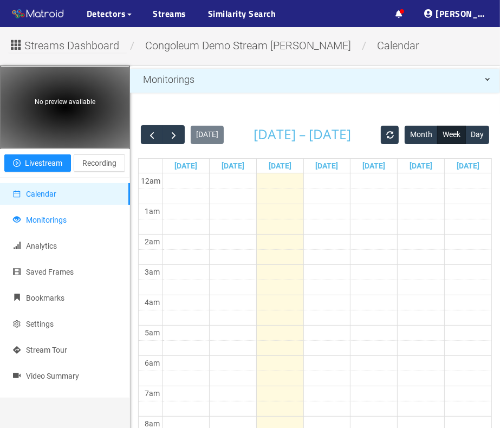
click at [72, 218] on li "Monitorings" at bounding box center [65, 220] width 130 height 22
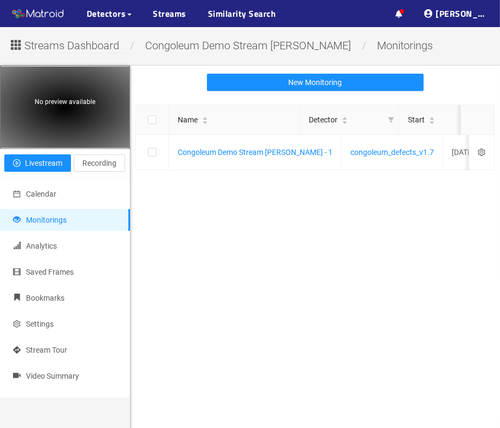
click at [316, 176] on div "Name Detector Start Monitoring ID Last Event State Congoleum Demo Stream [PERSO…" at bounding box center [315, 137] width 370 height 76
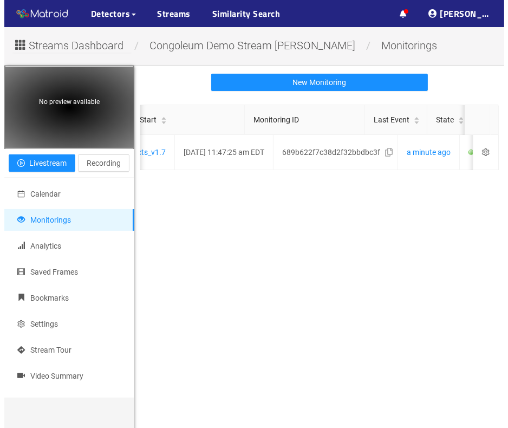
scroll to position [0, 288]
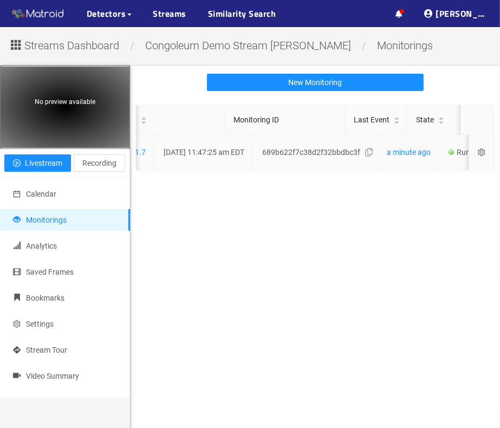
click at [469, 155] on td at bounding box center [481, 152] width 25 height 35
checkbox input "true"
click at [478, 153] on icon "setting" at bounding box center [481, 152] width 7 height 8
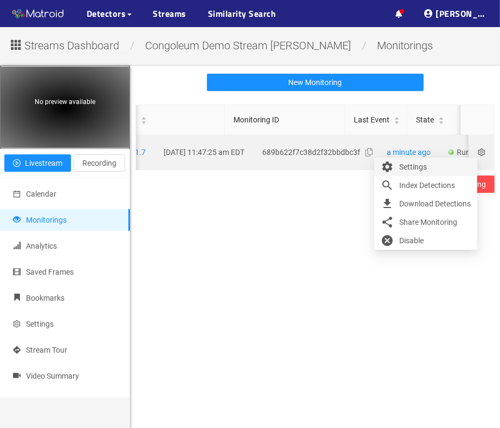
click at [438, 165] on div "Settings" at bounding box center [426, 166] width 90 height 13
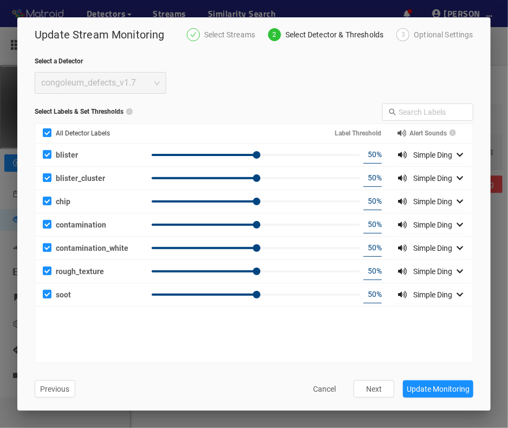
scroll to position [0, 280]
click at [423, 35] on div "Optional Settings" at bounding box center [444, 34] width 60 height 13
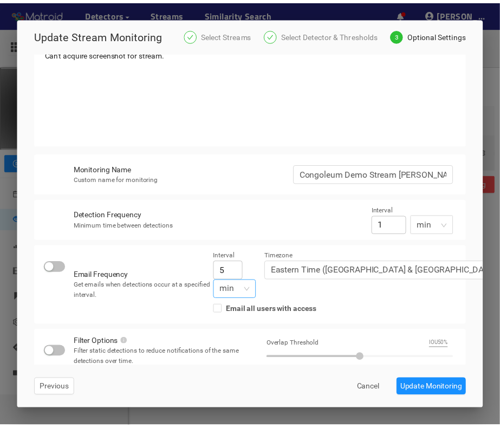
scroll to position [195, 0]
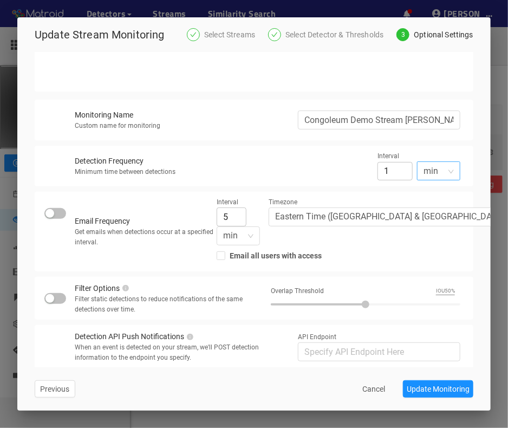
click at [424, 178] on span "min" at bounding box center [439, 171] width 30 height 18
click at [436, 199] on div "sec" at bounding box center [439, 193] width 30 height 12
drag, startPoint x: 396, startPoint y: 183, endPoint x: 375, endPoint y: 186, distance: 21.4
click at [378, 180] on input "57" at bounding box center [395, 170] width 35 height 19
drag, startPoint x: 390, startPoint y: 183, endPoint x: 357, endPoint y: 185, distance: 33.7
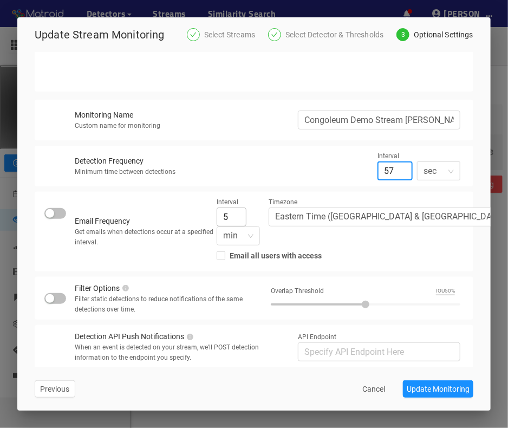
click at [357, 181] on div "Detection Frequency Minimum time between detections Interval 57 ​ sec sec min s…" at bounding box center [268, 166] width 386 height 30
type input "1"
click at [449, 396] on button "Update Monitoring" at bounding box center [438, 388] width 70 height 17
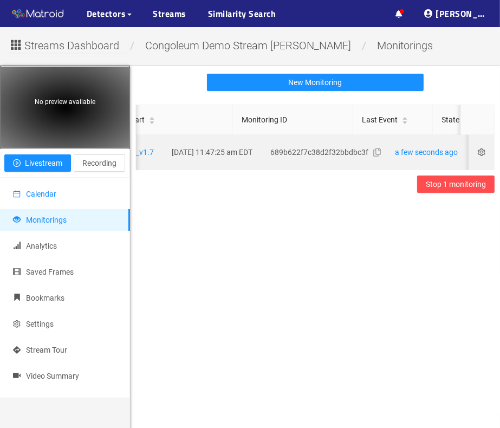
click at [79, 191] on li "Calendar" at bounding box center [65, 194] width 130 height 22
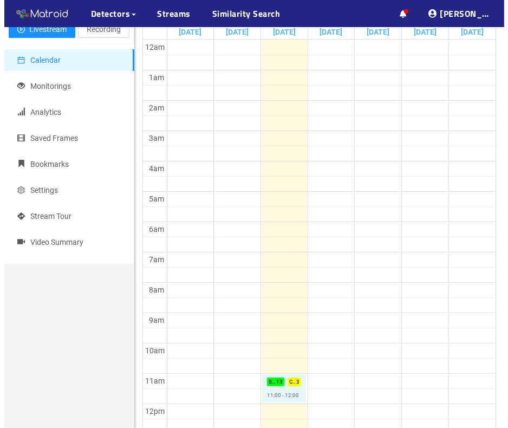
scroll to position [217, 0]
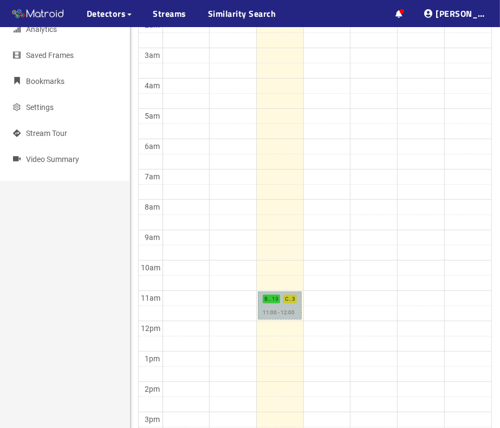
click at [280, 308] on link "Blister : 13 Chip : 3 11:00 - 12:00" at bounding box center [280, 306] width 44 height 28
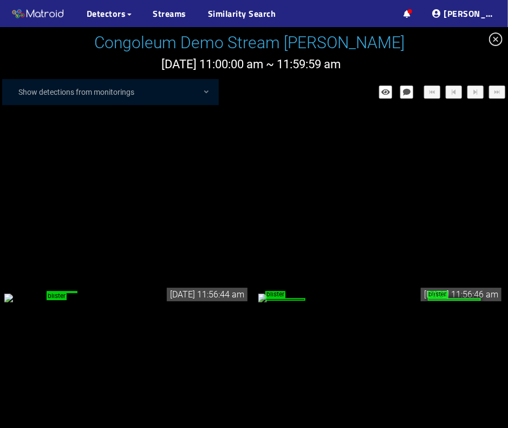
scroll to position [970, 0]
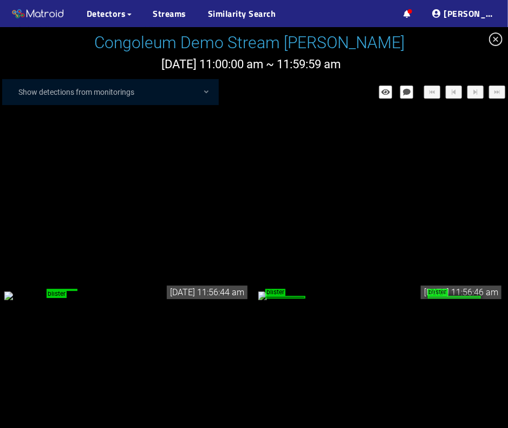
click at [198, 289] on div "blister" at bounding box center [126, 295] width 245 height 12
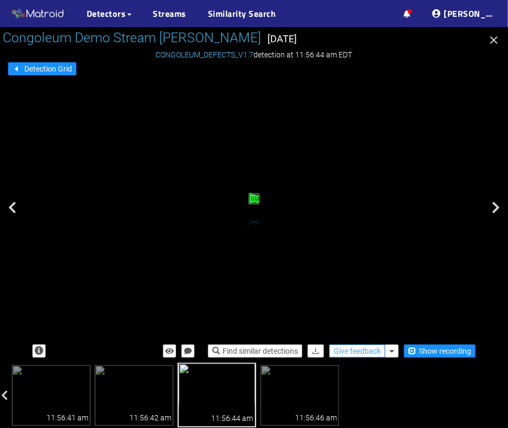
click at [355, 350] on span "Give feedback" at bounding box center [357, 351] width 47 height 12
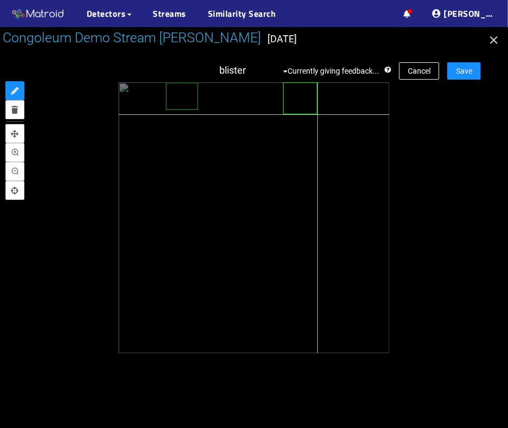
click at [318, 114] on div at bounding box center [254, 217] width 271 height 271
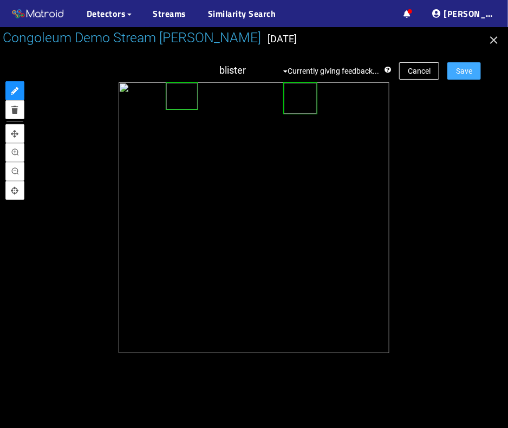
click at [466, 77] on button "Save" at bounding box center [465, 70] width 34 height 17
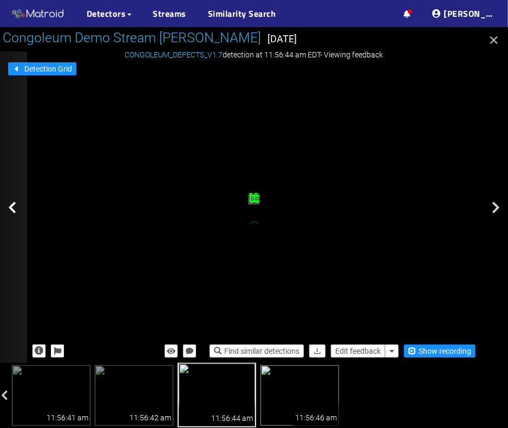
click at [328, 391] on img at bounding box center [300, 395] width 79 height 61
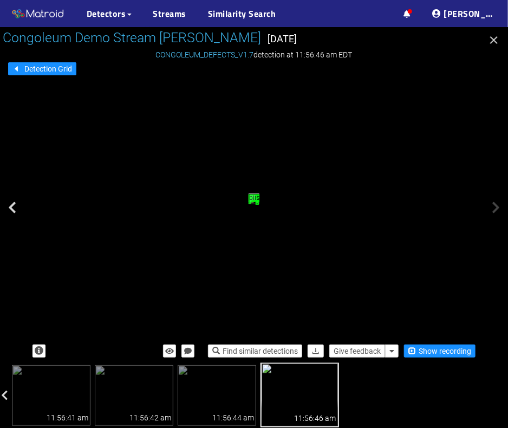
click at [491, 49] on button "button" at bounding box center [494, 41] width 17 height 17
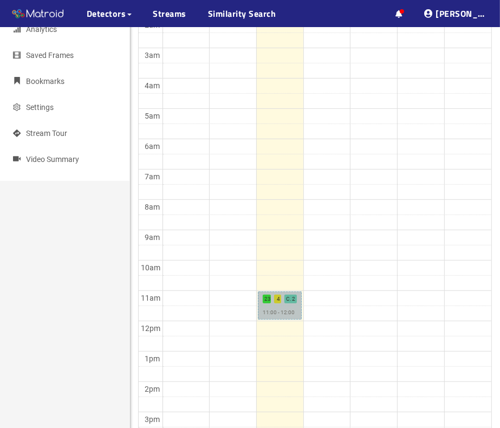
click at [296, 307] on link "Blister : 23 Chip : 4 Contamination : 2 11:00 - 12:00" at bounding box center [280, 306] width 44 height 28
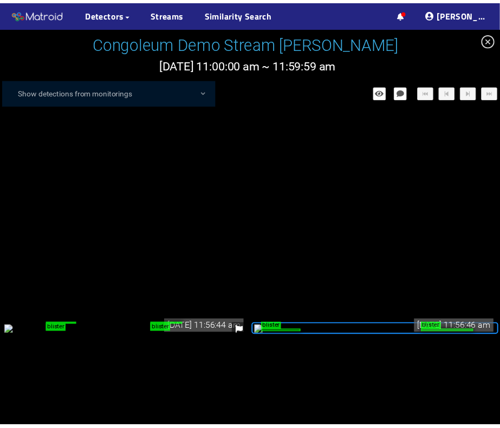
scroll to position [990, 0]
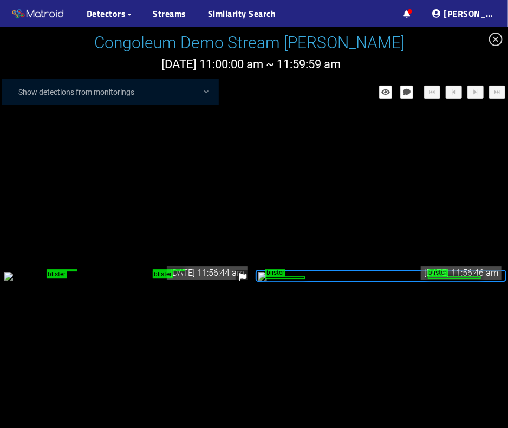
click at [390, 273] on div "blister blister" at bounding box center [380, 276] width 245 height 12
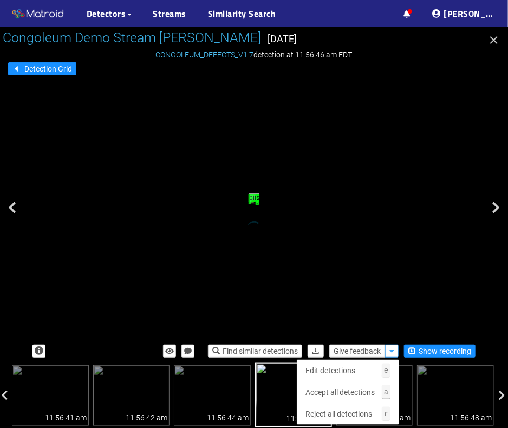
click at [390, 350] on icon "button" at bounding box center [392, 351] width 5 height 8
click at [361, 391] on span "Accept all detections" at bounding box center [340, 392] width 69 height 12
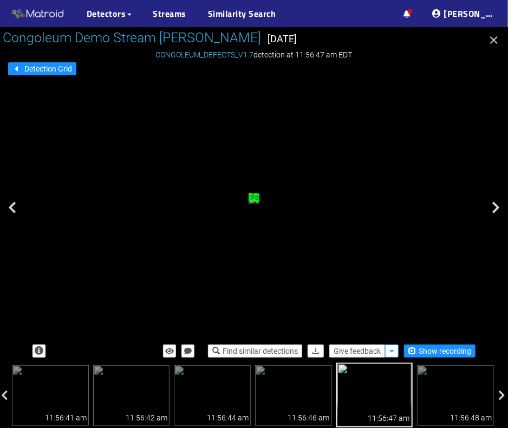
click at [389, 352] on button "button" at bounding box center [392, 351] width 14 height 13
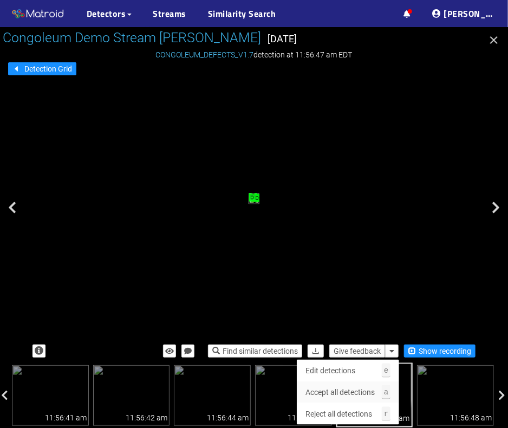
click at [360, 396] on span "Accept all detections" at bounding box center [340, 392] width 69 height 12
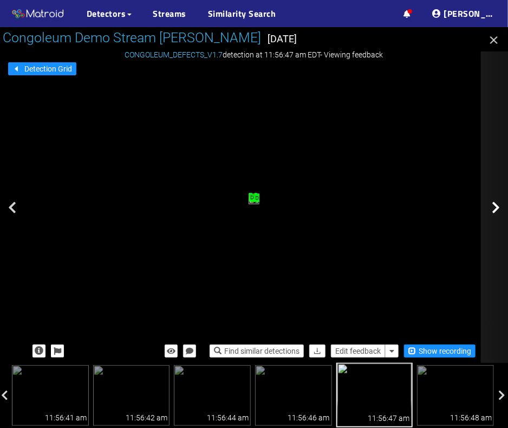
click at [496, 203] on icon at bounding box center [496, 207] width 8 height 13
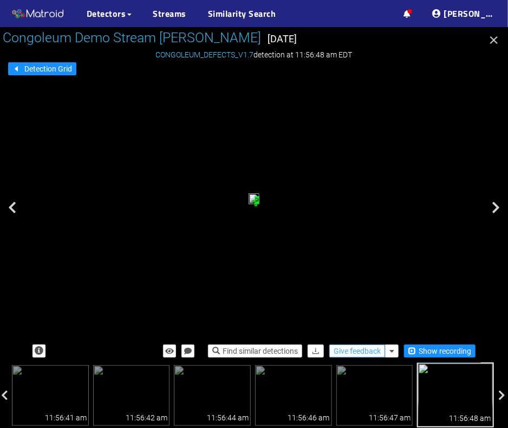
click at [355, 351] on span "Give feedback" at bounding box center [357, 351] width 47 height 12
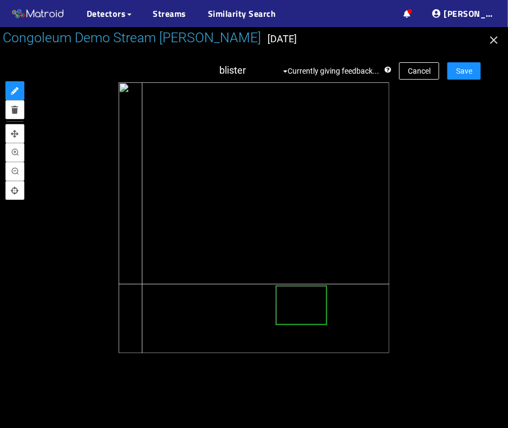
click at [142, 284] on div at bounding box center [254, 217] width 271 height 271
click at [140, 285] on div at bounding box center [254, 217] width 271 height 271
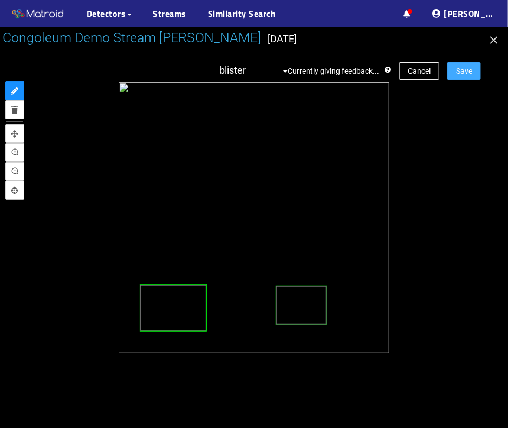
click at [457, 72] on span "Save" at bounding box center [464, 71] width 16 height 12
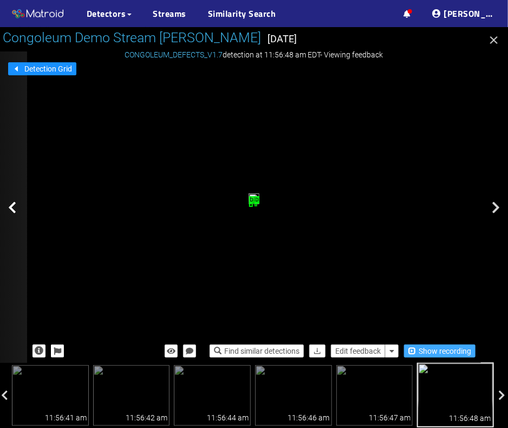
click at [429, 353] on span "Show recording" at bounding box center [445, 351] width 53 height 12
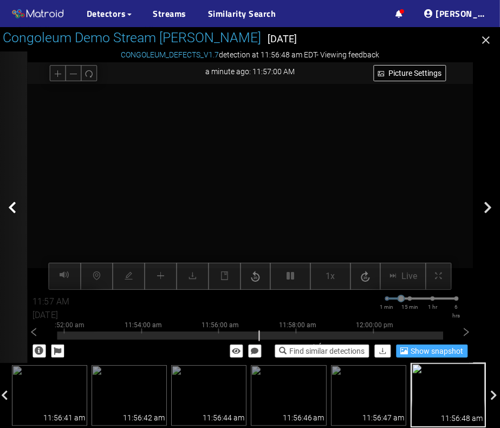
type input "11:57 AM"
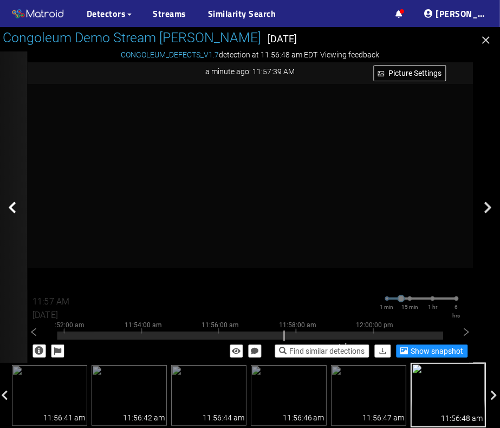
click at [487, 37] on icon "button" at bounding box center [486, 40] width 13 height 13
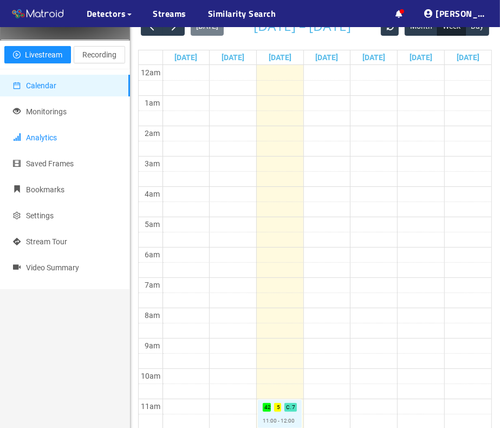
click at [57, 135] on li "Analytics" at bounding box center [65, 138] width 130 height 22
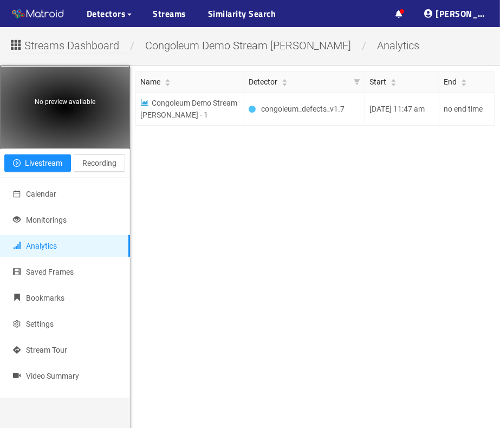
click at [438, 176] on main "Name Detector Start End Congoleum Demo Stream [PERSON_NAME] - 1 congoleum_defec…" at bounding box center [315, 280] width 370 height 428
